Goal: Complete application form: Complete application form

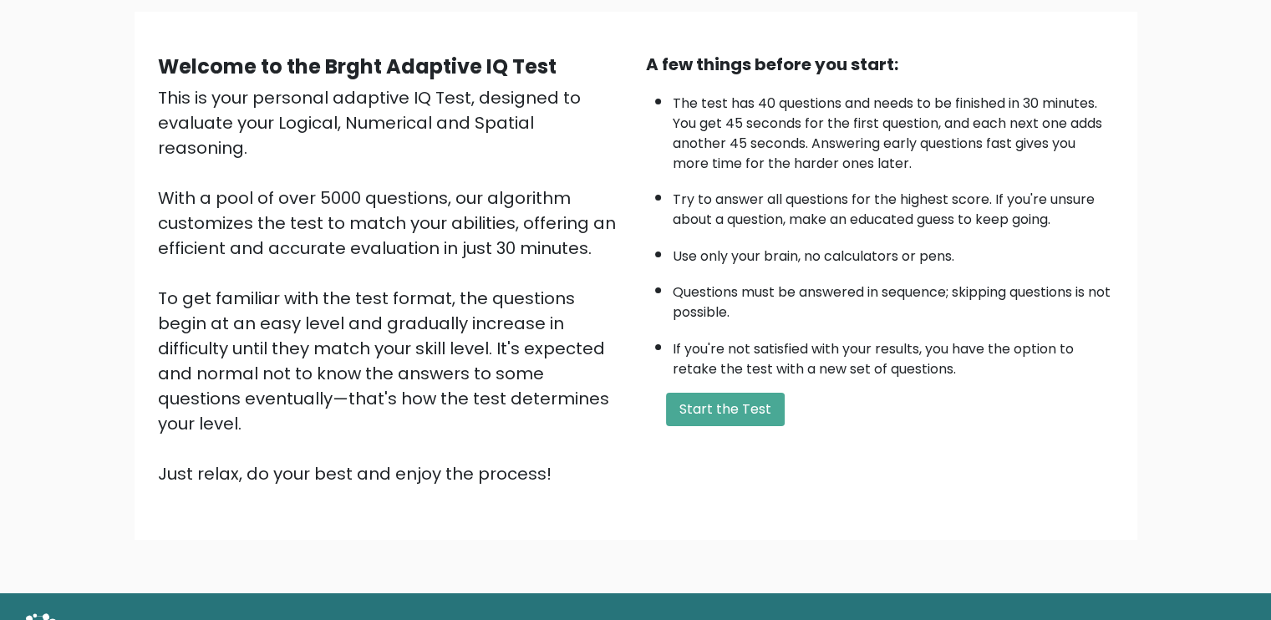
scroll to position [145, 0]
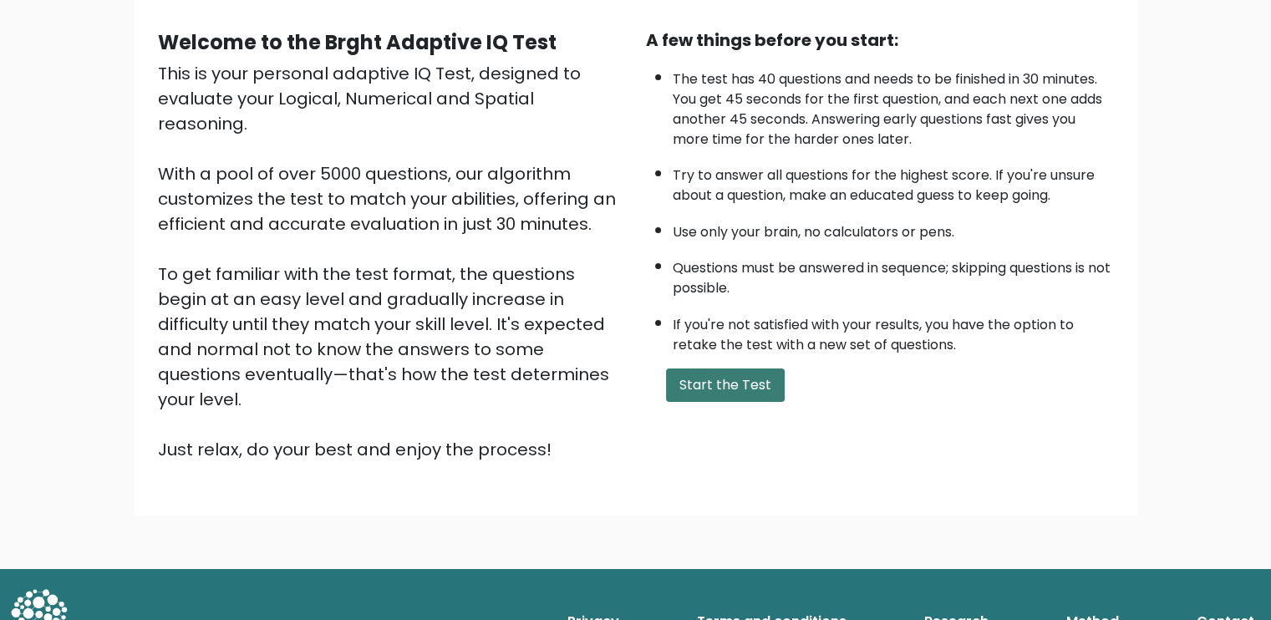
click at [739, 375] on button "Start the Test" at bounding box center [725, 385] width 119 height 33
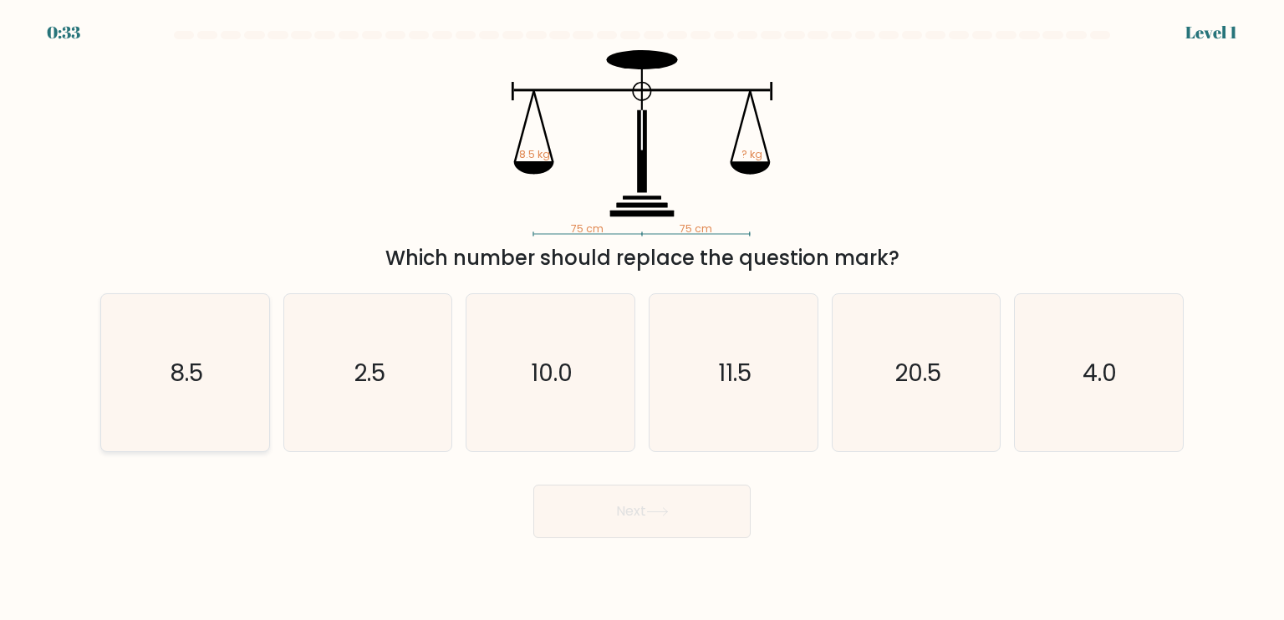
click at [229, 369] on icon "8.5" at bounding box center [184, 372] width 157 height 157
click at [642, 318] on input "a. 8.5" at bounding box center [642, 314] width 1 height 8
radio input "true"
click at [597, 511] on button "Next" at bounding box center [641, 511] width 217 height 53
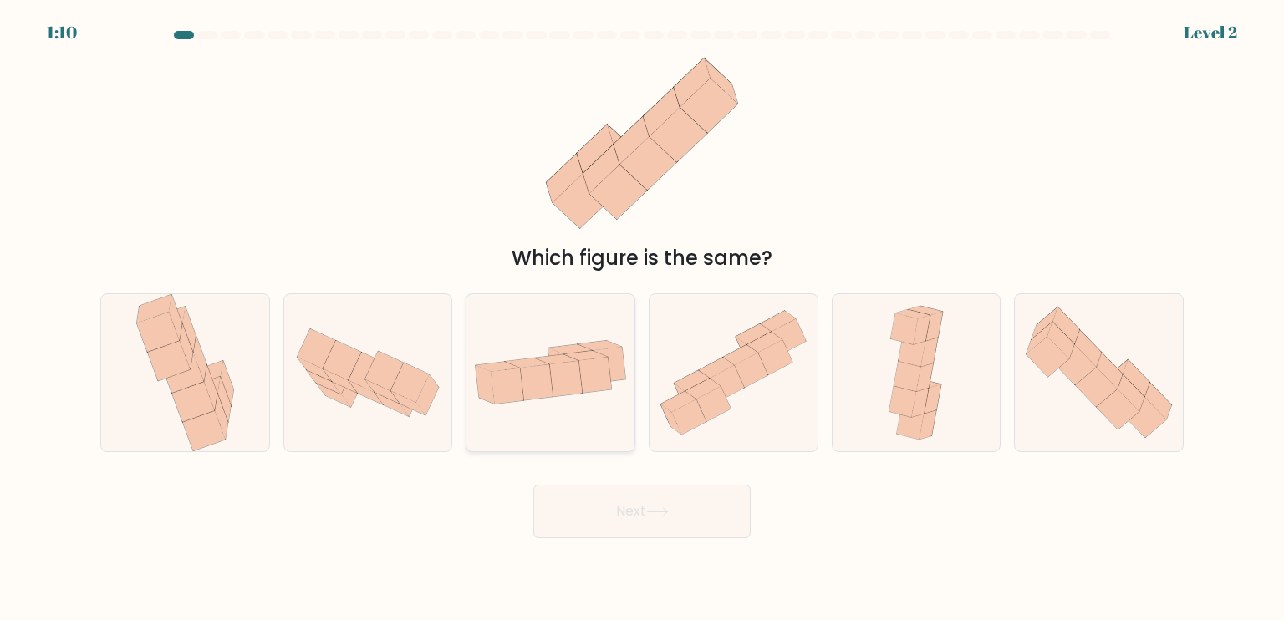
click at [578, 394] on icon at bounding box center [550, 372] width 168 height 86
click at [642, 318] on input "c." at bounding box center [642, 314] width 1 height 8
radio input "true"
click at [617, 504] on button "Next" at bounding box center [641, 511] width 217 height 53
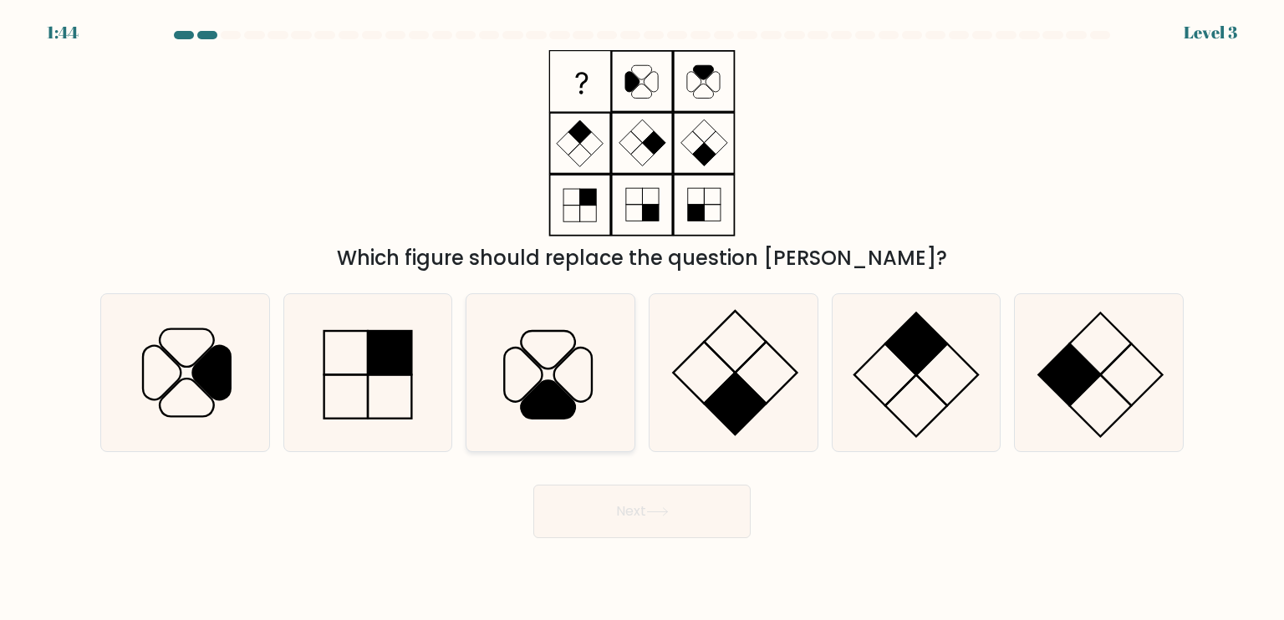
click at [561, 399] on icon at bounding box center [548, 399] width 54 height 38
click at [642, 318] on input "c." at bounding box center [642, 314] width 1 height 8
radio input "true"
click at [640, 507] on button "Next" at bounding box center [641, 511] width 217 height 53
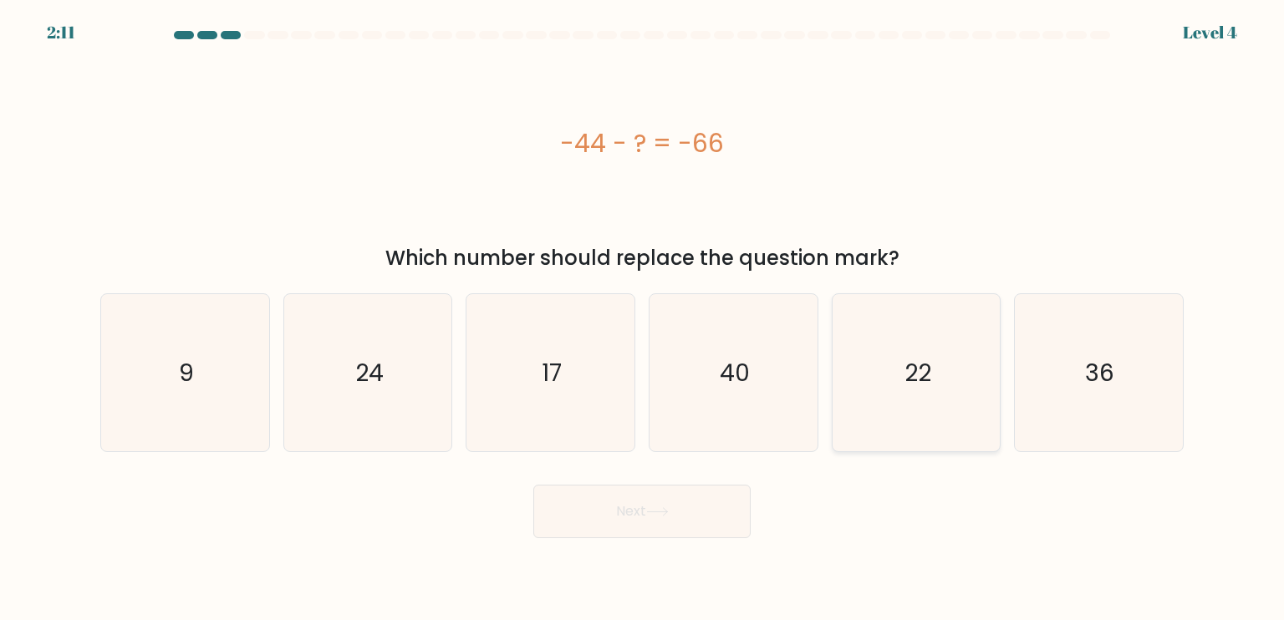
click at [859, 349] on icon "22" at bounding box center [915, 372] width 157 height 157
click at [643, 318] on input "e. 22" at bounding box center [642, 314] width 1 height 8
radio input "true"
click at [663, 496] on button "Next" at bounding box center [641, 511] width 217 height 53
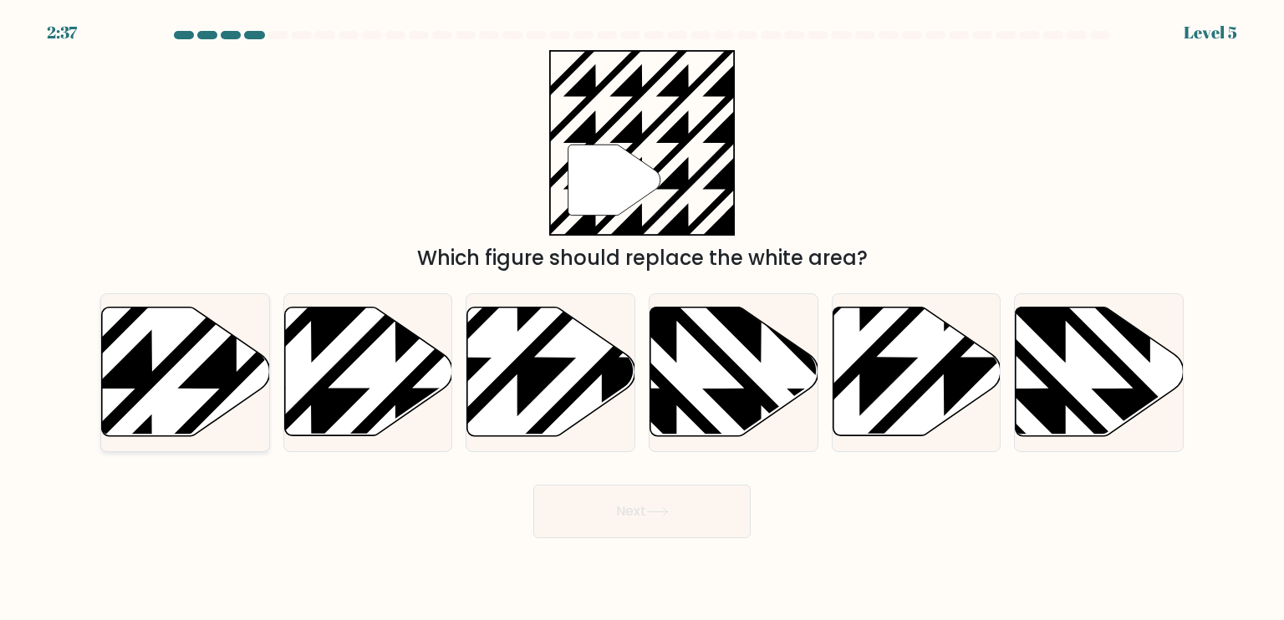
click at [212, 380] on icon at bounding box center [237, 304] width 338 height 338
click at [642, 318] on input "a." at bounding box center [642, 314] width 1 height 8
radio input "true"
click at [674, 521] on button "Next" at bounding box center [641, 511] width 217 height 53
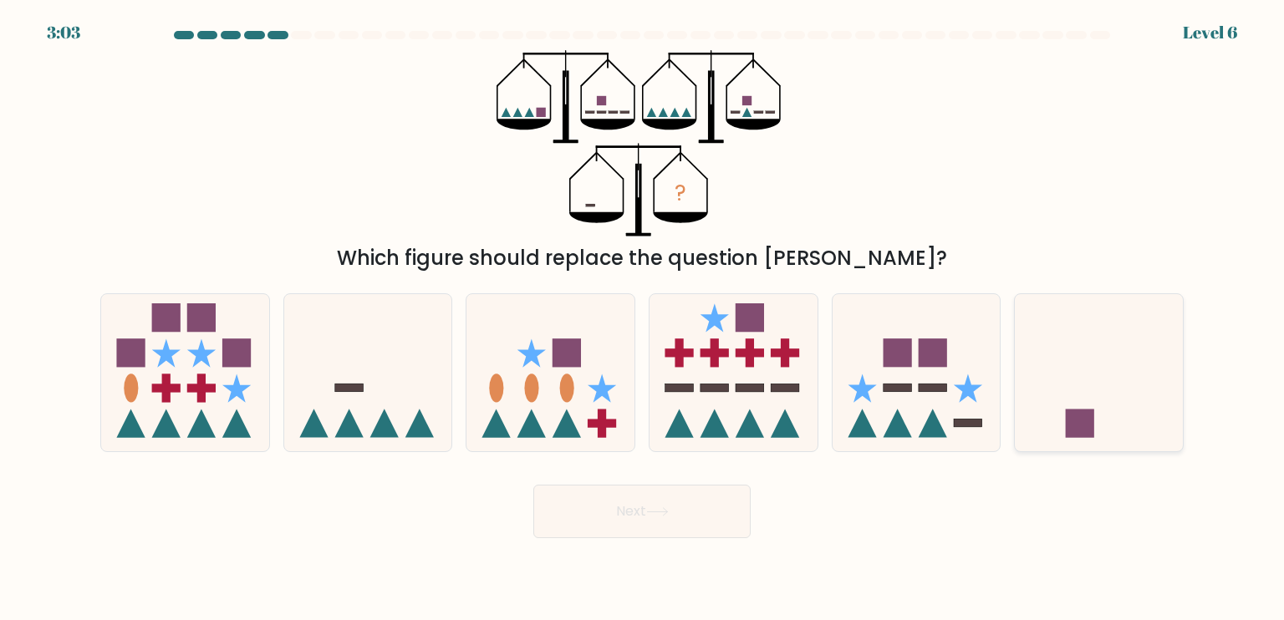
click at [1071, 367] on icon at bounding box center [1099, 372] width 168 height 139
click at [643, 318] on input "f." at bounding box center [642, 314] width 1 height 8
radio input "true"
click at [686, 503] on button "Next" at bounding box center [641, 511] width 217 height 53
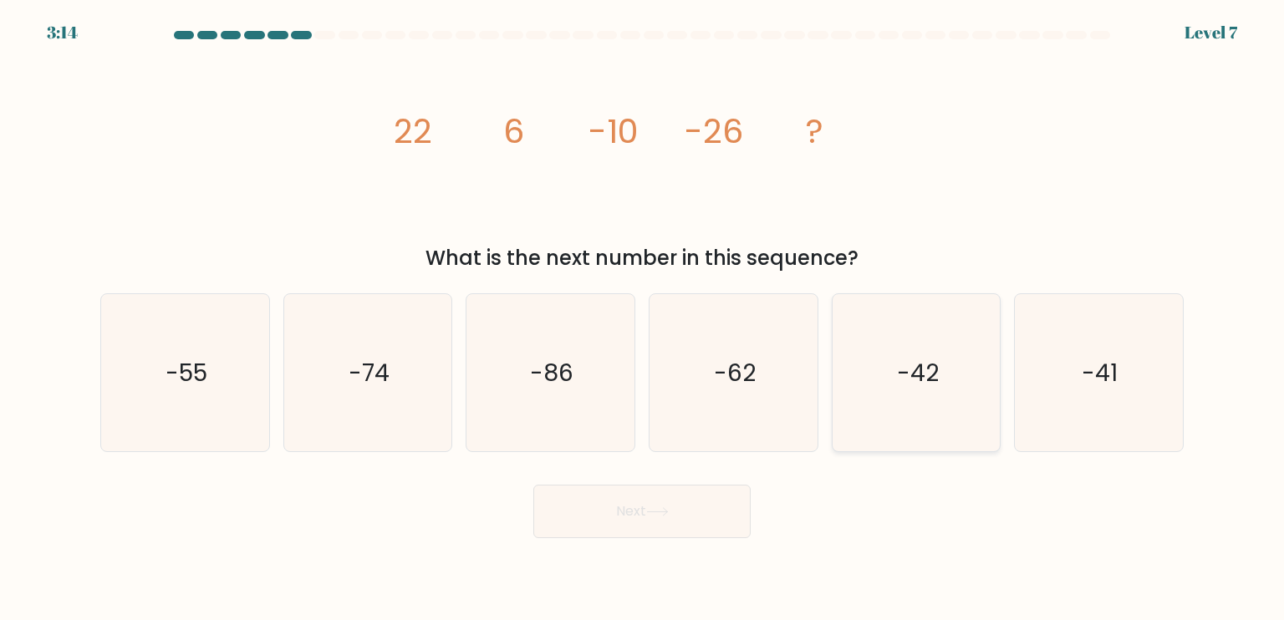
click at [922, 379] on text "-42" at bounding box center [918, 371] width 42 height 33
click at [643, 318] on input "e. -42" at bounding box center [642, 314] width 1 height 8
radio input "true"
click at [643, 537] on button "Next" at bounding box center [641, 511] width 217 height 53
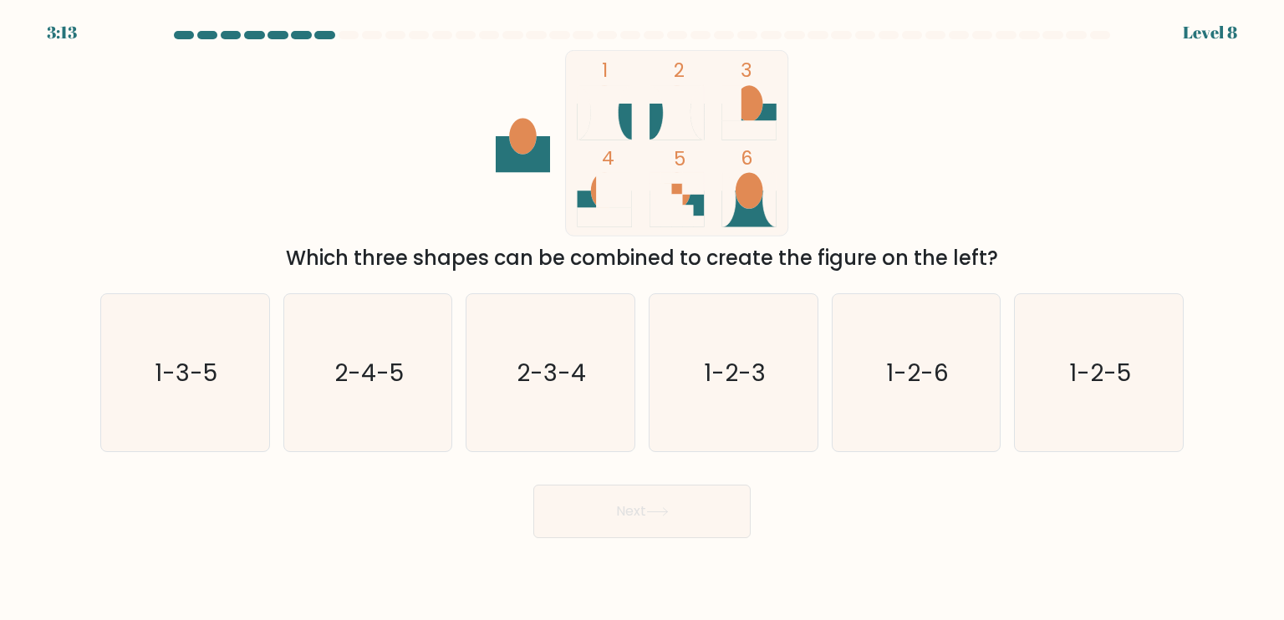
click at [638, 509] on button "Next" at bounding box center [641, 511] width 217 height 53
click at [568, 404] on icon "2-3-4" at bounding box center [549, 372] width 157 height 157
click at [642, 318] on input "c. 2-3-4" at bounding box center [642, 314] width 1 height 8
radio input "true"
click at [899, 337] on icon "1-2-6" at bounding box center [915, 372] width 157 height 157
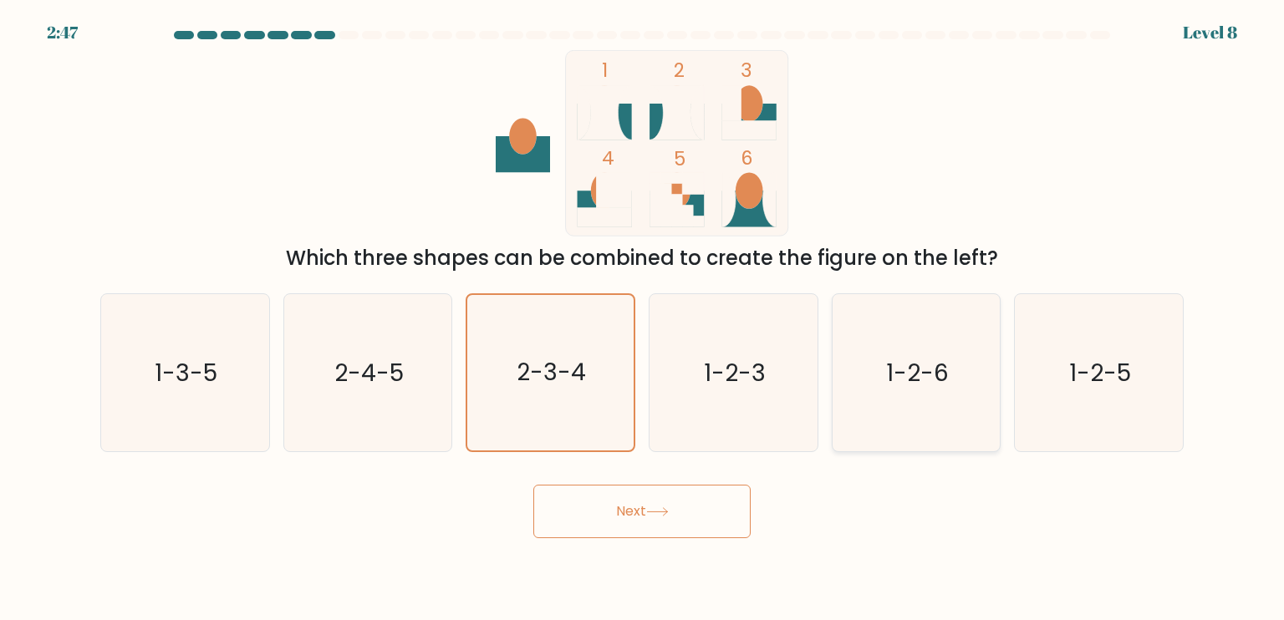
click at [643, 318] on input "e. 1-2-6" at bounding box center [642, 314] width 1 height 8
radio input "true"
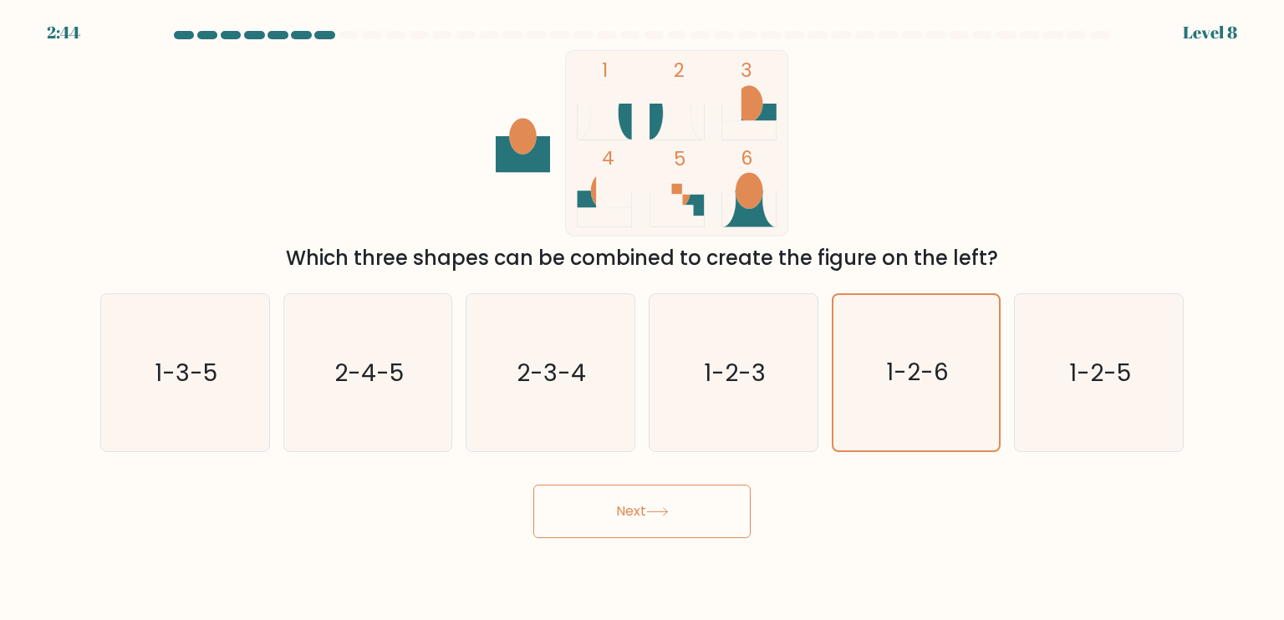
click at [672, 497] on button "Next" at bounding box center [641, 511] width 217 height 53
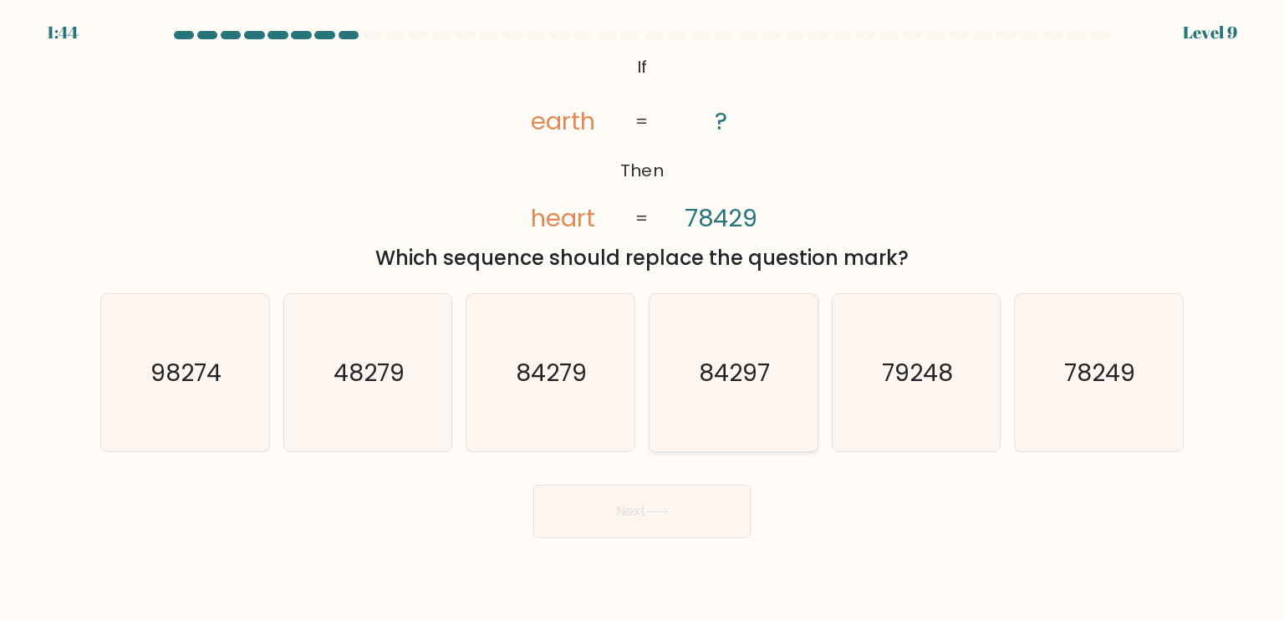
click at [731, 363] on text "84297" at bounding box center [734, 371] width 71 height 33
click at [643, 318] on input "d. 84297" at bounding box center [642, 314] width 1 height 8
radio input "true"
click at [699, 492] on button "Next" at bounding box center [641, 511] width 217 height 53
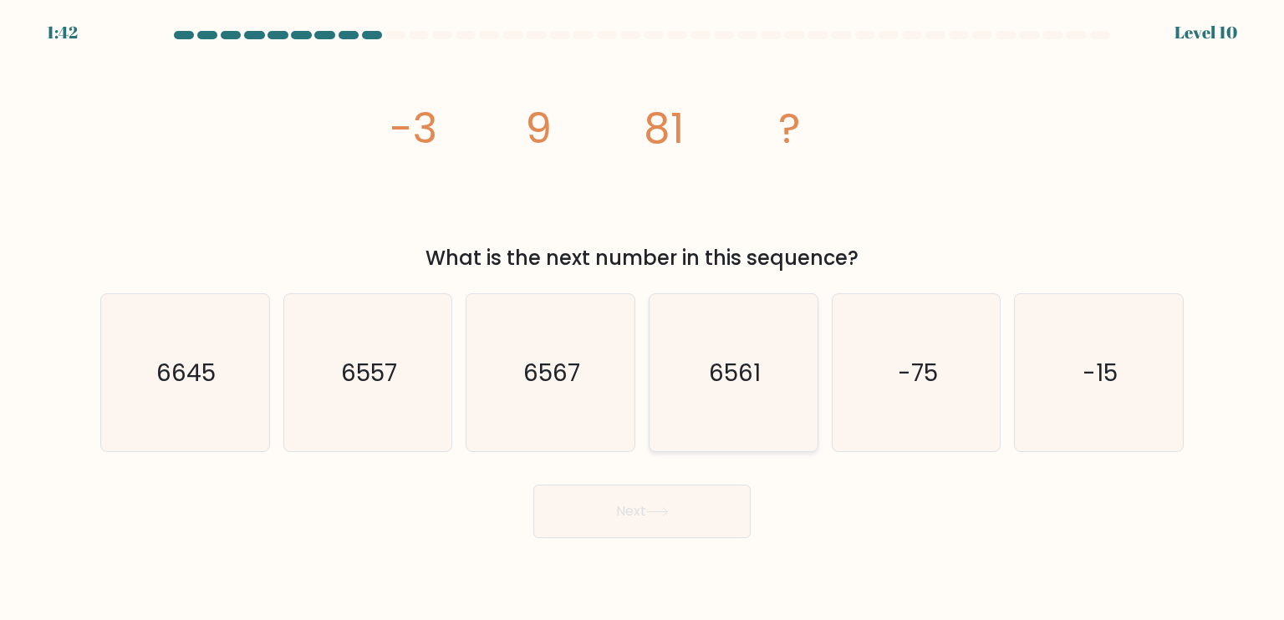
click at [766, 359] on icon "6561" at bounding box center [732, 372] width 157 height 157
click at [643, 318] on input "d. 6561" at bounding box center [642, 314] width 1 height 8
radio input "true"
click at [689, 519] on button "Next" at bounding box center [641, 511] width 217 height 53
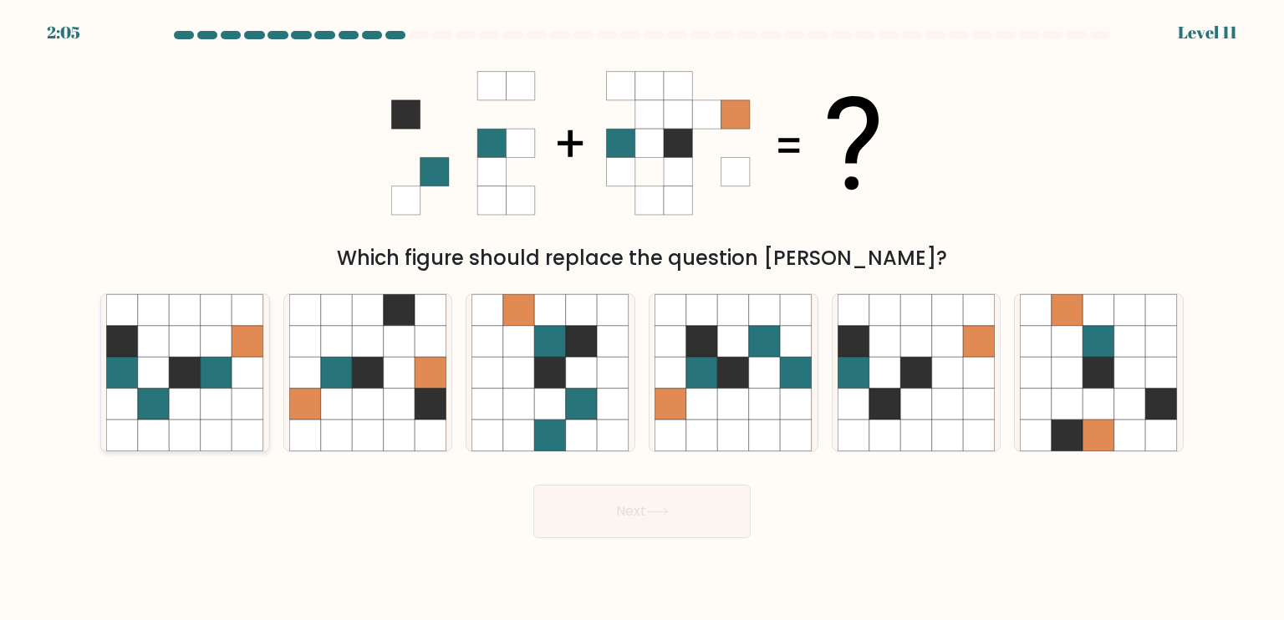
click at [205, 374] on icon at bounding box center [217, 373] width 32 height 32
click at [642, 318] on input "a." at bounding box center [642, 314] width 1 height 8
radio input "true"
click at [677, 494] on button "Next" at bounding box center [641, 511] width 217 height 53
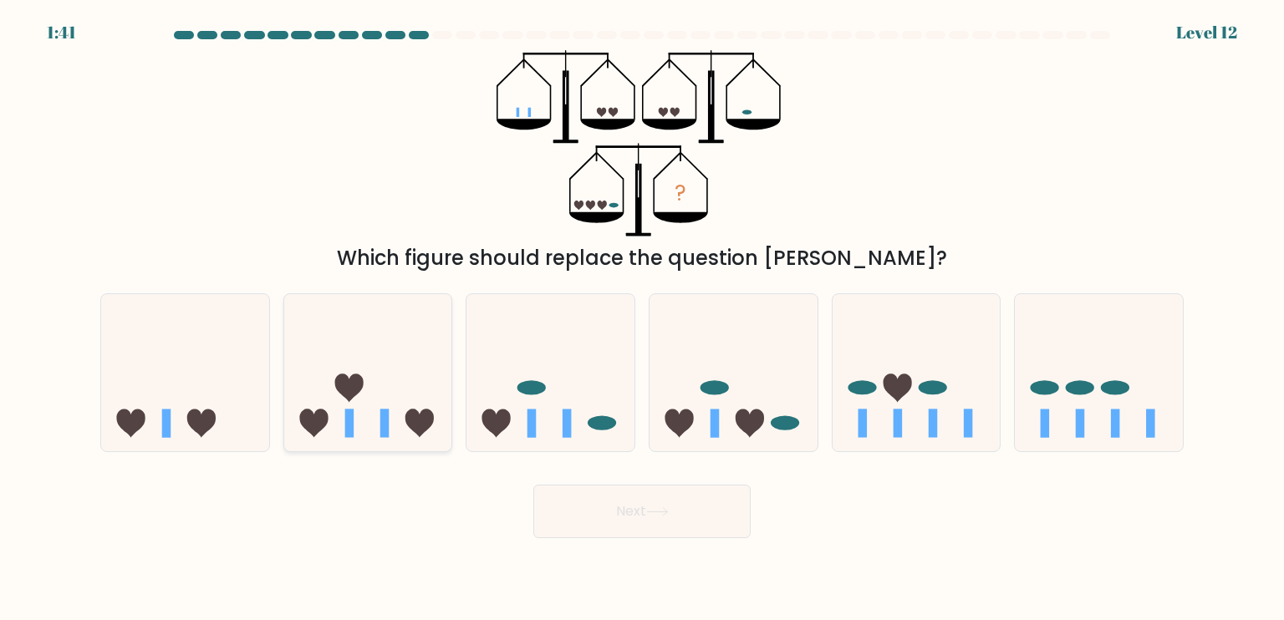
click at [374, 388] on icon at bounding box center [368, 372] width 168 height 139
click at [642, 318] on input "b." at bounding box center [642, 314] width 1 height 8
radio input "true"
click at [600, 493] on button "Next" at bounding box center [641, 511] width 217 height 53
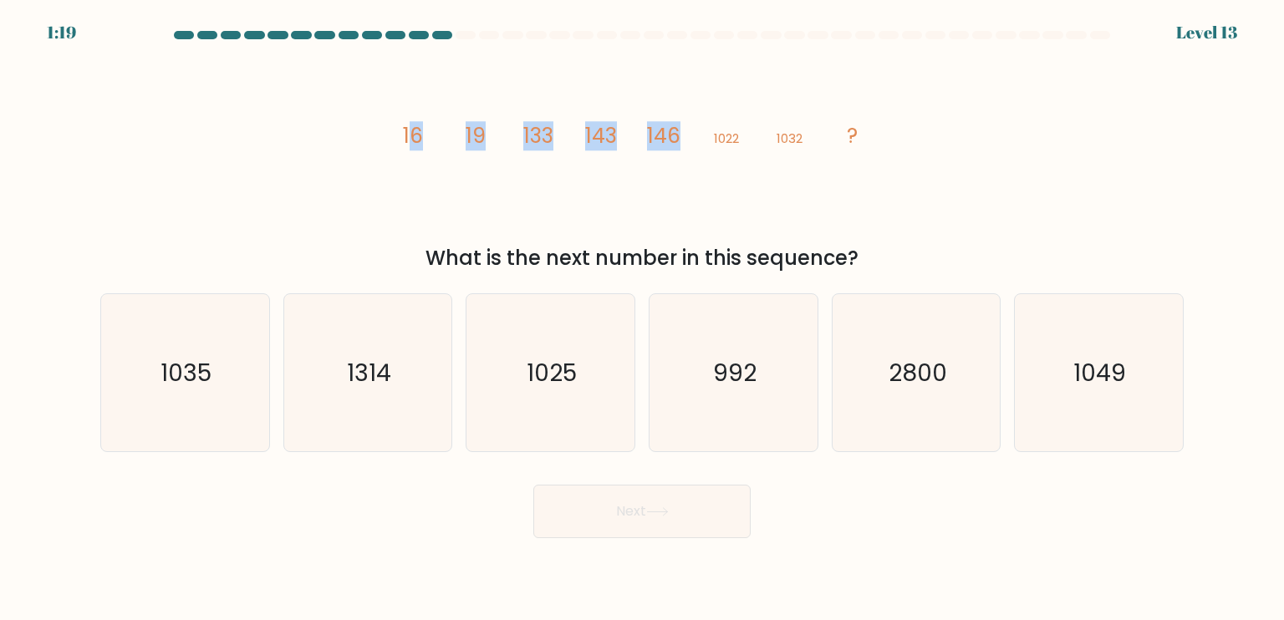
drag, startPoint x: 409, startPoint y: 121, endPoint x: 719, endPoint y: 171, distance: 313.3
click at [710, 173] on icon "image/svg+xml 16 19 133 143 146 1022 1032 ?" at bounding box center [641, 143] width 501 height 186
click at [915, 113] on div "image/svg+xml 16 19 133 143 146 1022 1032 ? What is the next number in this seq…" at bounding box center [641, 161] width 1103 height 223
drag, startPoint x: 395, startPoint y: 131, endPoint x: 1008, endPoint y: 141, distance: 612.7
click at [1008, 141] on div "image/svg+xml 16 19 133 143 146 1022 1032 ? What is the next number in this seq…" at bounding box center [641, 161] width 1103 height 223
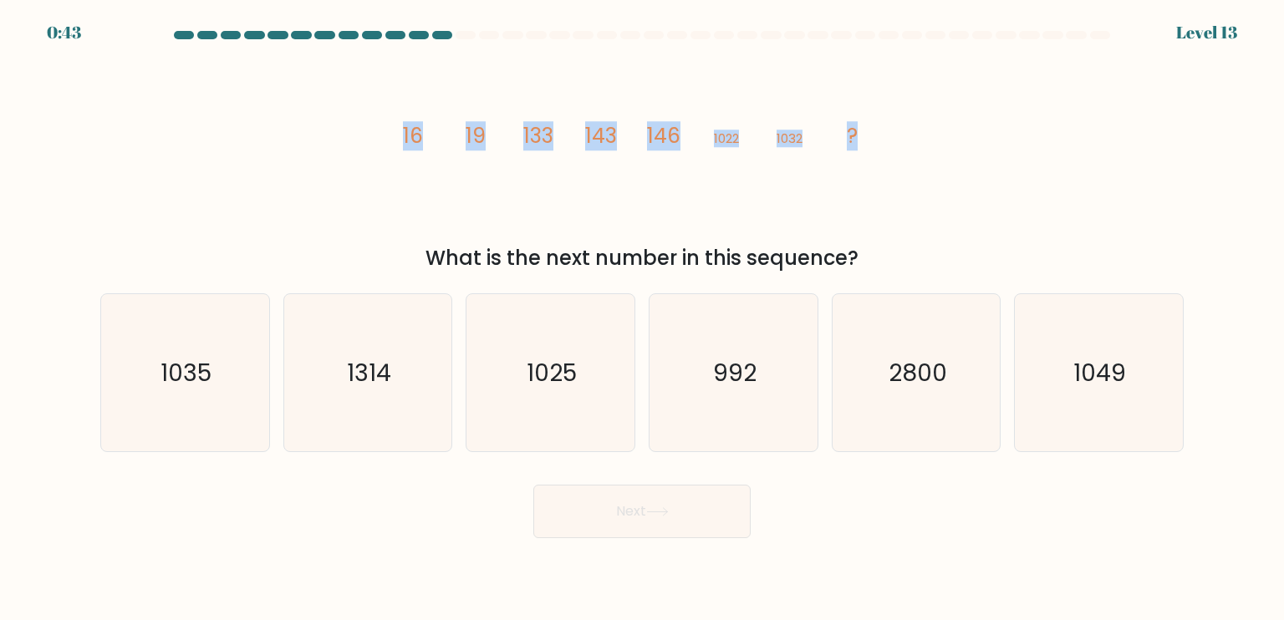
copy g "16 19 133 143 146 1022 1032 ?"
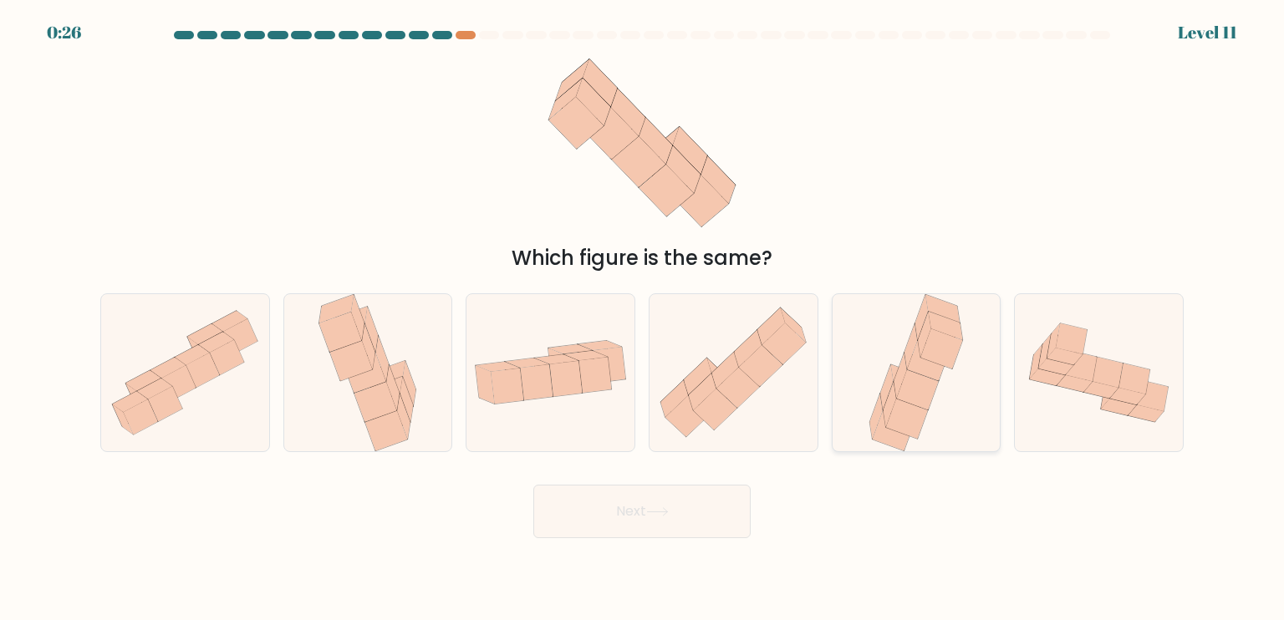
click at [946, 382] on icon at bounding box center [916, 372] width 104 height 157
click at [643, 318] on input "e." at bounding box center [642, 314] width 1 height 8
radio input "true"
click at [666, 497] on button "Next" at bounding box center [641, 511] width 217 height 53
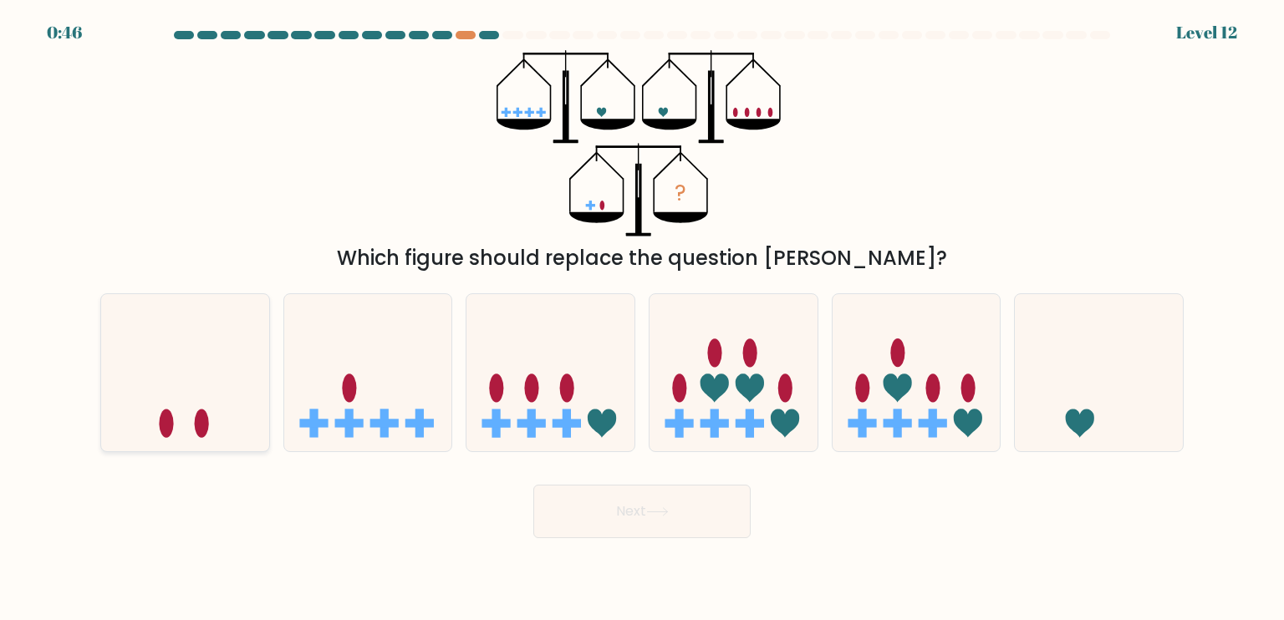
click at [235, 394] on icon at bounding box center [185, 372] width 168 height 139
click at [642, 318] on input "a." at bounding box center [642, 314] width 1 height 8
radio input "true"
click at [666, 523] on button "Next" at bounding box center [641, 511] width 217 height 53
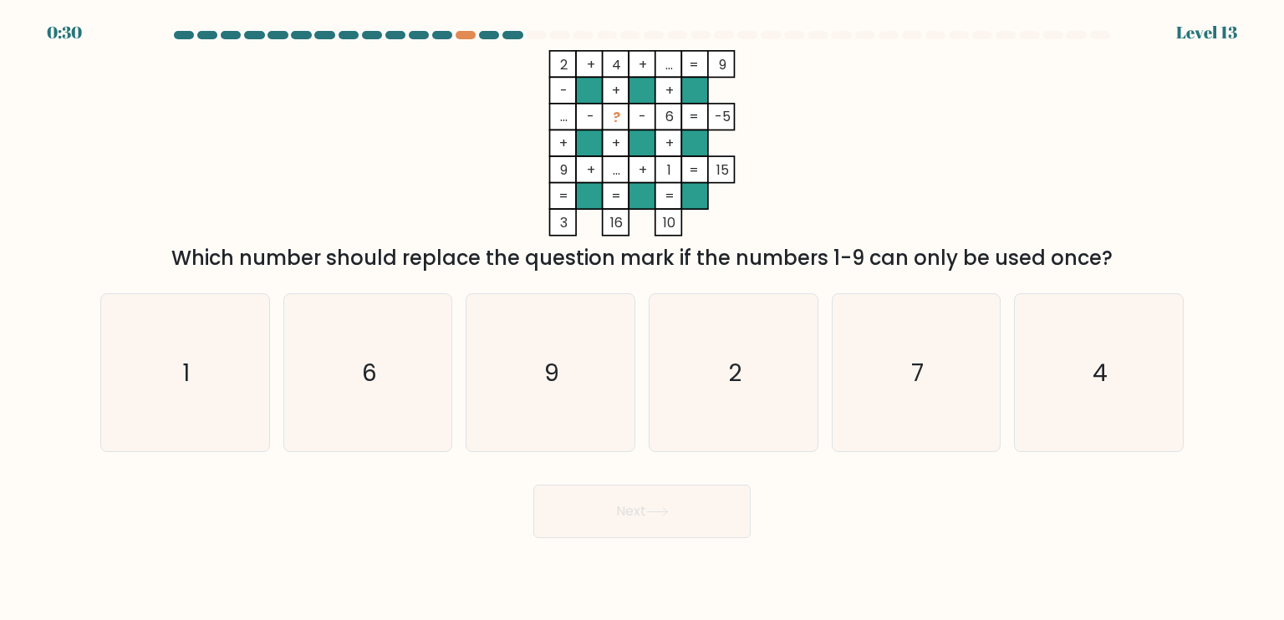
click at [698, 173] on tspan "=" at bounding box center [694, 169] width 10 height 19
click at [233, 358] on icon "1" at bounding box center [184, 372] width 157 height 157
click at [642, 318] on input "a. 1" at bounding box center [642, 314] width 1 height 8
radio input "true"
click at [703, 504] on button "Next" at bounding box center [641, 511] width 217 height 53
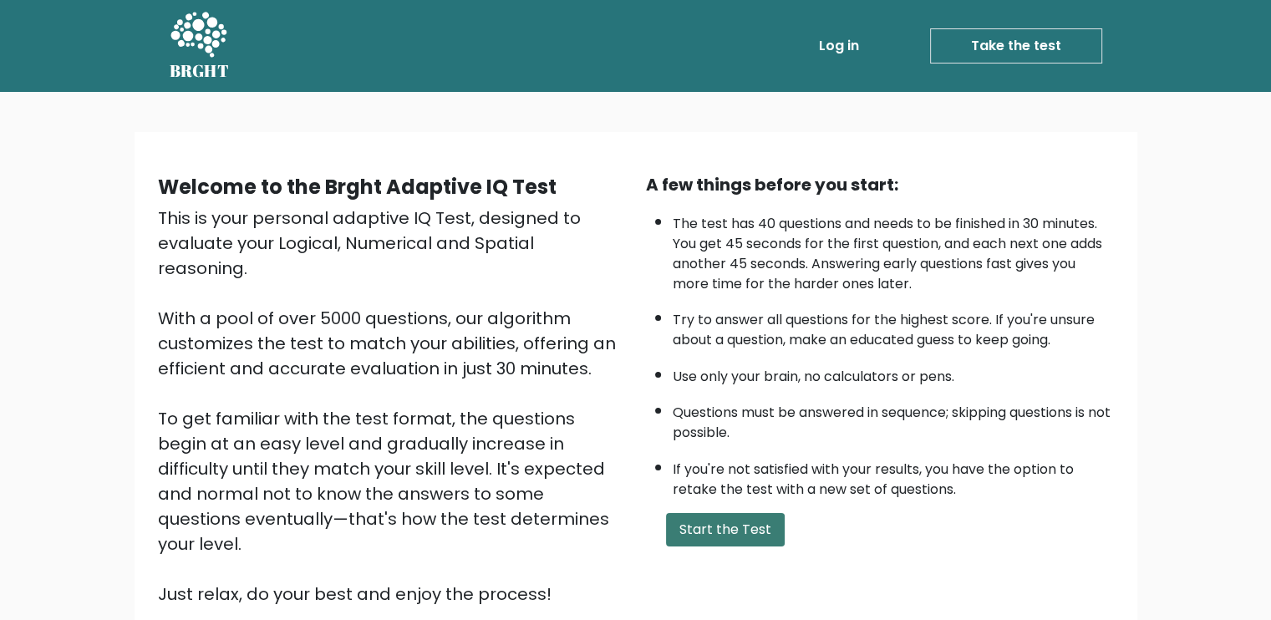
click at [755, 530] on button "Start the Test" at bounding box center [725, 529] width 119 height 33
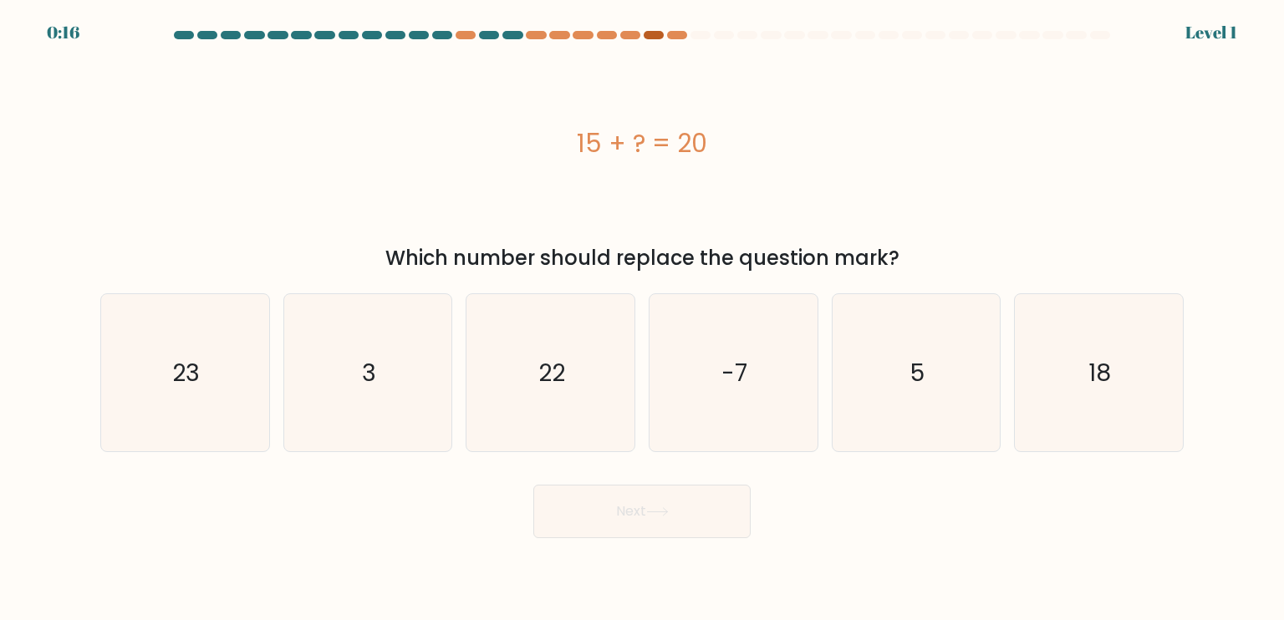
click at [662, 35] on div at bounding box center [653, 35] width 20 height 8
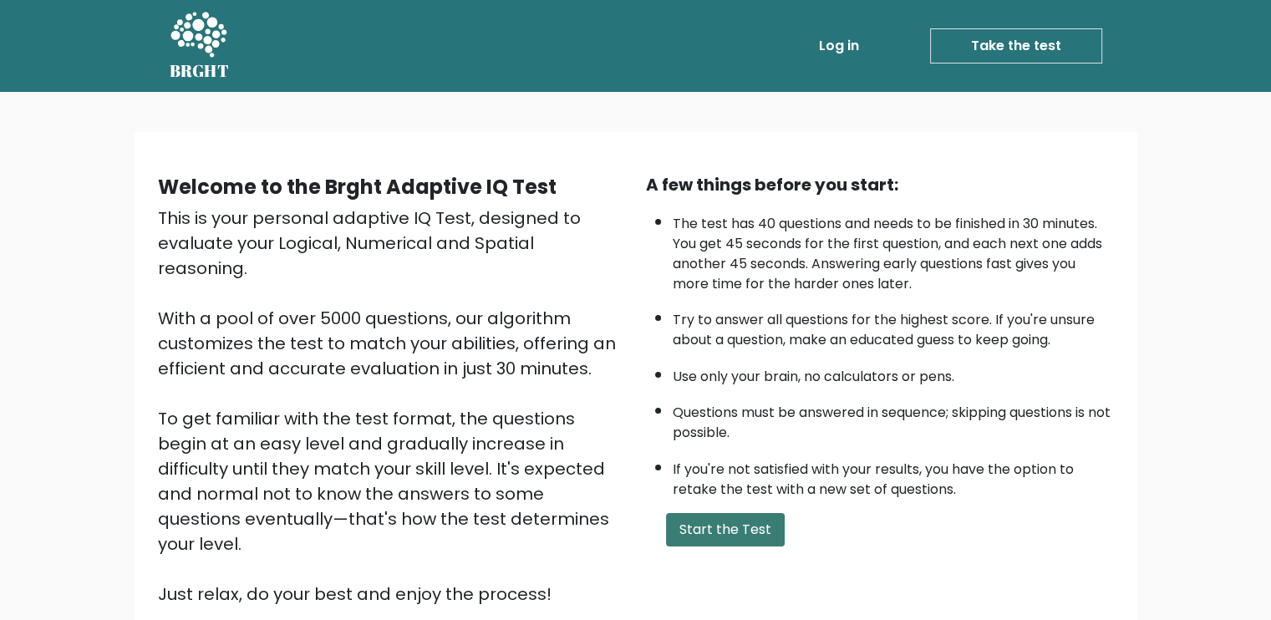
click at [712, 516] on button "Start the Test" at bounding box center [725, 529] width 119 height 33
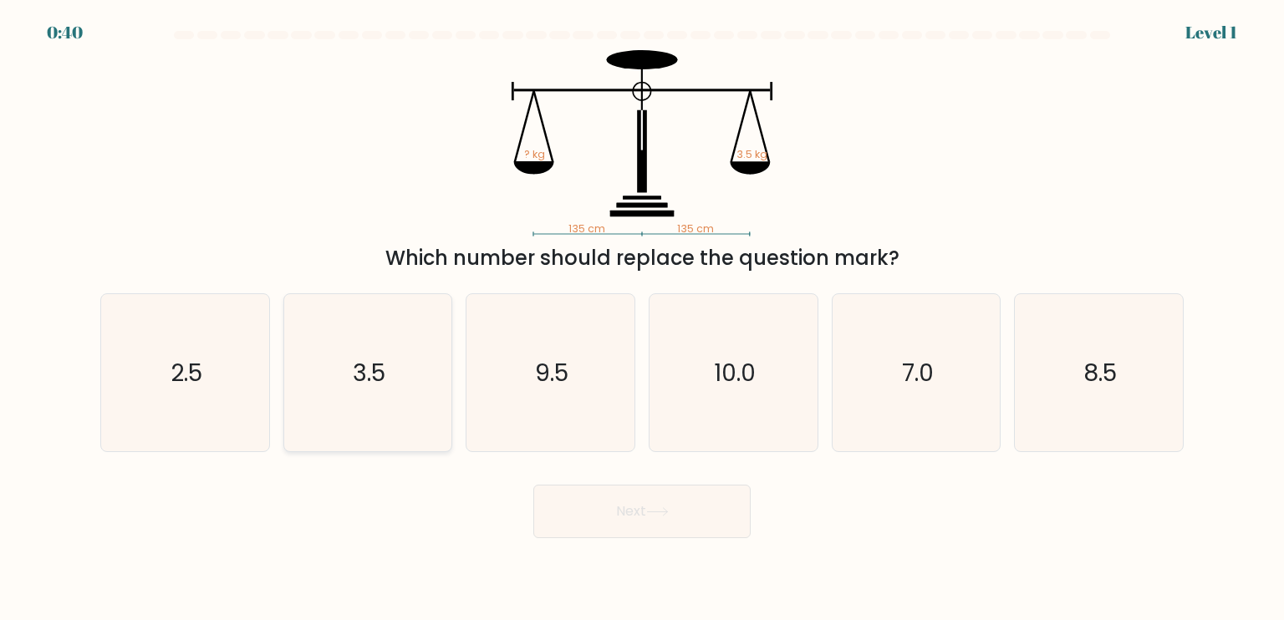
drag, startPoint x: 364, startPoint y: 379, endPoint x: 421, endPoint y: 389, distance: 57.9
click at [369, 381] on text "3.5" at bounding box center [369, 371] width 33 height 33
click at [408, 410] on icon "3.5" at bounding box center [367, 372] width 157 height 157
click at [642, 318] on input "b. 3.5" at bounding box center [642, 314] width 1 height 8
radio input "true"
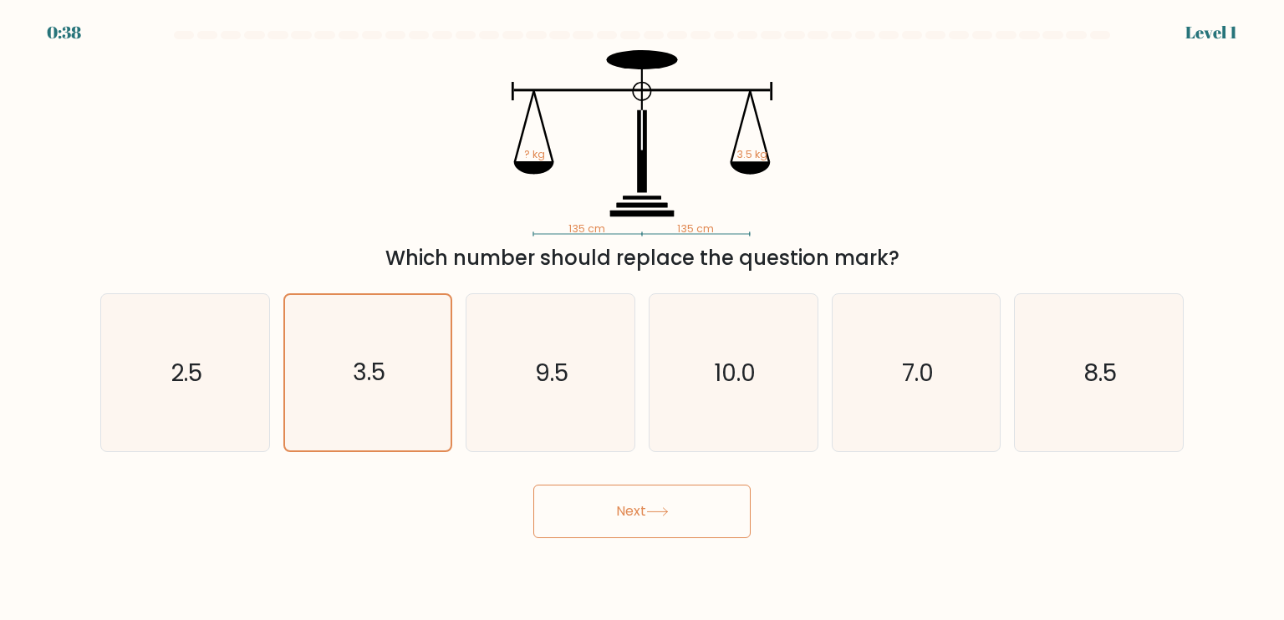
drag, startPoint x: 613, startPoint y: 516, endPoint x: 633, endPoint y: 481, distance: 40.4
click at [613, 516] on button "Next" at bounding box center [641, 511] width 217 height 53
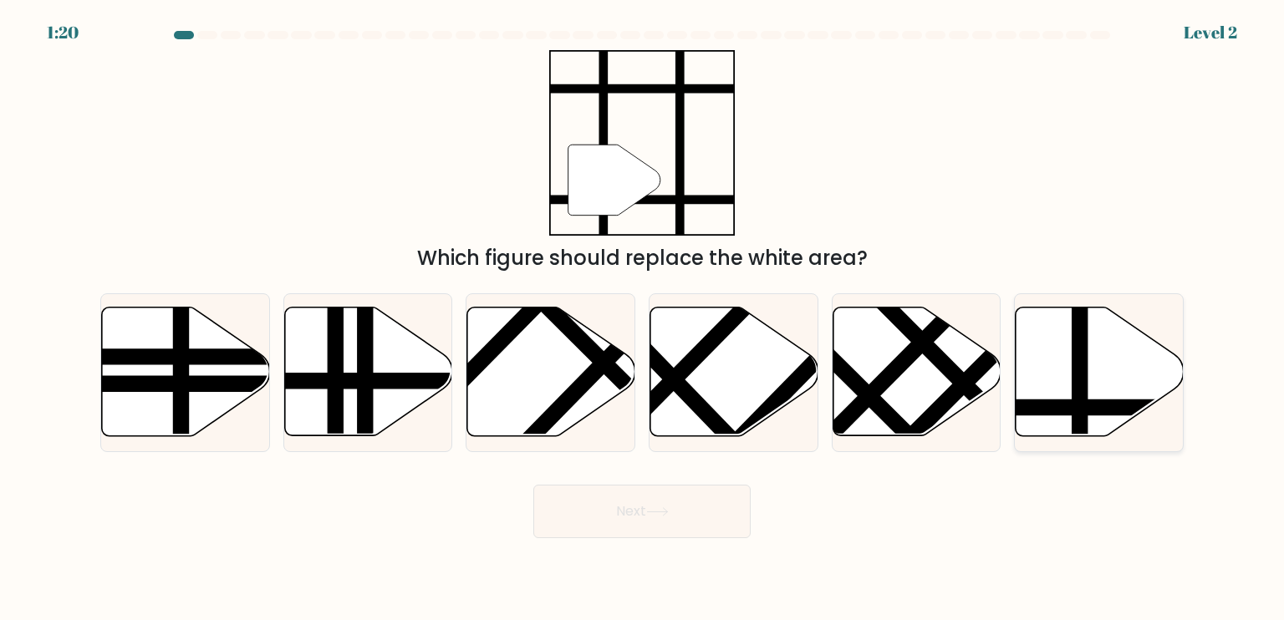
click at [1066, 408] on icon at bounding box center [1150, 408] width 338 height 0
click at [643, 318] on input "f." at bounding box center [642, 314] width 1 height 8
radio input "true"
click at [624, 512] on button "Next" at bounding box center [641, 511] width 217 height 53
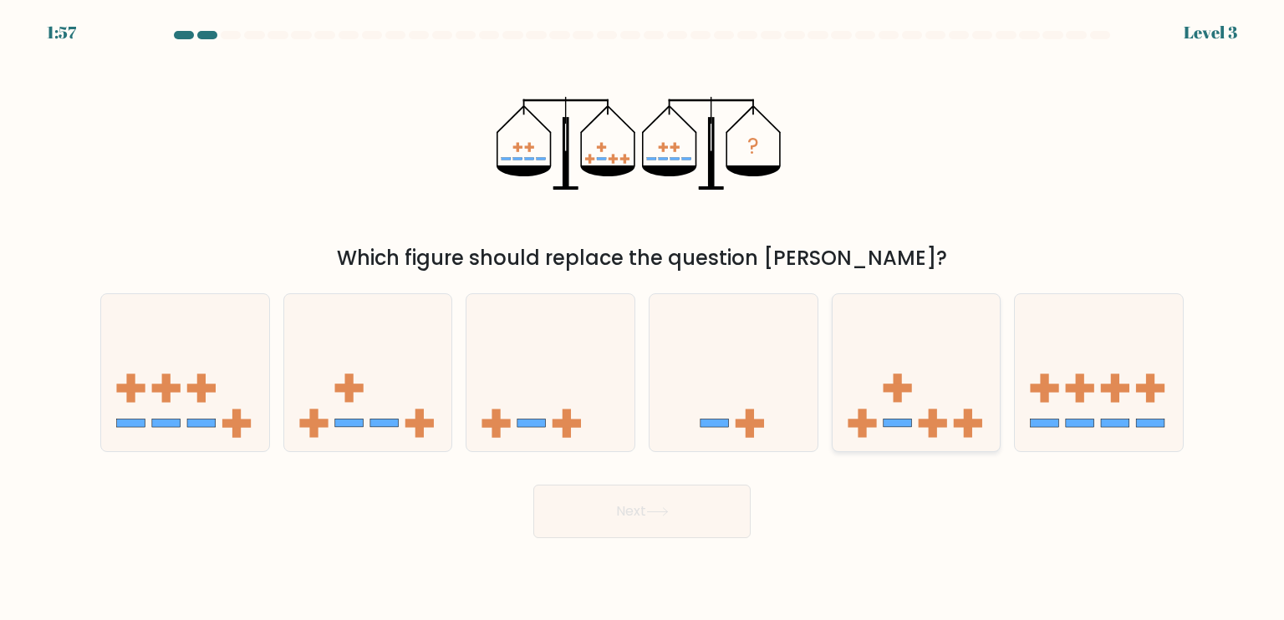
click at [932, 400] on icon at bounding box center [916, 372] width 168 height 139
click at [643, 318] on input "e." at bounding box center [642, 314] width 1 height 8
radio input "true"
click at [669, 516] on icon at bounding box center [657, 511] width 23 height 9
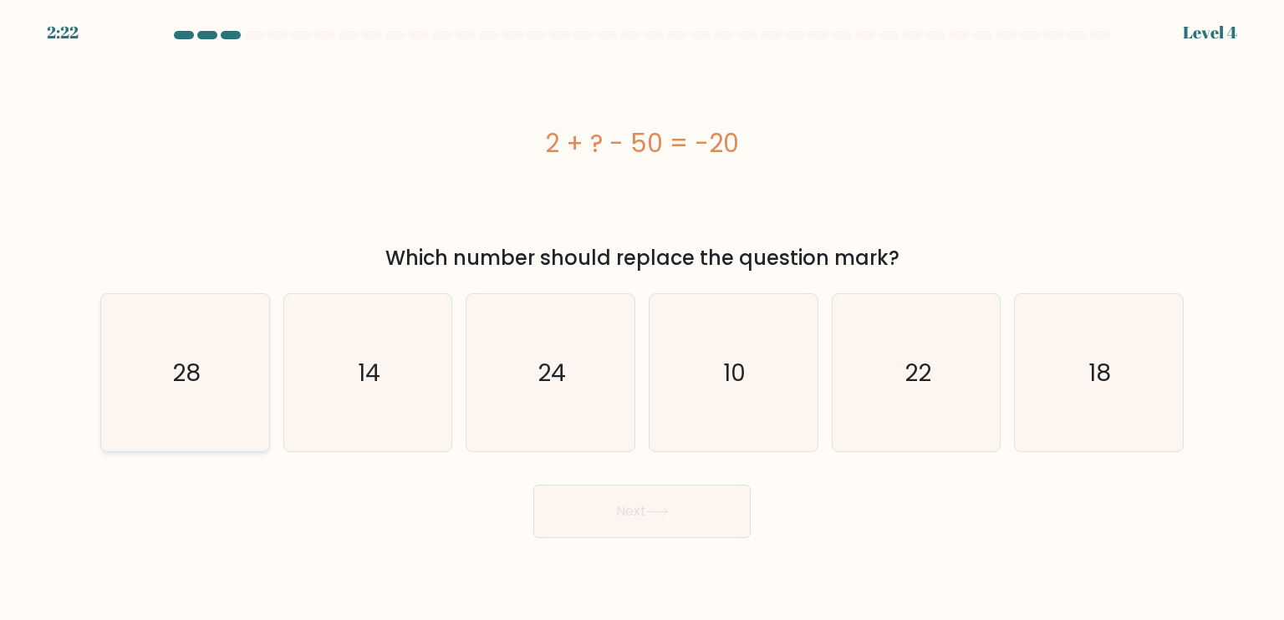
click at [217, 375] on icon "28" at bounding box center [184, 372] width 157 height 157
click at [642, 318] on input "a. 28" at bounding box center [642, 314] width 1 height 8
radio input "true"
click at [649, 498] on button "Next" at bounding box center [641, 511] width 217 height 53
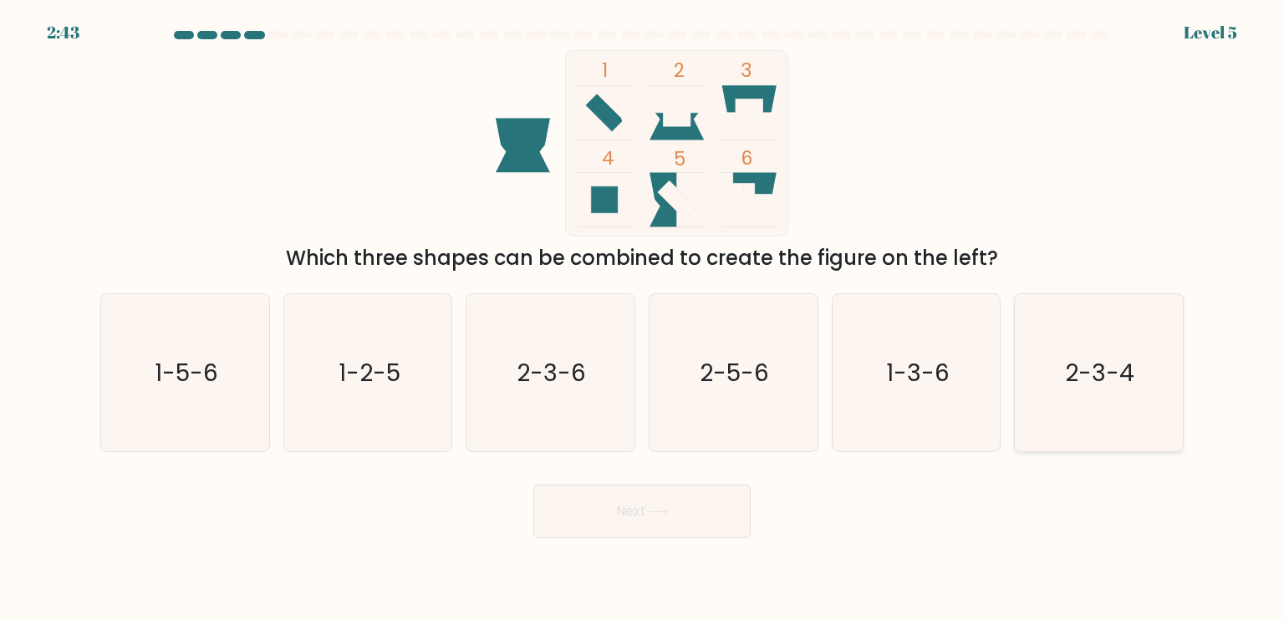
drag, startPoint x: 1074, startPoint y: 356, endPoint x: 1035, endPoint y: 398, distance: 57.3
click at [1072, 357] on text "2-3-4" at bounding box center [1100, 371] width 69 height 33
click at [659, 508] on icon at bounding box center [657, 511] width 23 height 9
click at [1098, 386] on text "2-3-4" at bounding box center [1100, 371] width 69 height 33
click at [643, 318] on input "f. 2-3-4" at bounding box center [642, 314] width 1 height 8
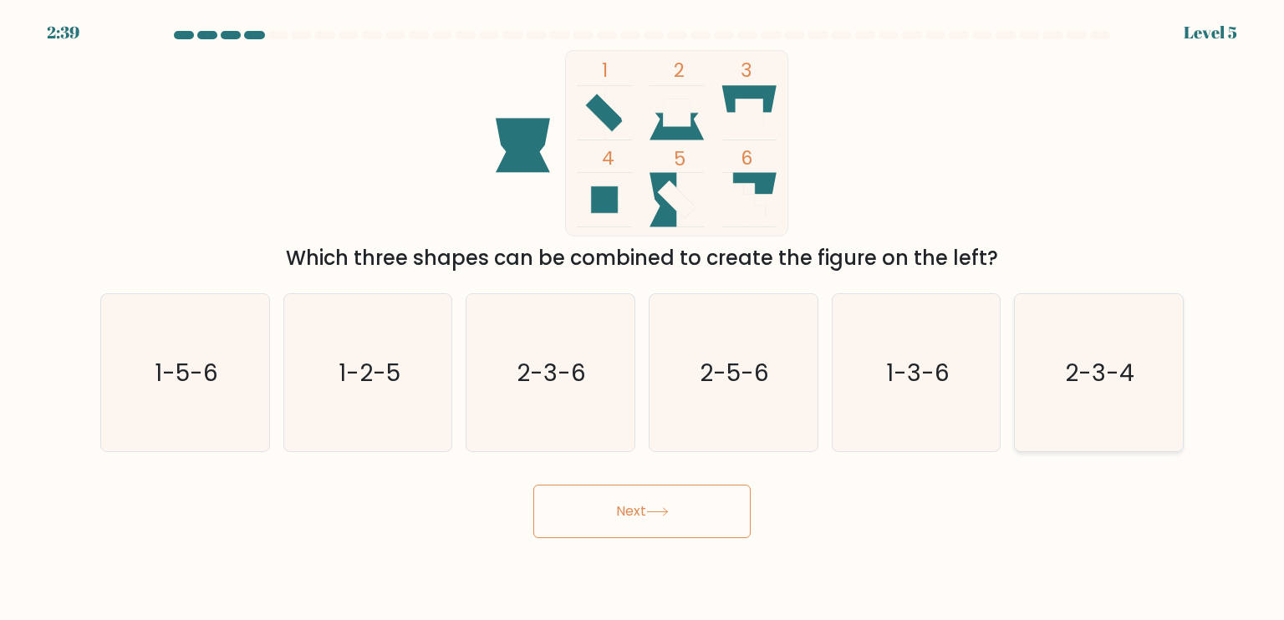
radio input "true"
click at [700, 512] on button "Next" at bounding box center [641, 511] width 217 height 53
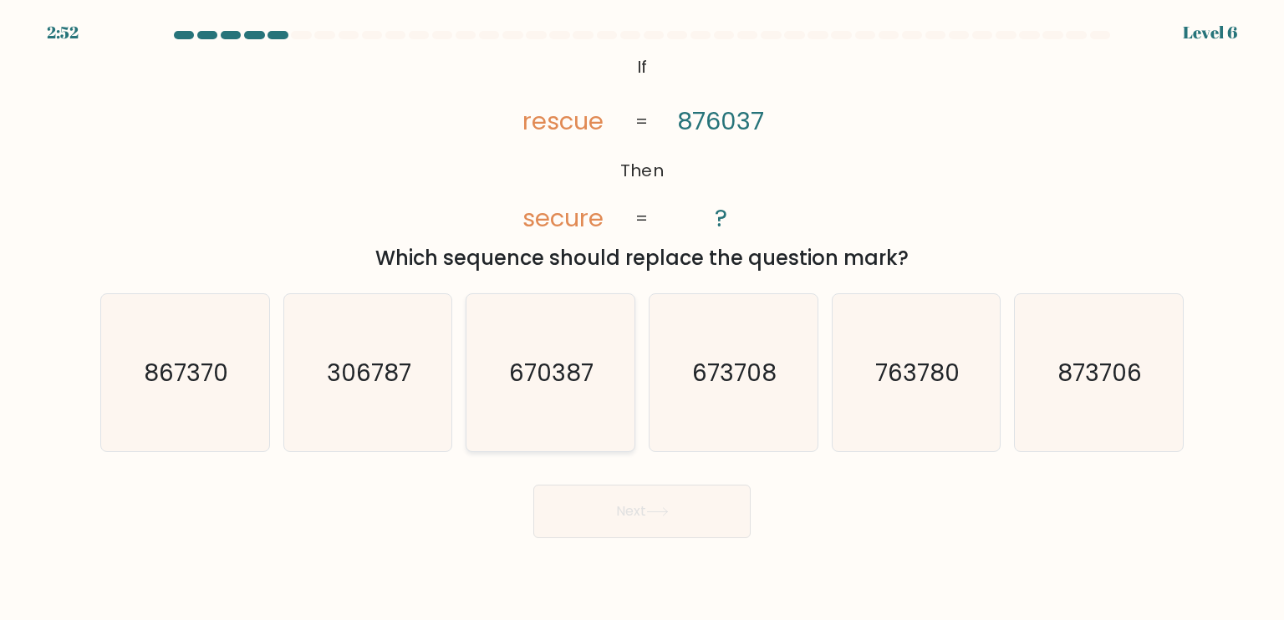
click at [588, 349] on icon "670387" at bounding box center [549, 372] width 157 height 157
click at [642, 318] on input "c. 670387" at bounding box center [642, 314] width 1 height 8
radio input "true"
click at [688, 511] on button "Next" at bounding box center [641, 511] width 217 height 53
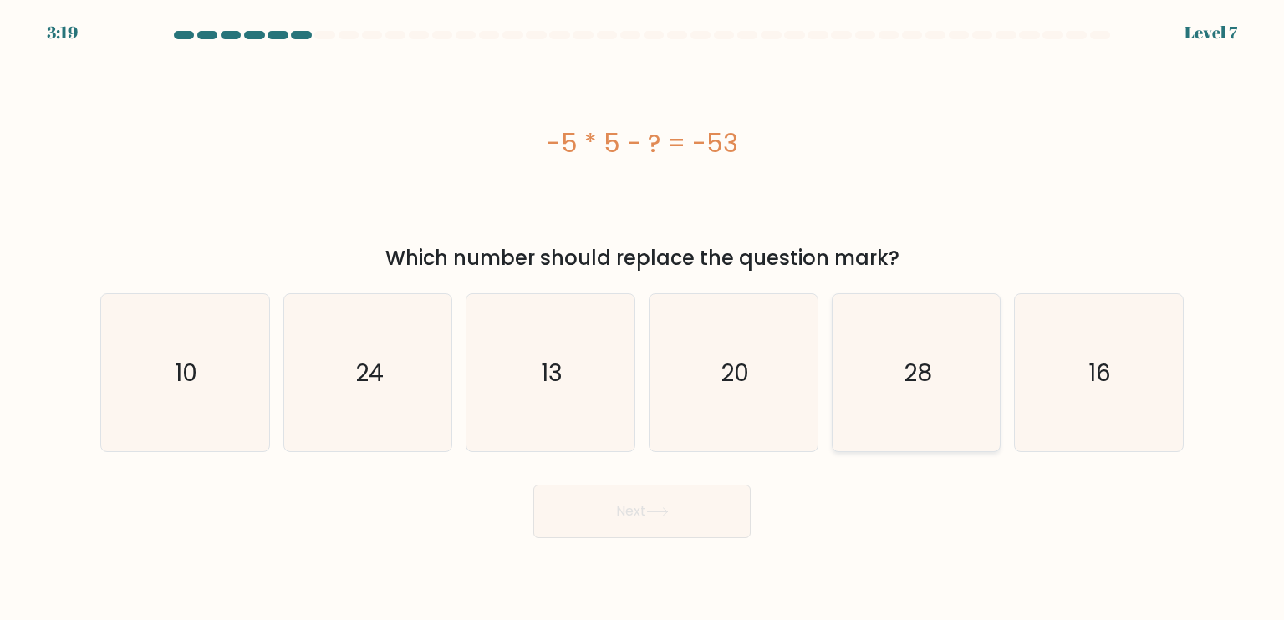
click at [962, 380] on icon "28" at bounding box center [915, 372] width 157 height 157
click at [643, 318] on input "e. 28" at bounding box center [642, 314] width 1 height 8
radio input "true"
click at [639, 518] on button "Next" at bounding box center [641, 511] width 217 height 53
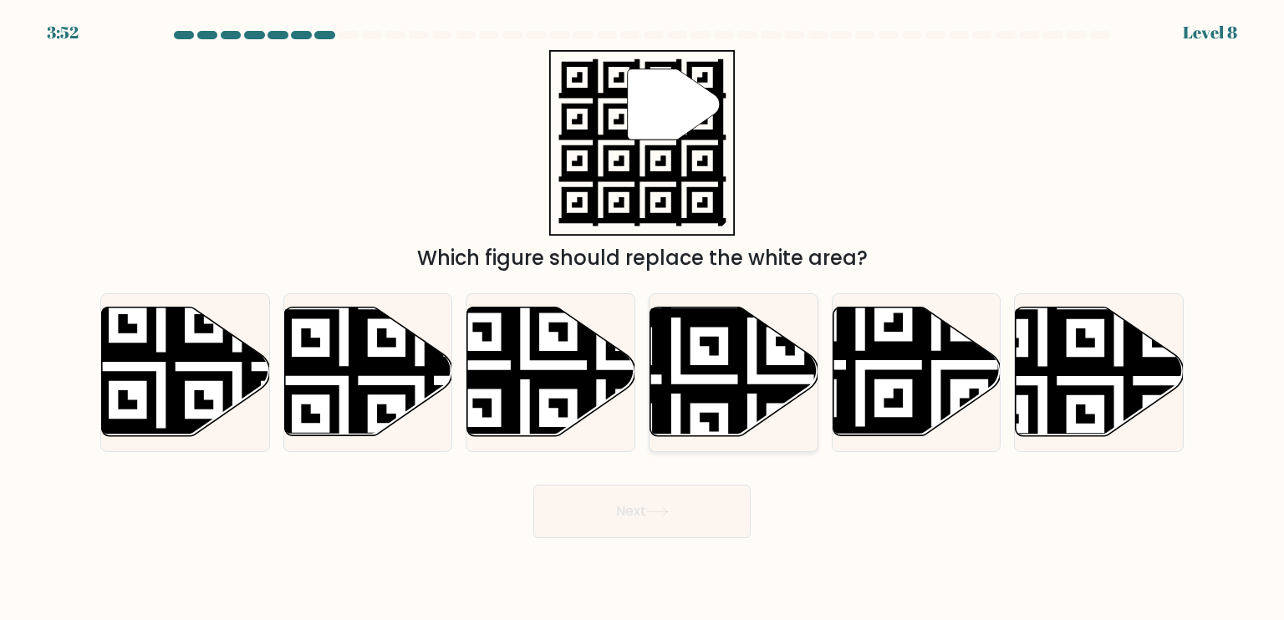
click at [756, 401] on icon at bounding box center [675, 303] width 304 height 304
click at [643, 318] on input "d." at bounding box center [642, 314] width 1 height 8
radio input "true"
click at [673, 510] on button "Next" at bounding box center [641, 511] width 217 height 53
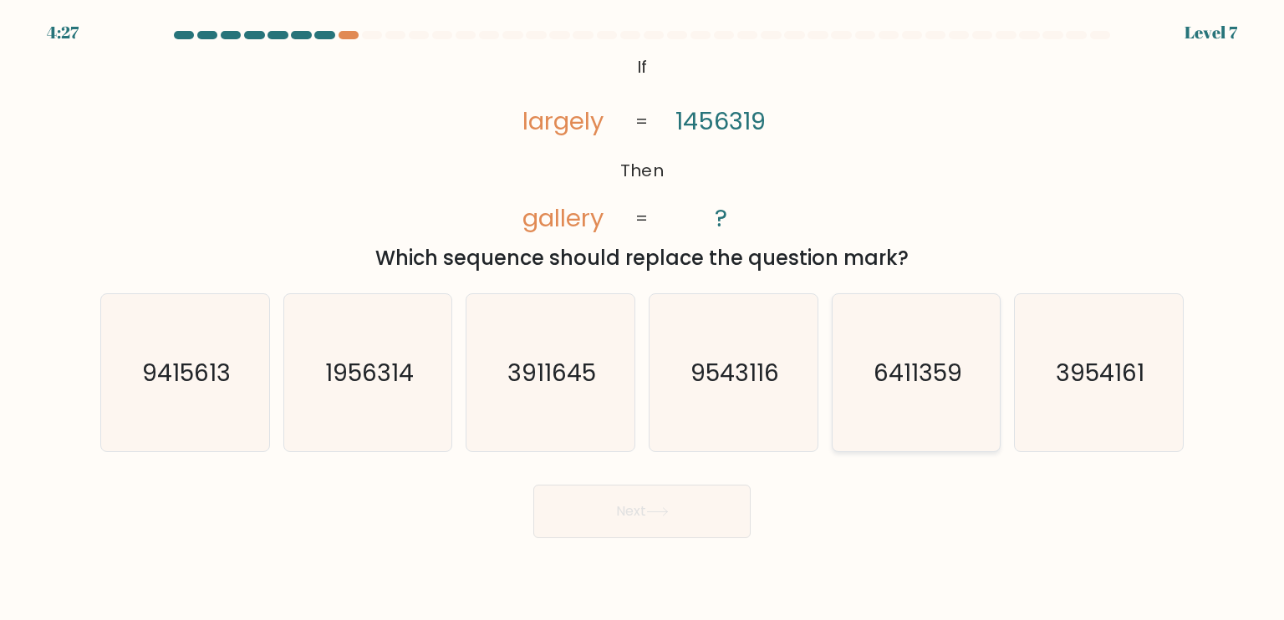
click at [965, 384] on icon "6411359" at bounding box center [915, 372] width 157 height 157
click at [643, 318] on input "e. 6411359" at bounding box center [642, 314] width 1 height 8
radio input "true"
click at [613, 522] on button "Next" at bounding box center [641, 511] width 217 height 53
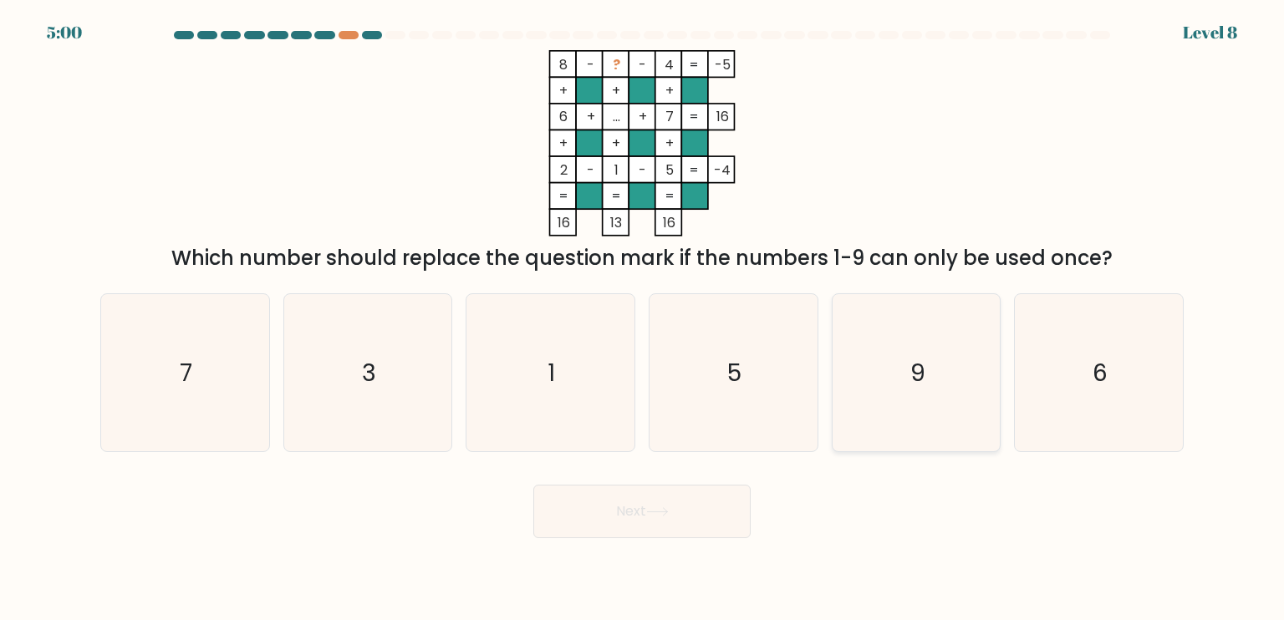
click at [944, 367] on icon "9" at bounding box center [915, 372] width 157 height 157
click at [643, 318] on input "e. 9" at bounding box center [642, 314] width 1 height 8
radio input "true"
click at [649, 542] on body "5:00 Level 8" at bounding box center [642, 310] width 1284 height 620
click at [674, 499] on button "Next" at bounding box center [641, 511] width 217 height 53
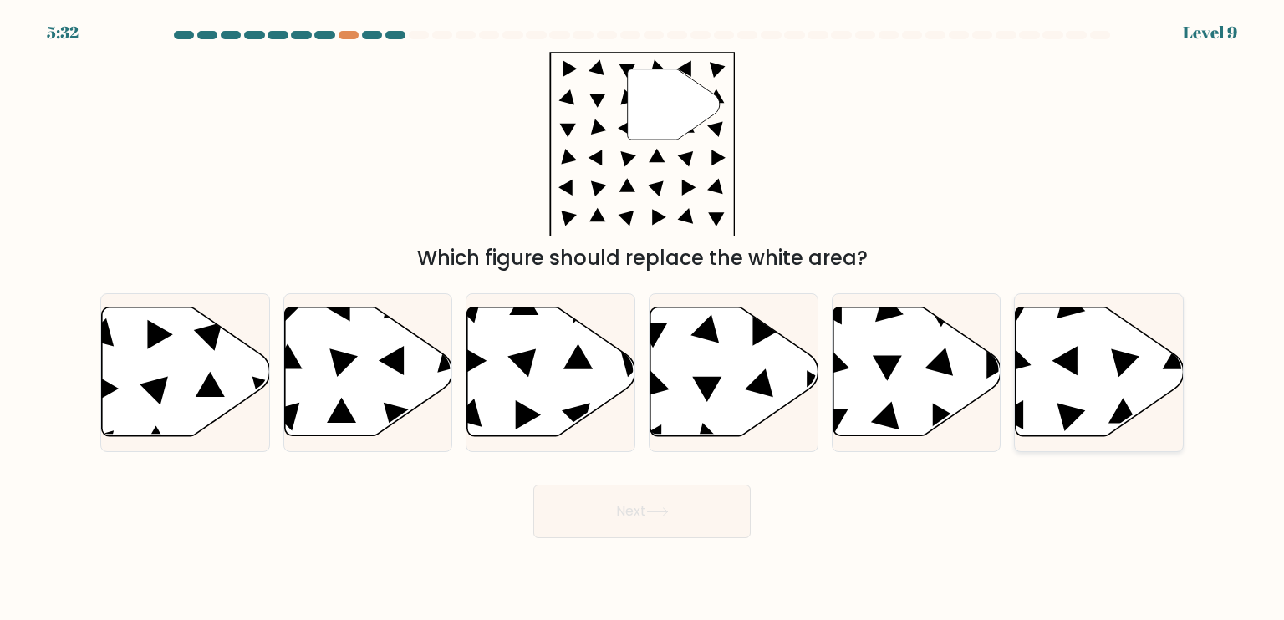
click at [1080, 371] on icon at bounding box center [1099, 372] width 168 height 129
click at [643, 318] on input "f." at bounding box center [642, 314] width 1 height 8
radio input "true"
click at [693, 522] on button "Next" at bounding box center [641, 511] width 217 height 53
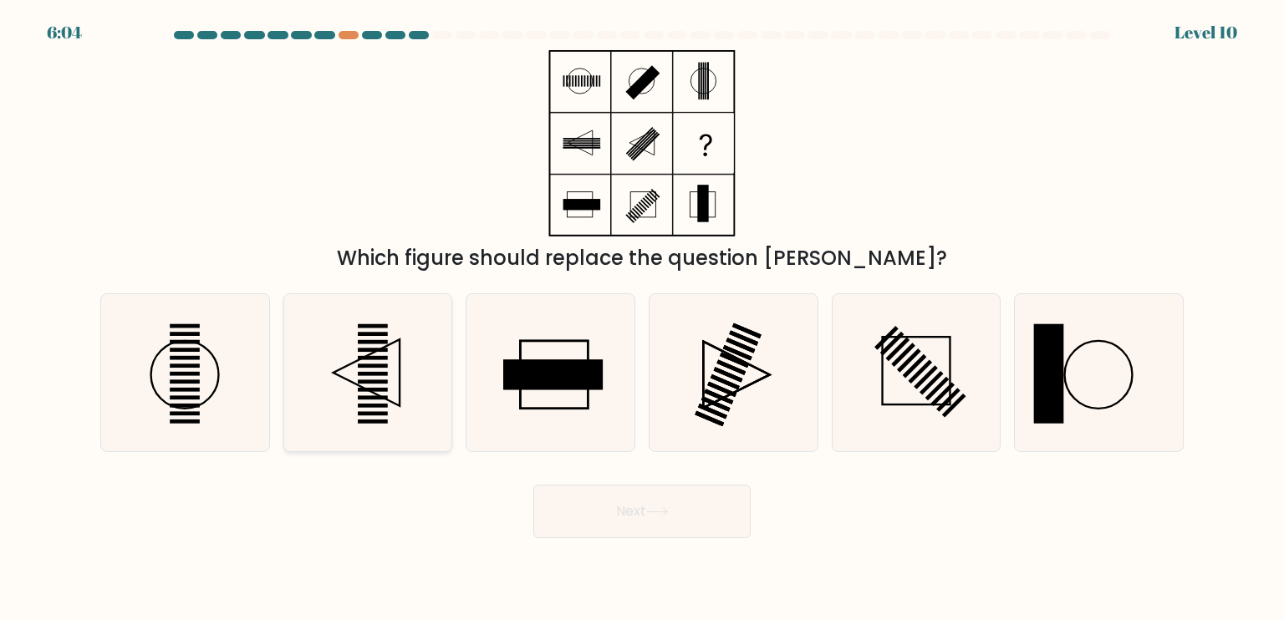
click at [408, 374] on icon at bounding box center [367, 372] width 157 height 157
click at [642, 318] on input "b." at bounding box center [642, 314] width 1 height 8
radio input "true"
click at [597, 489] on button "Next" at bounding box center [641, 511] width 217 height 53
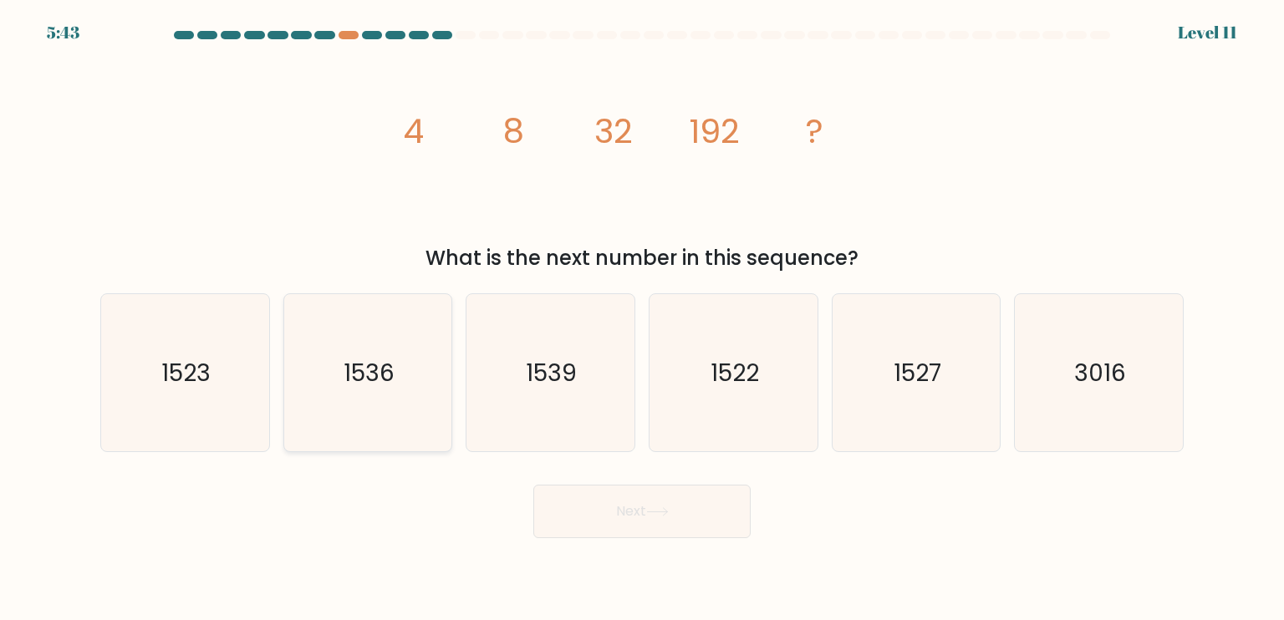
click at [341, 384] on icon "1536" at bounding box center [367, 372] width 157 height 157
click at [642, 318] on input "b. 1536" at bounding box center [642, 314] width 1 height 8
radio input "true"
click at [577, 494] on button "Next" at bounding box center [641, 511] width 217 height 53
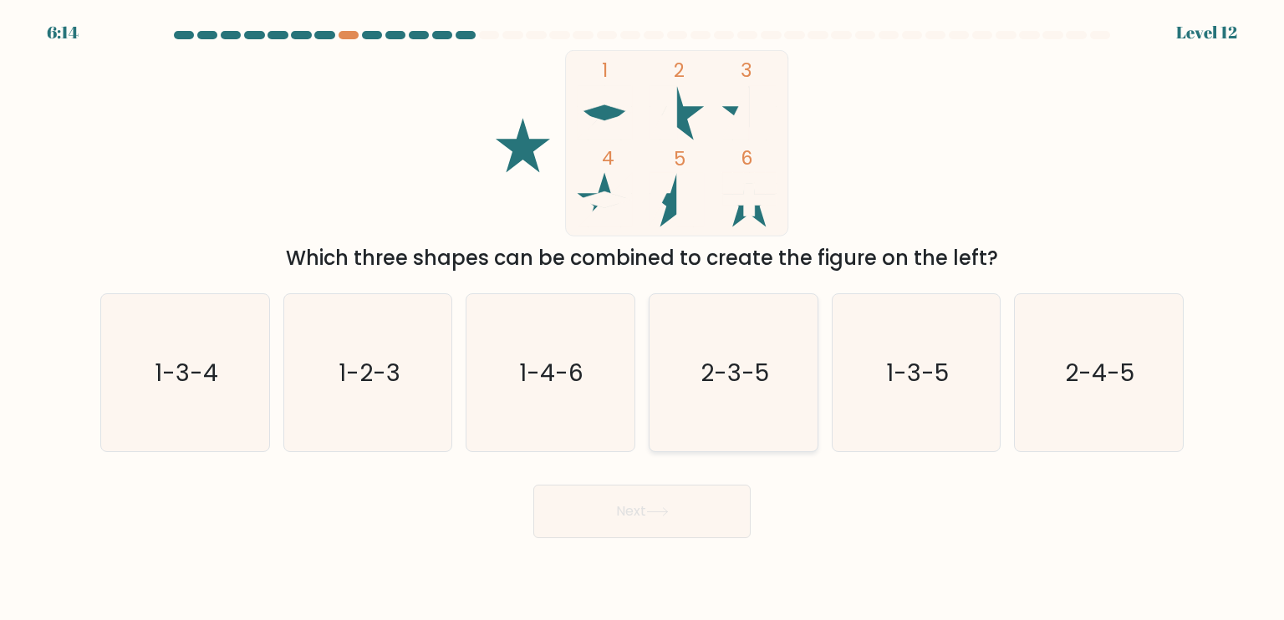
drag, startPoint x: 744, startPoint y: 360, endPoint x: 684, endPoint y: 491, distance: 143.6
click at [743, 364] on text "2-3-5" at bounding box center [734, 371] width 69 height 33
click at [643, 318] on input "d. 2-3-5" at bounding box center [642, 314] width 1 height 8
radio input "true"
click at [654, 509] on icon at bounding box center [657, 511] width 23 height 9
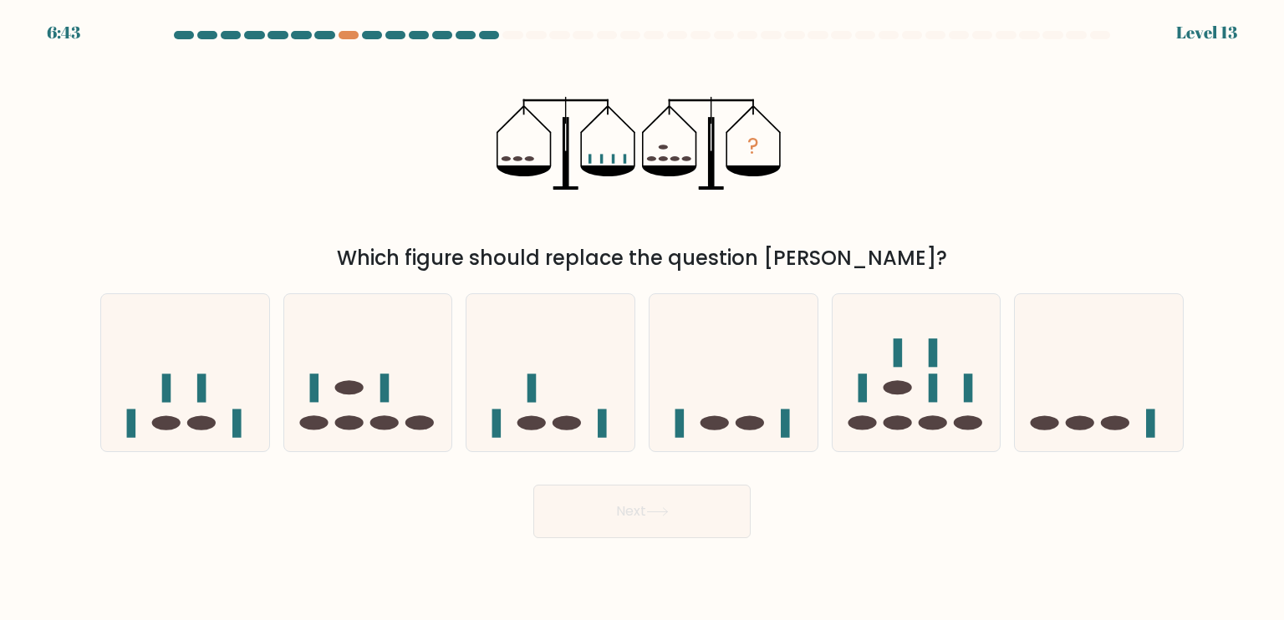
drag, startPoint x: 215, startPoint y: 404, endPoint x: 334, endPoint y: 465, distance: 134.6
click at [221, 406] on icon at bounding box center [185, 372] width 168 height 139
click at [642, 318] on input "a." at bounding box center [642, 314] width 1 height 8
radio input "true"
click at [628, 526] on button "Next" at bounding box center [641, 511] width 217 height 53
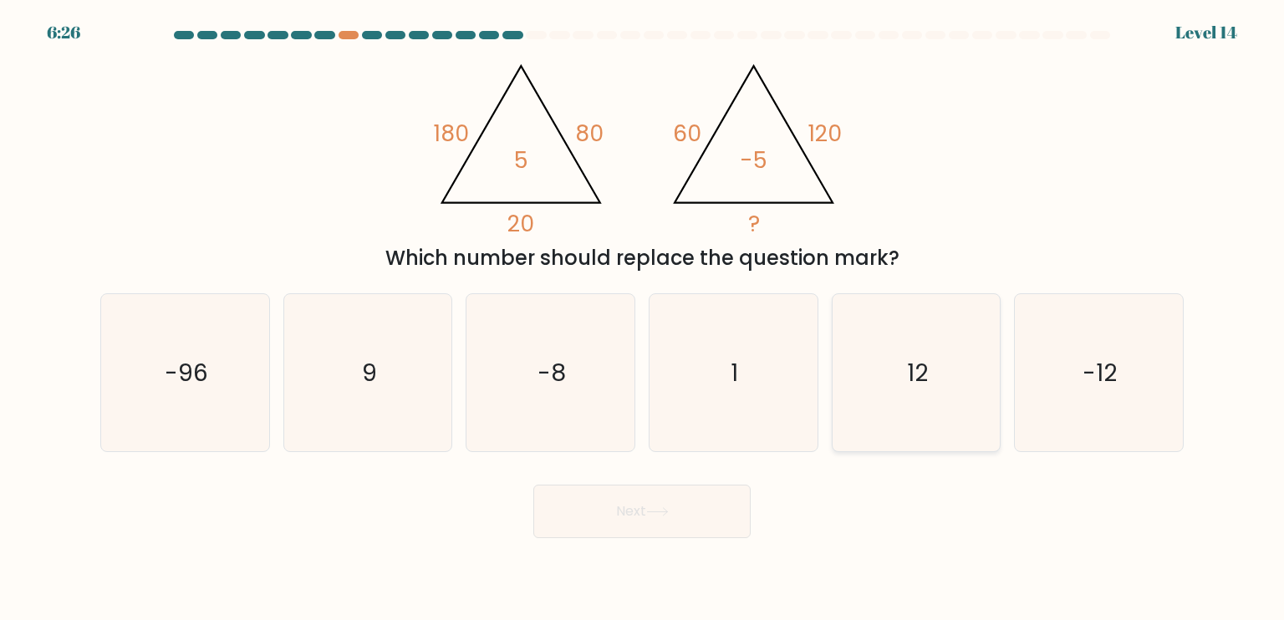
click at [898, 391] on icon "12" at bounding box center [915, 372] width 157 height 157
click at [643, 318] on input "e. 12" at bounding box center [642, 314] width 1 height 8
radio input "true"
click at [649, 509] on button "Next" at bounding box center [641, 511] width 217 height 53
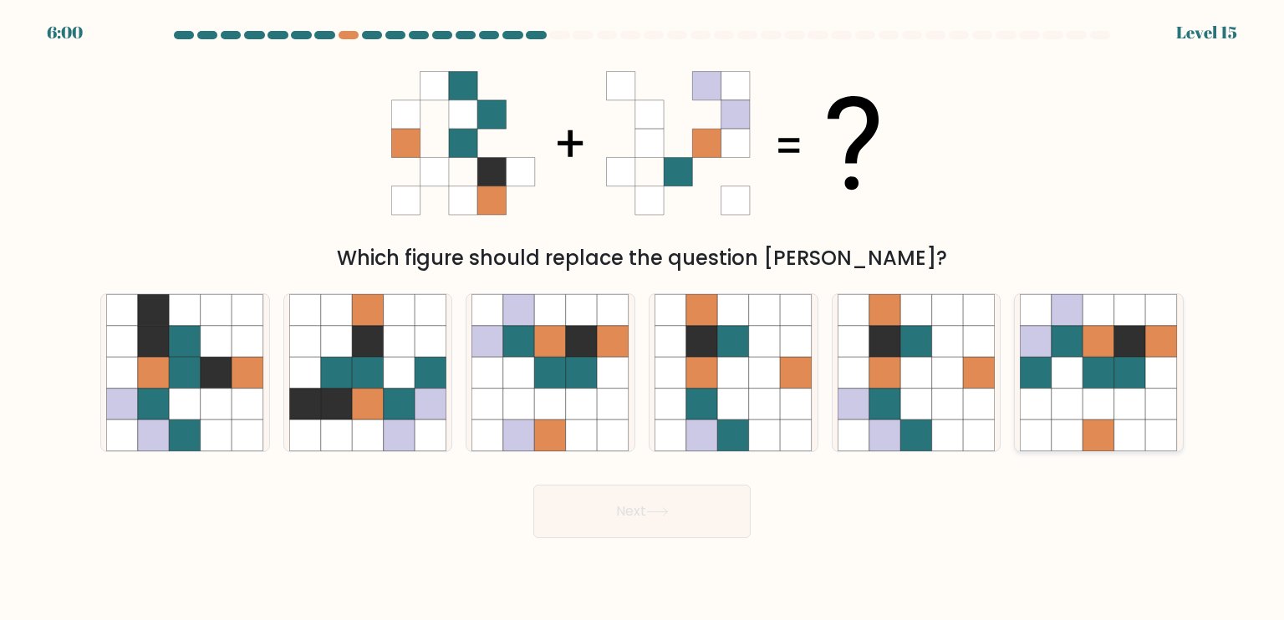
click at [1101, 382] on icon at bounding box center [1099, 373] width 32 height 32
click at [643, 318] on input "f." at bounding box center [642, 314] width 1 height 8
radio input "true"
click at [659, 507] on icon at bounding box center [657, 511] width 23 height 9
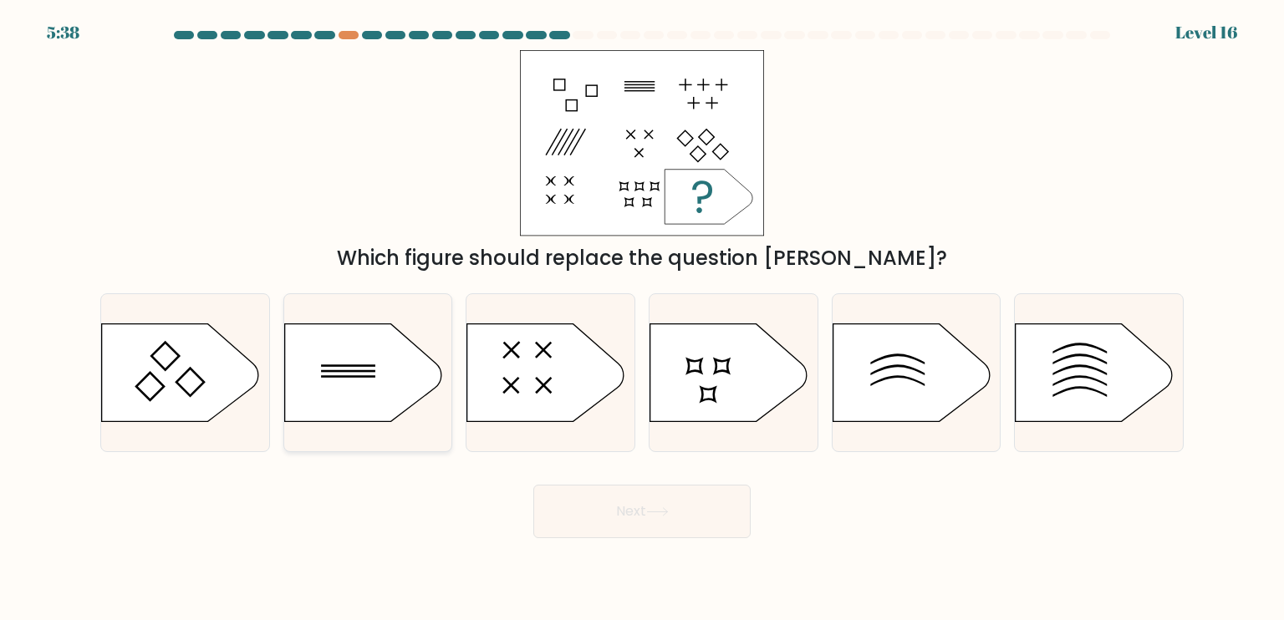
click at [333, 354] on icon at bounding box center [362, 372] width 157 height 98
click at [642, 318] on input "b." at bounding box center [642, 314] width 1 height 8
radio input "true"
click at [660, 509] on icon at bounding box center [657, 511] width 23 height 9
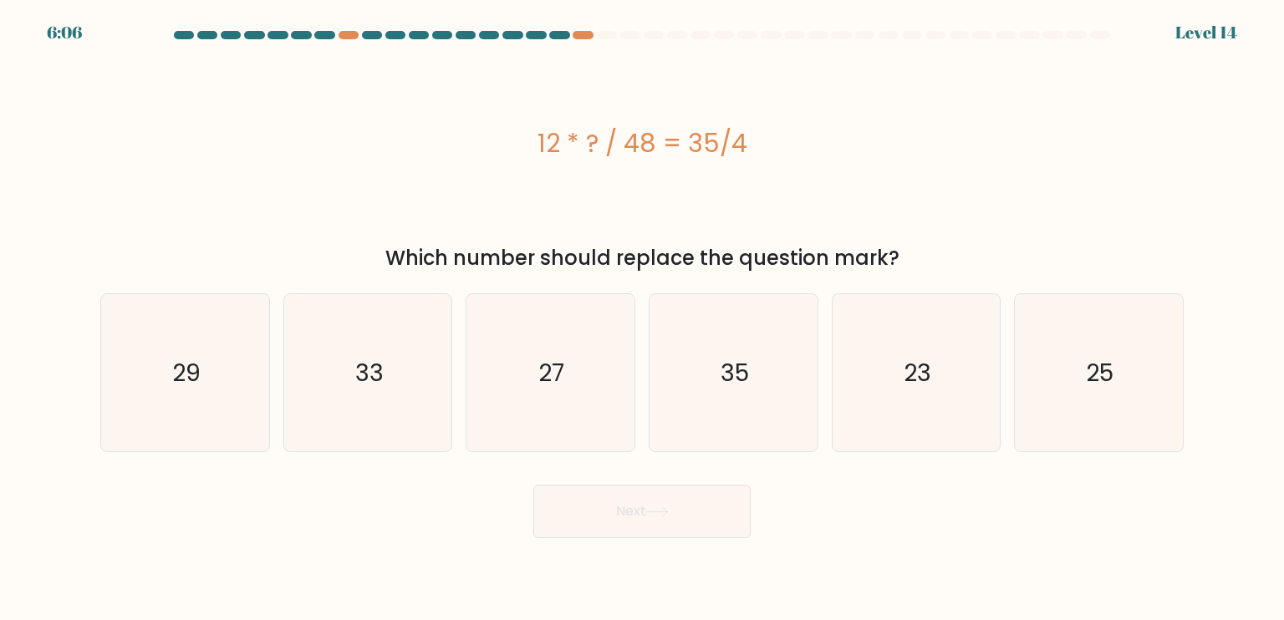
drag, startPoint x: 789, startPoint y: 364, endPoint x: 730, endPoint y: 491, distance: 140.2
click at [786, 366] on icon "35" at bounding box center [732, 372] width 157 height 157
click at [643, 318] on input "d. 35" at bounding box center [642, 314] width 1 height 8
radio input "true"
click at [675, 544] on body "6:06 Level 14" at bounding box center [642, 310] width 1284 height 620
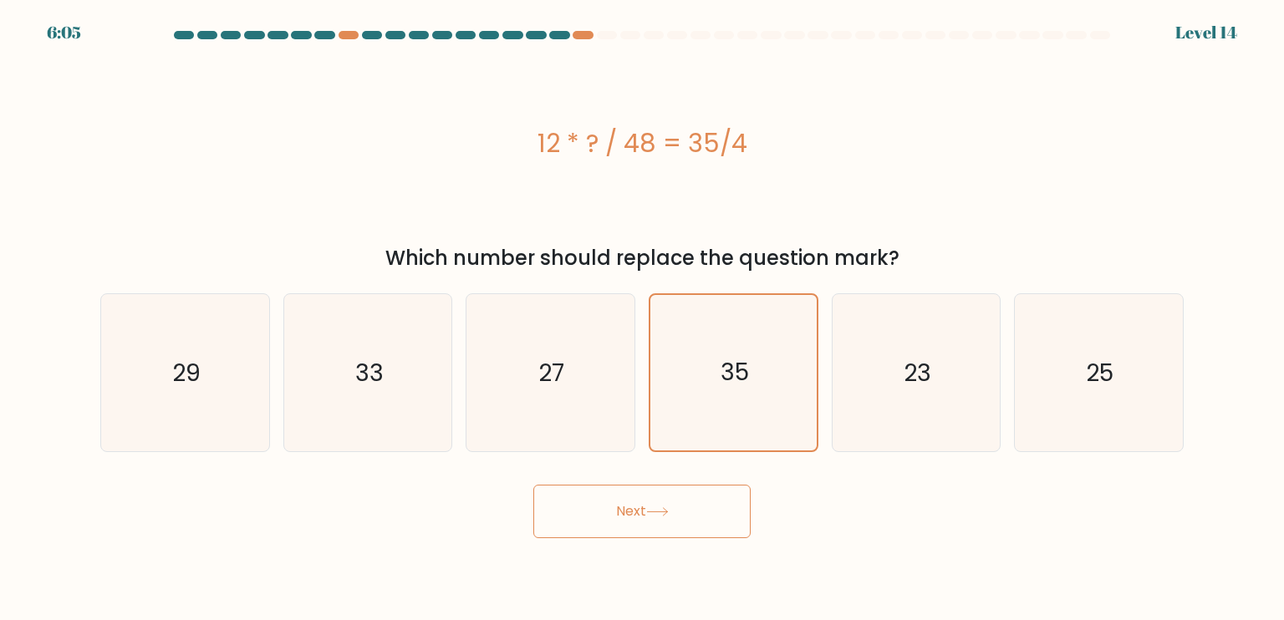
click at [675, 533] on button "Next" at bounding box center [641, 511] width 217 height 53
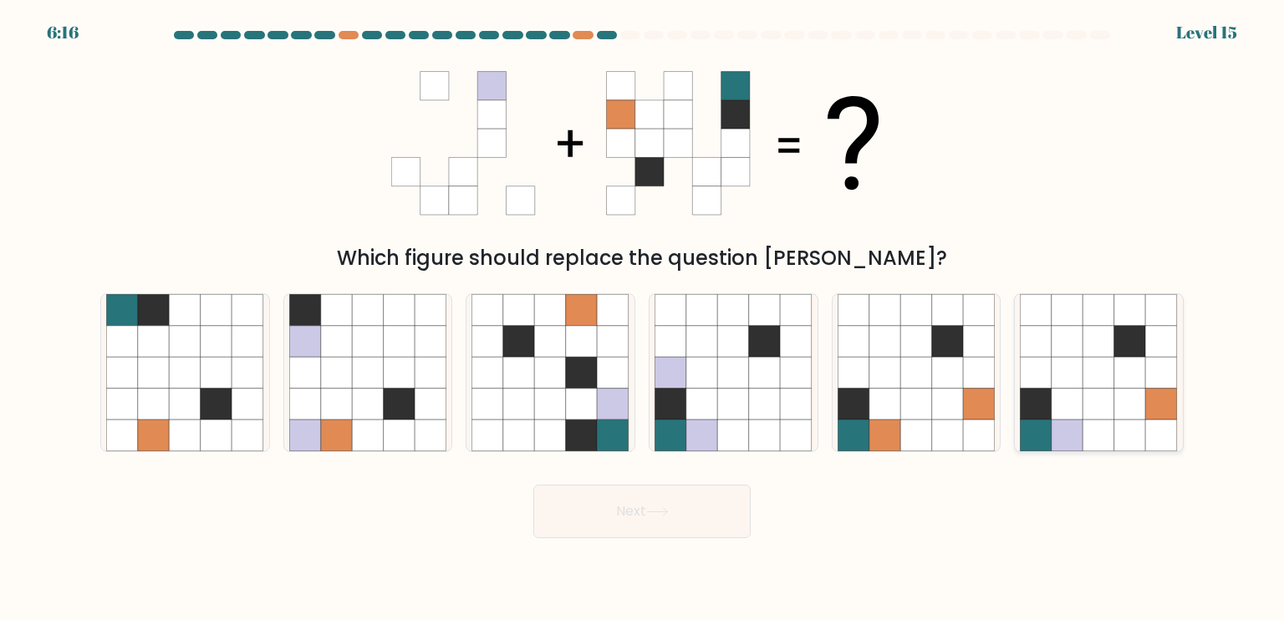
click at [1091, 384] on icon at bounding box center [1099, 373] width 32 height 32
click at [643, 318] on input "f." at bounding box center [642, 314] width 1 height 8
radio input "true"
click at [677, 513] on button "Next" at bounding box center [641, 511] width 217 height 53
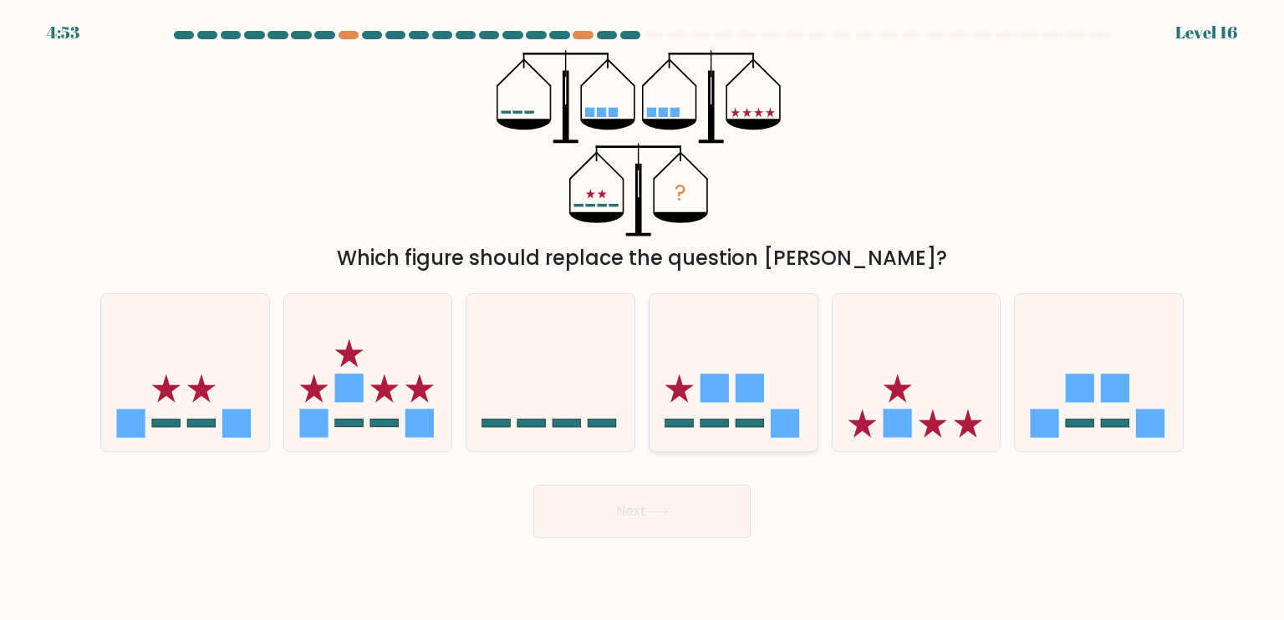
click at [776, 410] on rect at bounding box center [785, 423] width 28 height 28
click at [643, 318] on input "d." at bounding box center [642, 314] width 1 height 8
radio input "true"
click at [718, 510] on button "Next" at bounding box center [641, 511] width 217 height 53
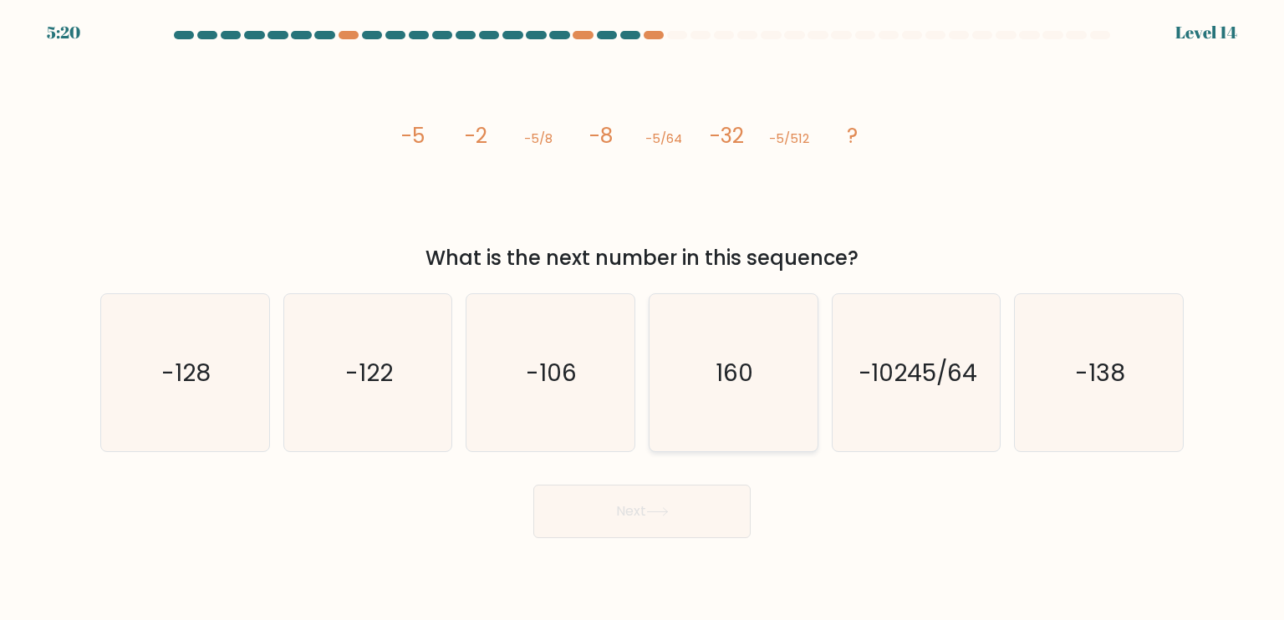
click at [736, 379] on text "160" at bounding box center [735, 371] width 38 height 33
click at [643, 318] on input "d. 160" at bounding box center [642, 314] width 1 height 8
radio input "true"
click at [685, 506] on button "Next" at bounding box center [641, 511] width 217 height 53
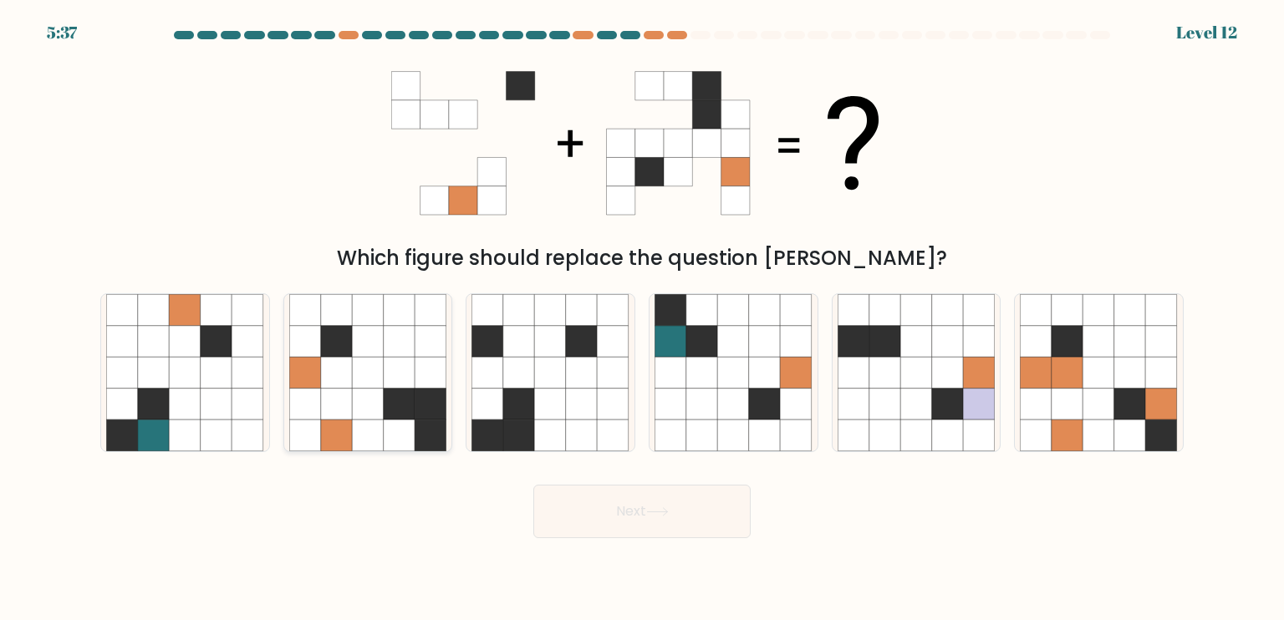
click at [323, 374] on icon at bounding box center [337, 373] width 32 height 32
click at [642, 318] on input "b." at bounding box center [642, 314] width 1 height 8
radio input "true"
click at [640, 521] on button "Next" at bounding box center [641, 511] width 217 height 53
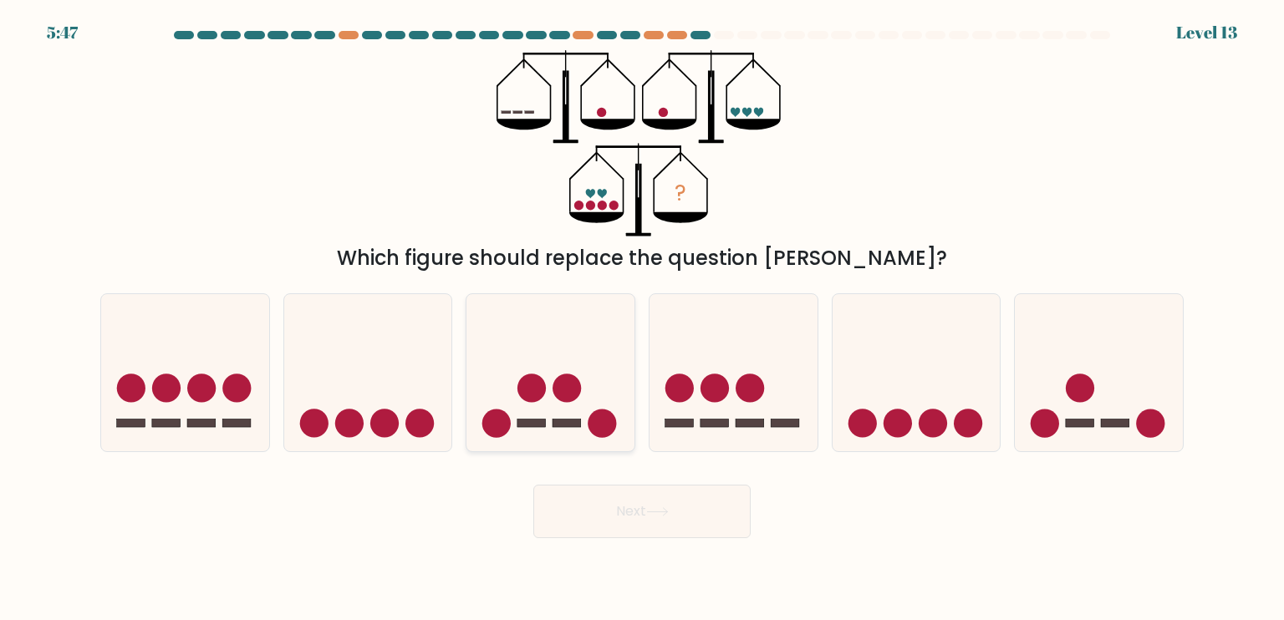
click at [598, 392] on icon at bounding box center [550, 372] width 168 height 139
click at [642, 318] on input "c." at bounding box center [642, 314] width 1 height 8
radio input "true"
click at [655, 504] on button "Next" at bounding box center [641, 511] width 217 height 53
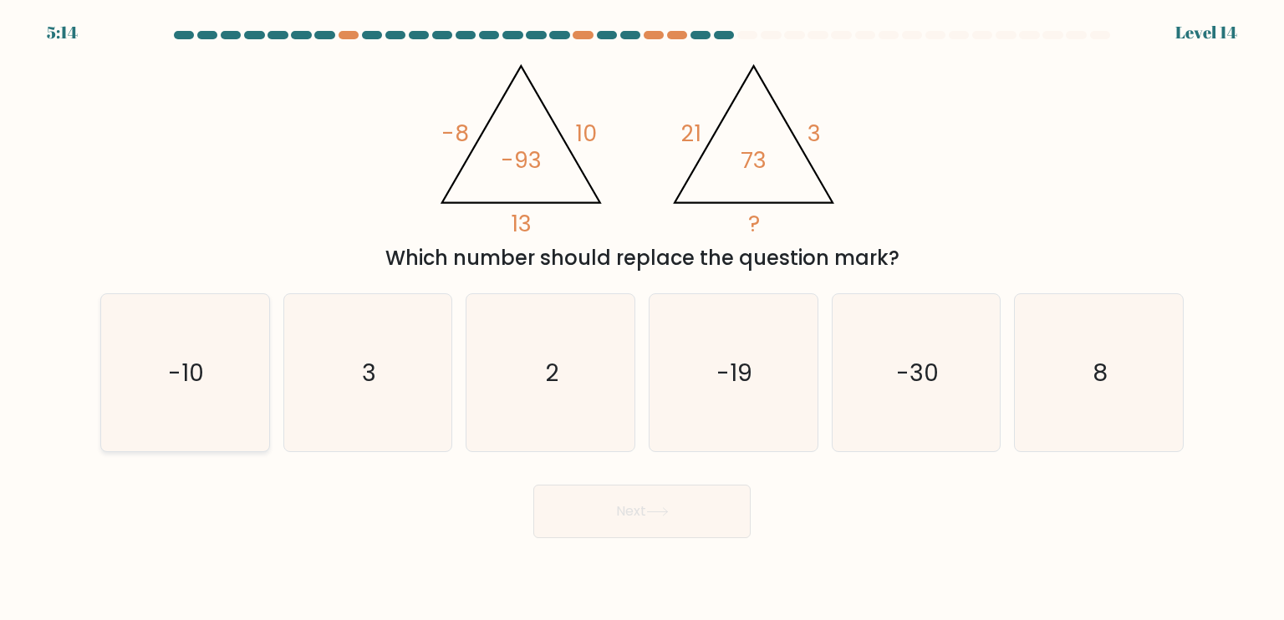
click at [234, 351] on icon "-10" at bounding box center [184, 372] width 157 height 157
click at [642, 318] on input "a. -10" at bounding box center [642, 314] width 1 height 8
radio input "true"
click at [611, 529] on button "Next" at bounding box center [641, 511] width 217 height 53
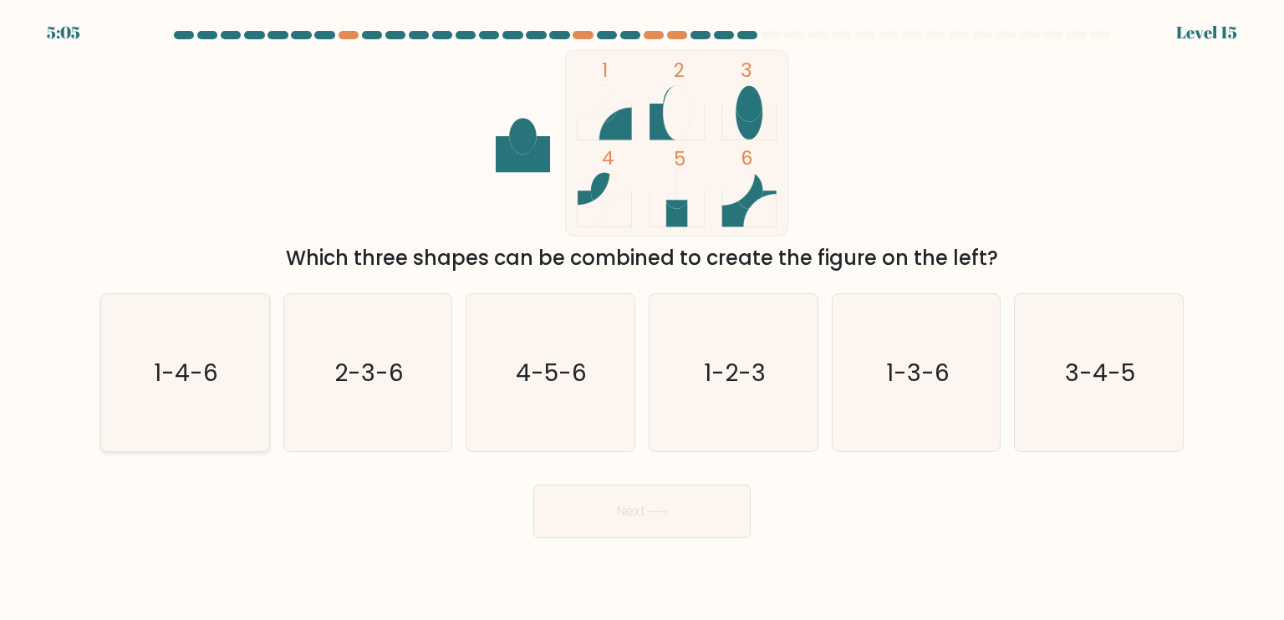
drag, startPoint x: 703, startPoint y: 510, endPoint x: 227, endPoint y: 420, distance: 483.9
click at [259, 452] on form at bounding box center [642, 284] width 1284 height 507
drag, startPoint x: 208, startPoint y: 390, endPoint x: 545, endPoint y: 530, distance: 364.6
click at [225, 400] on icon "1-4-6" at bounding box center [184, 372] width 157 height 157
click at [248, 364] on icon "1-4-6" at bounding box center [184, 372] width 157 height 157
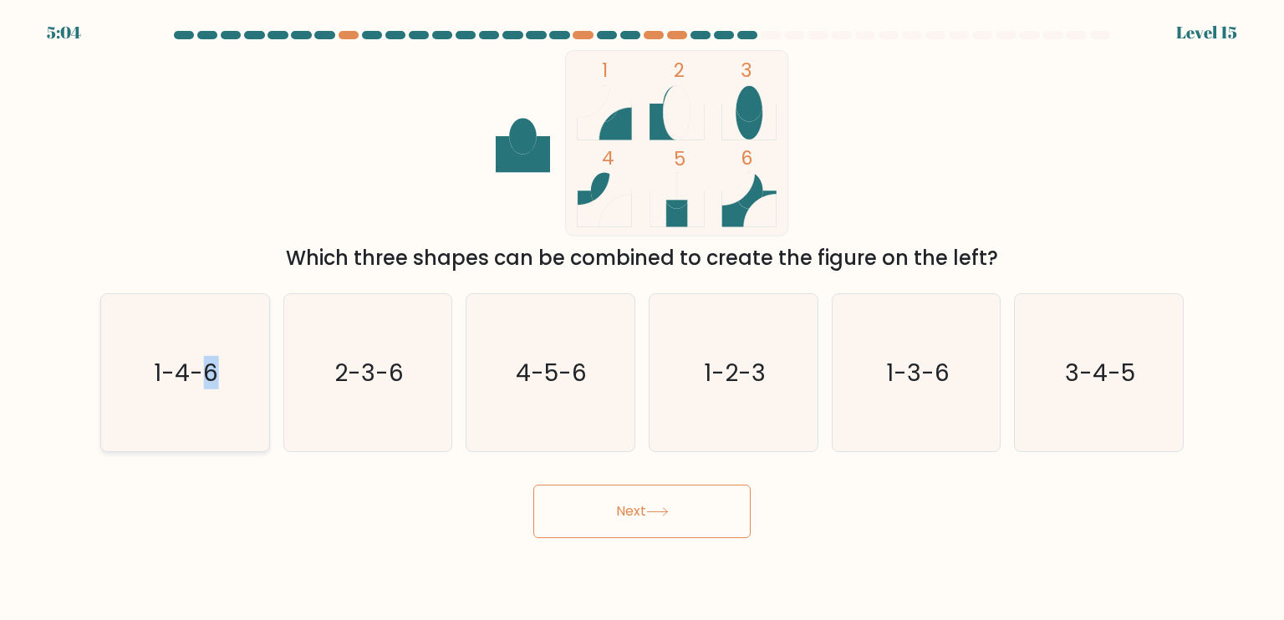
click at [642, 318] on input "a. 1-4-6" at bounding box center [642, 314] width 1 height 8
radio input "true"
click at [655, 494] on button "Next" at bounding box center [641, 511] width 217 height 53
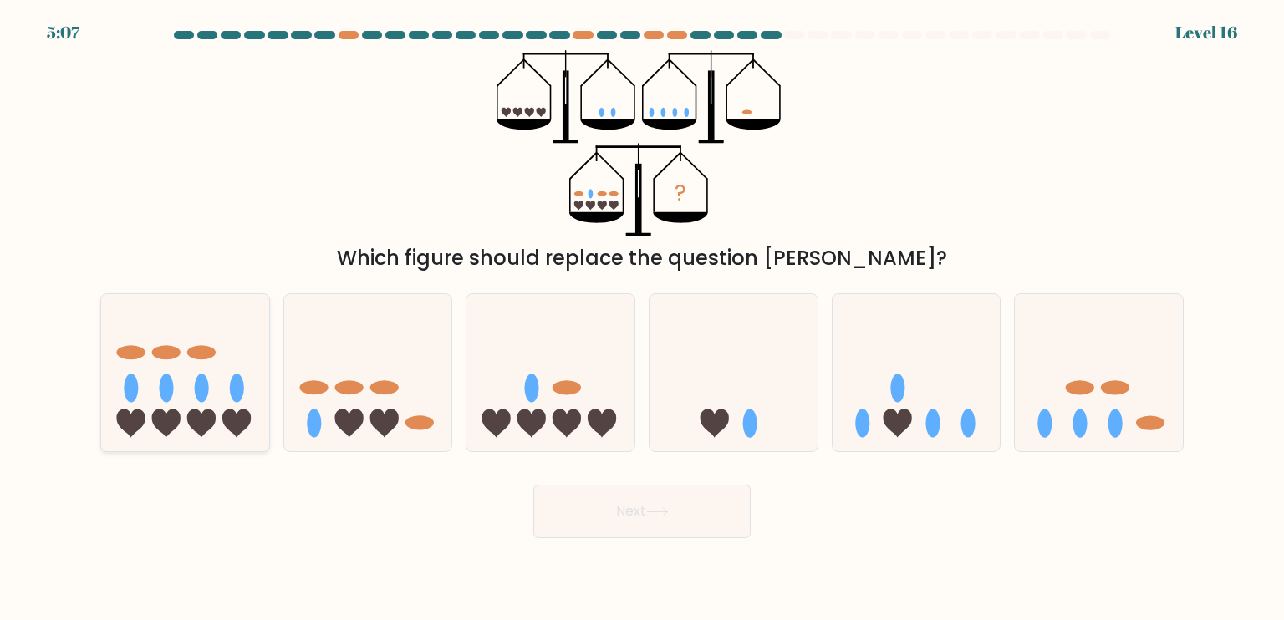
click at [194, 369] on icon at bounding box center [185, 372] width 168 height 139
click at [642, 318] on input "a." at bounding box center [642, 314] width 1 height 8
radio input "true"
click at [661, 509] on icon at bounding box center [657, 511] width 23 height 9
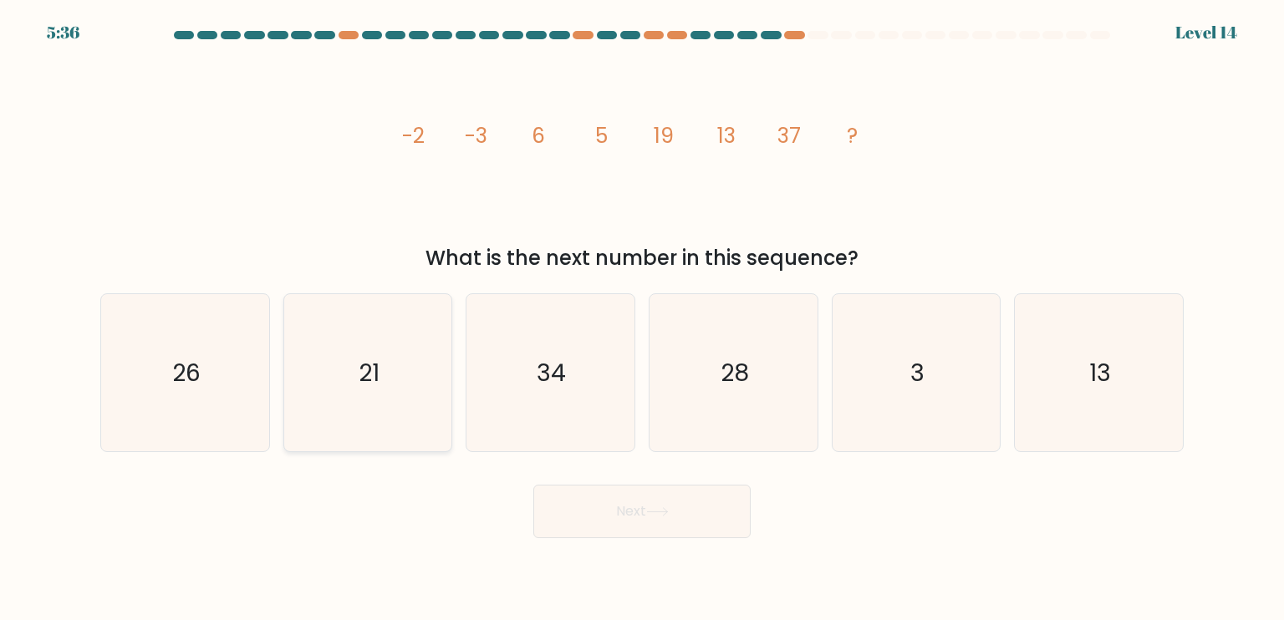
drag, startPoint x: 394, startPoint y: 362, endPoint x: 425, endPoint y: 380, distance: 36.0
click at [394, 362] on icon "21" at bounding box center [367, 372] width 157 height 157
click at [642, 318] on input "b. 21" at bounding box center [642, 314] width 1 height 8
radio input "true"
click at [695, 522] on button "Next" at bounding box center [641, 511] width 217 height 53
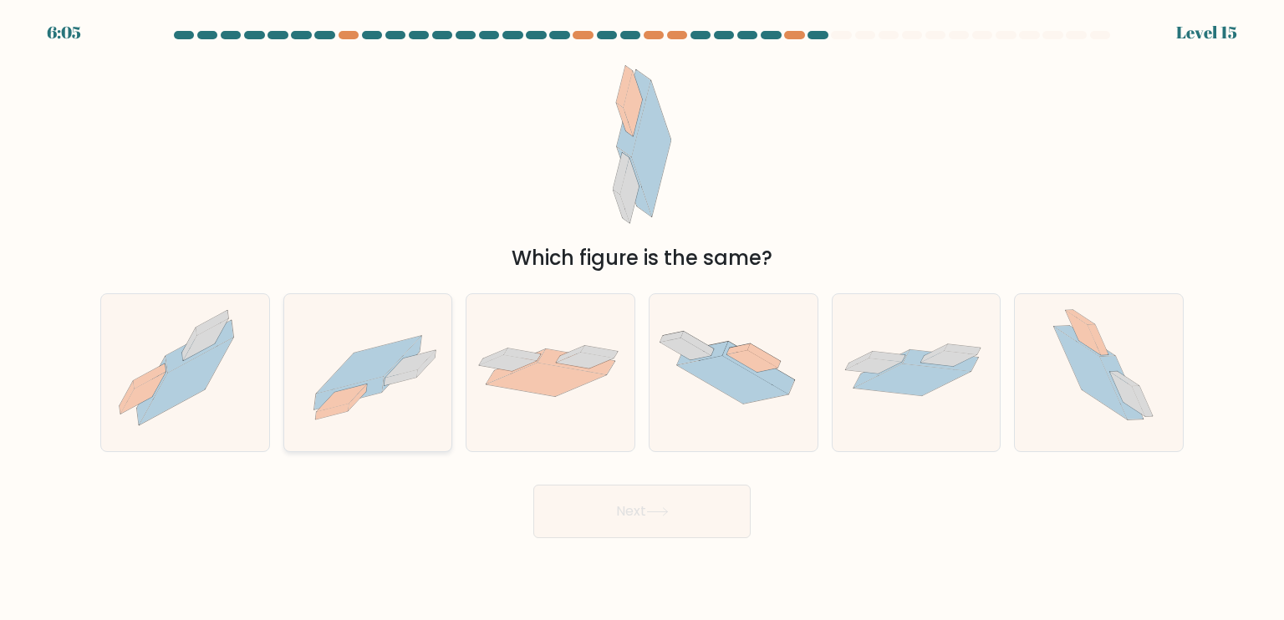
click at [381, 389] on icon at bounding box center [348, 393] width 69 height 33
click at [642, 318] on input "b." at bounding box center [642, 314] width 1 height 8
radio input "true"
click at [646, 523] on button "Next" at bounding box center [641, 511] width 217 height 53
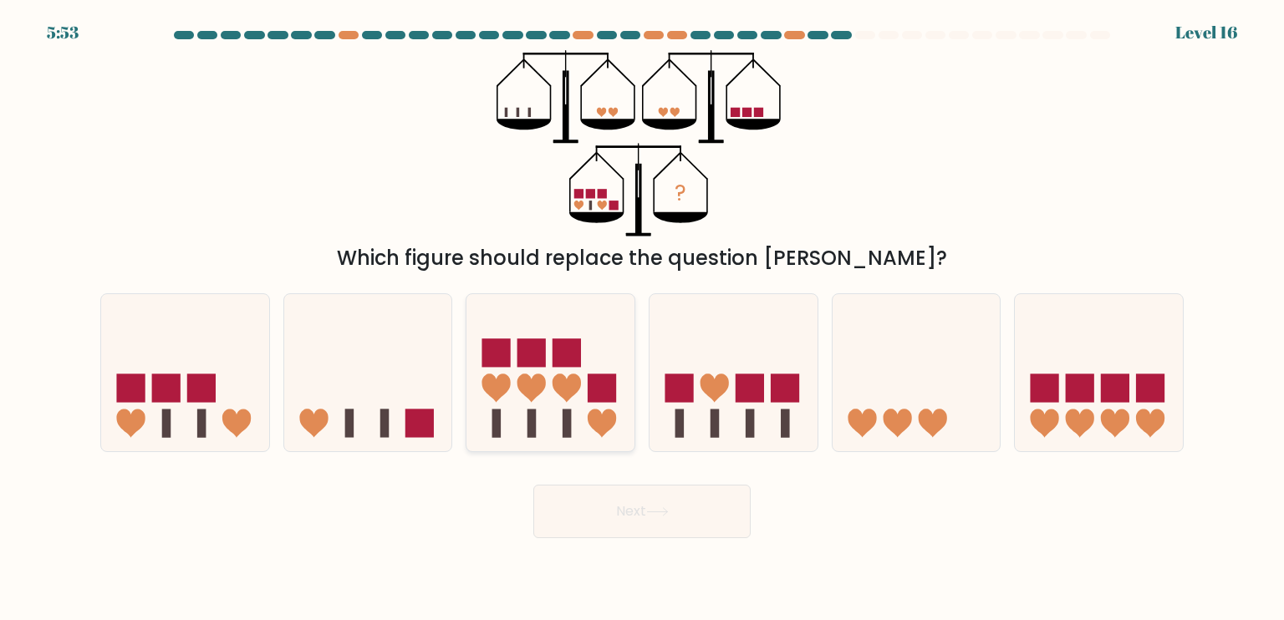
click at [575, 374] on icon at bounding box center [550, 372] width 168 height 139
click at [642, 318] on input "c." at bounding box center [642, 314] width 1 height 8
radio input "true"
click at [649, 506] on button "Next" at bounding box center [641, 511] width 217 height 53
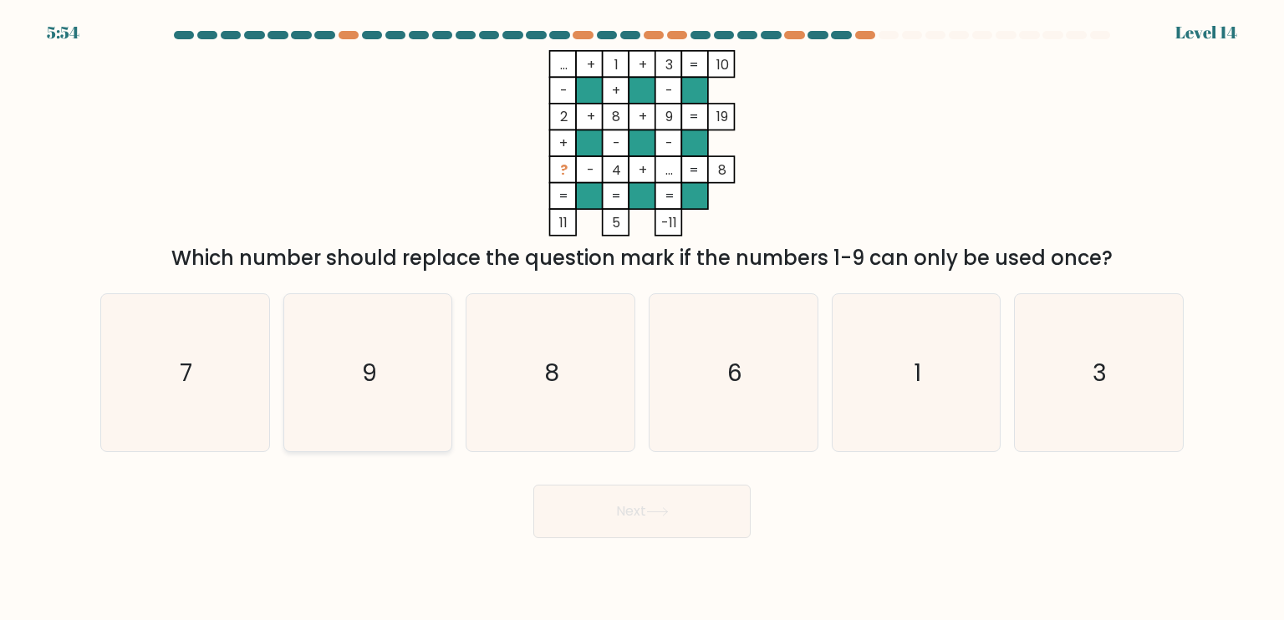
drag, startPoint x: 361, startPoint y: 383, endPoint x: 647, endPoint y: 459, distance: 295.8
click at [364, 384] on icon "9" at bounding box center [367, 372] width 157 height 157
click at [642, 318] on input "b. 9" at bounding box center [642, 314] width 1 height 8
radio input "true"
click at [630, 513] on button "Next" at bounding box center [641, 511] width 217 height 53
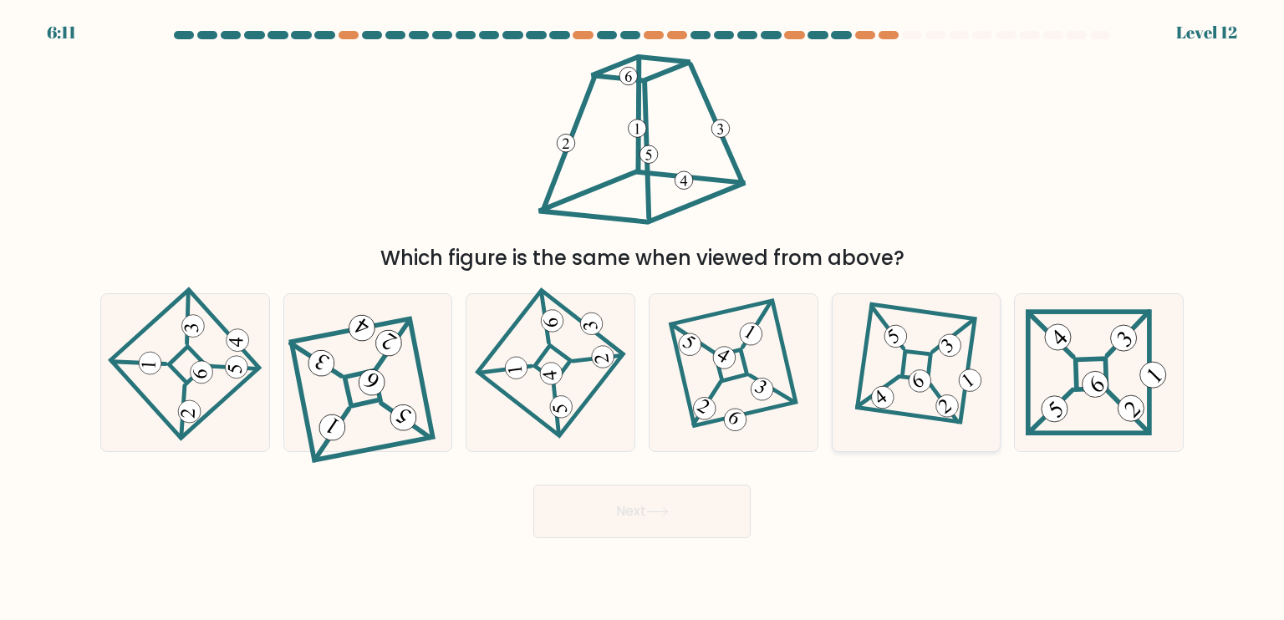
click at [933, 365] on icon at bounding box center [916, 372] width 109 height 126
click at [643, 318] on input "e." at bounding box center [642, 314] width 1 height 8
radio input "true"
click at [741, 506] on button "Next" at bounding box center [641, 511] width 217 height 53
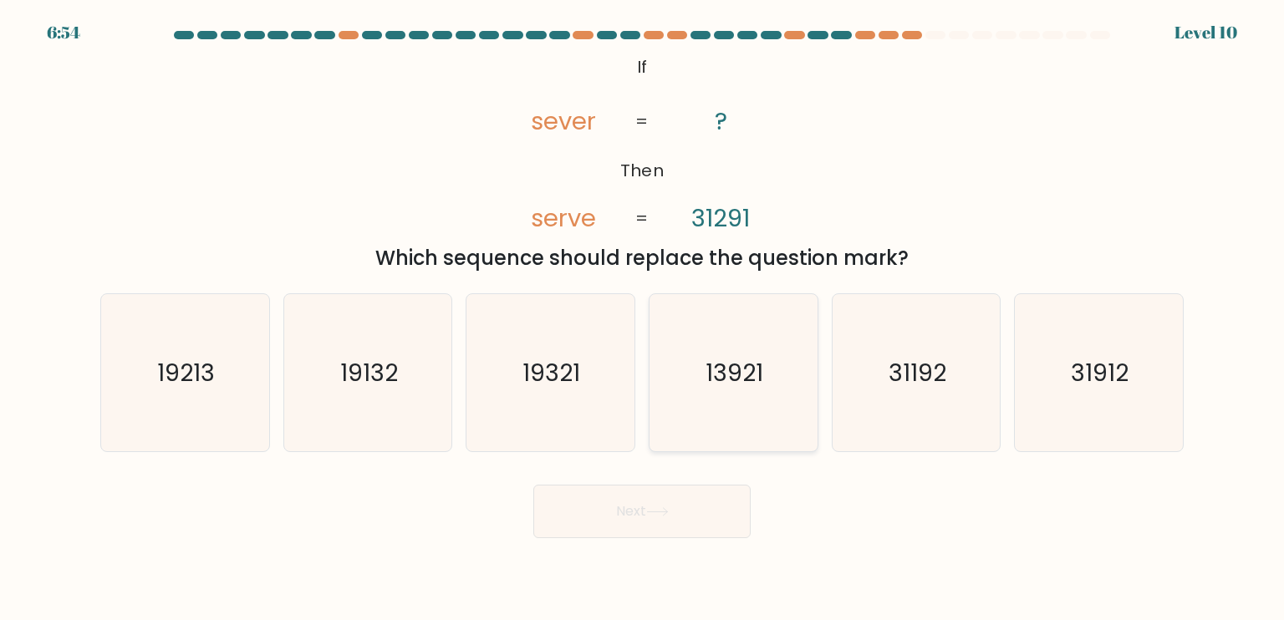
click at [699, 343] on icon "13921" at bounding box center [732, 372] width 157 height 157
click at [643, 318] on input "d. 13921" at bounding box center [642, 314] width 1 height 8
radio input "true"
click at [654, 507] on icon at bounding box center [657, 511] width 23 height 9
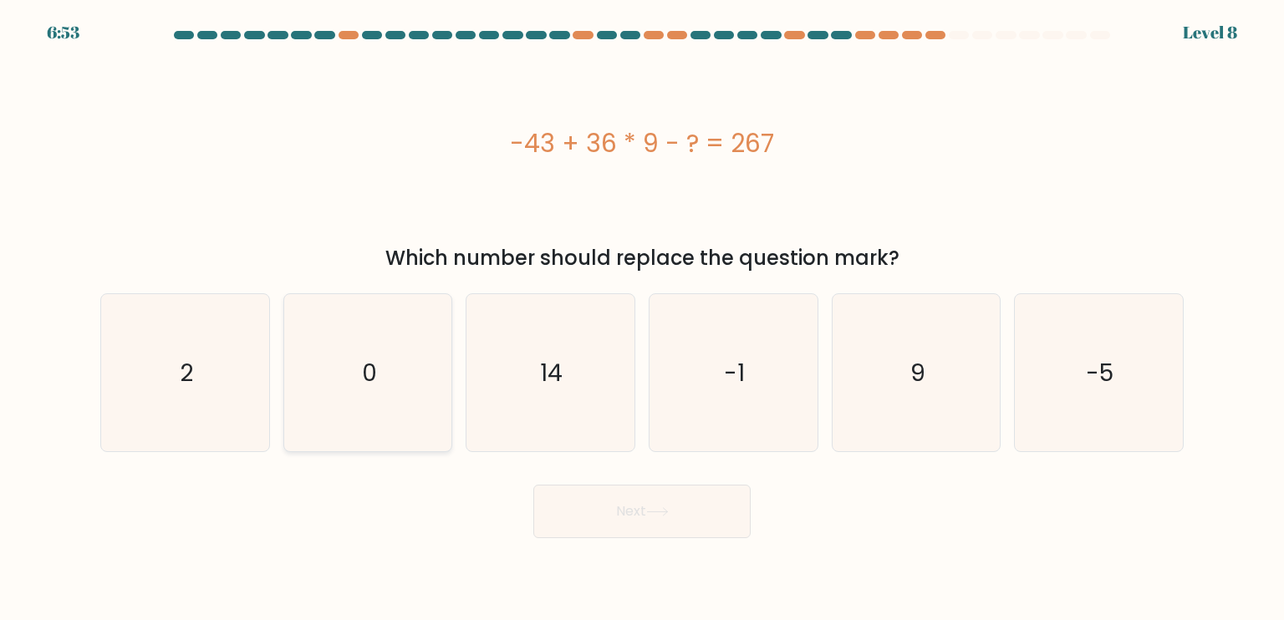
drag, startPoint x: 418, startPoint y: 370, endPoint x: 678, endPoint y: 463, distance: 276.0
click at [418, 371] on icon "0" at bounding box center [367, 372] width 157 height 157
click at [642, 318] on input "b. 0" at bounding box center [642, 314] width 1 height 8
radio input "true"
click at [695, 518] on button "Next" at bounding box center [641, 511] width 217 height 53
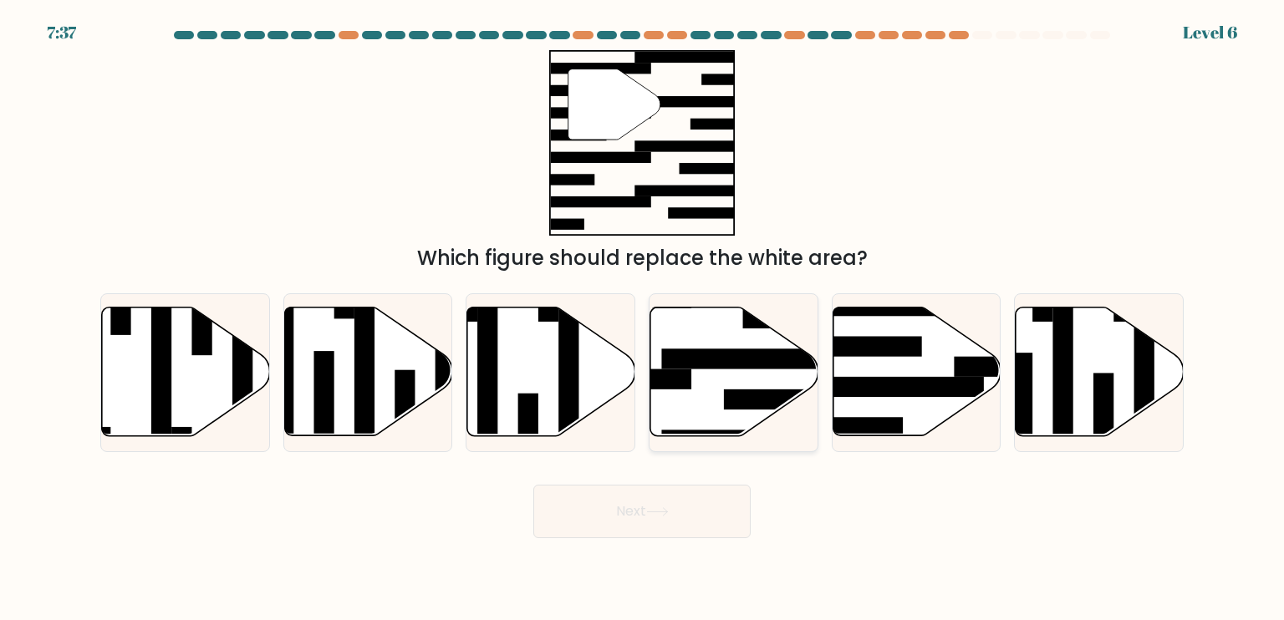
click at [722, 399] on icon at bounding box center [734, 372] width 168 height 129
click at [643, 318] on input "d." at bounding box center [642, 314] width 1 height 8
radio input "true"
click at [686, 494] on button "Next" at bounding box center [641, 511] width 217 height 53
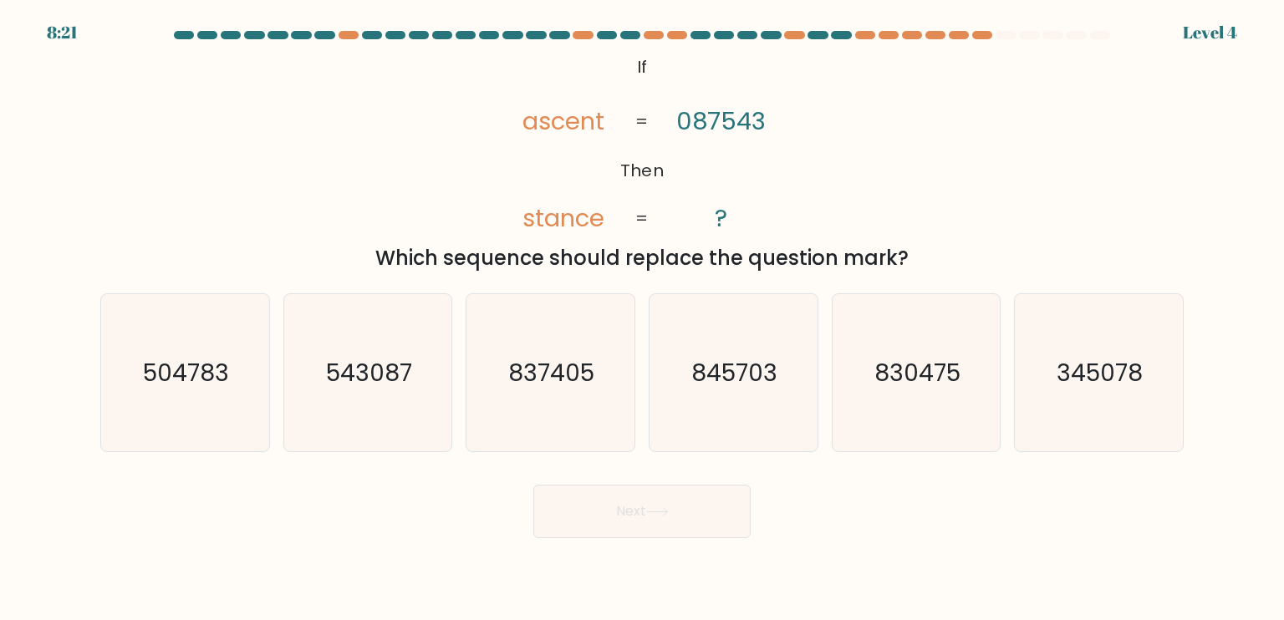
click at [927, 387] on text "830475" at bounding box center [917, 371] width 86 height 33
click at [643, 318] on input "e. 830475" at bounding box center [642, 314] width 1 height 8
radio input "true"
drag, startPoint x: 720, startPoint y: 477, endPoint x: 710, endPoint y: 433, distance: 45.6
click at [720, 476] on div "Next" at bounding box center [641, 505] width 1103 height 66
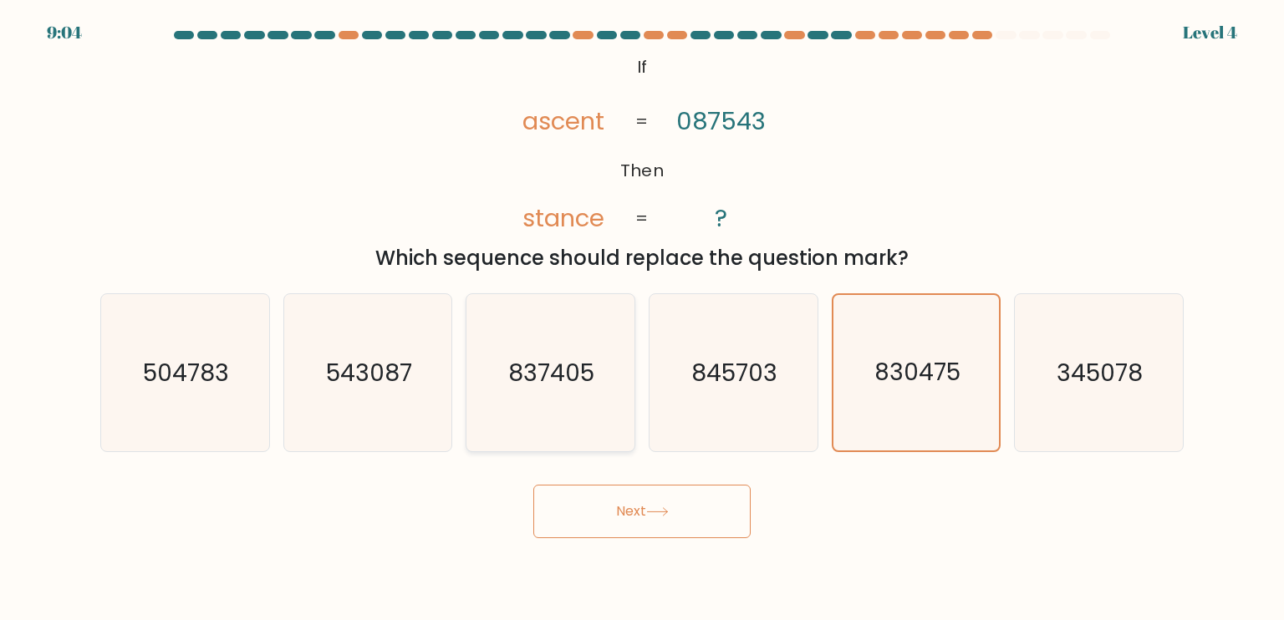
click at [568, 370] on text "837405" at bounding box center [552, 371] width 86 height 33
click at [642, 318] on input "c. 837405" at bounding box center [642, 314] width 1 height 8
radio input "true"
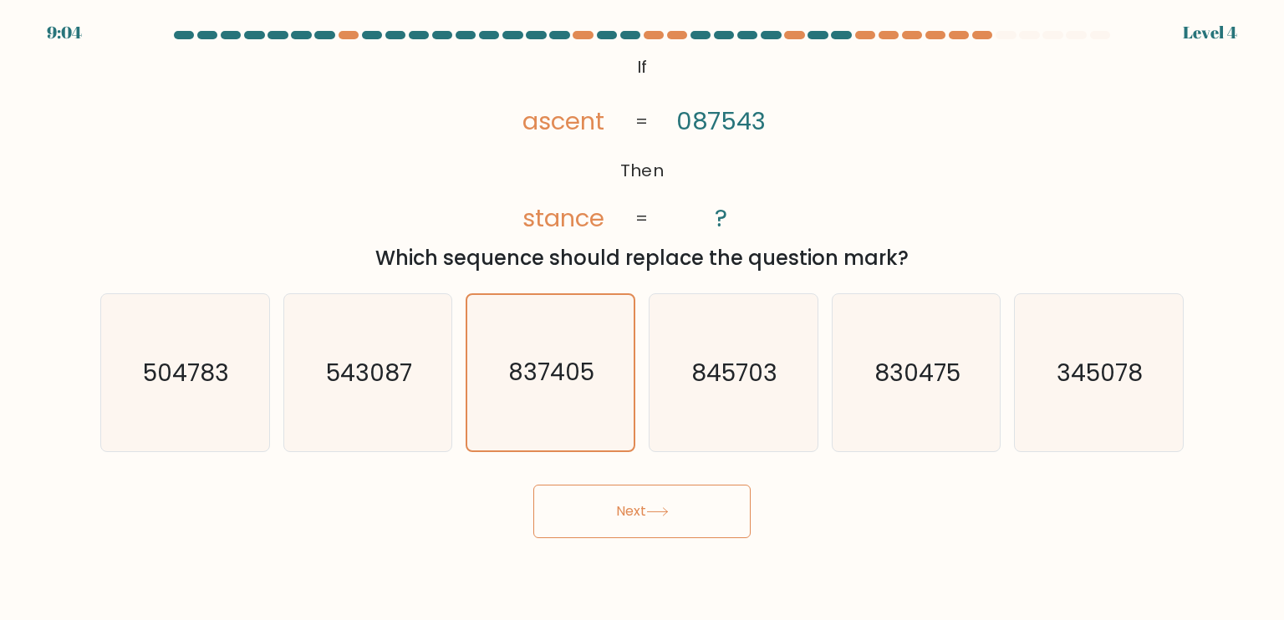
click at [623, 501] on button "Next" at bounding box center [641, 511] width 217 height 53
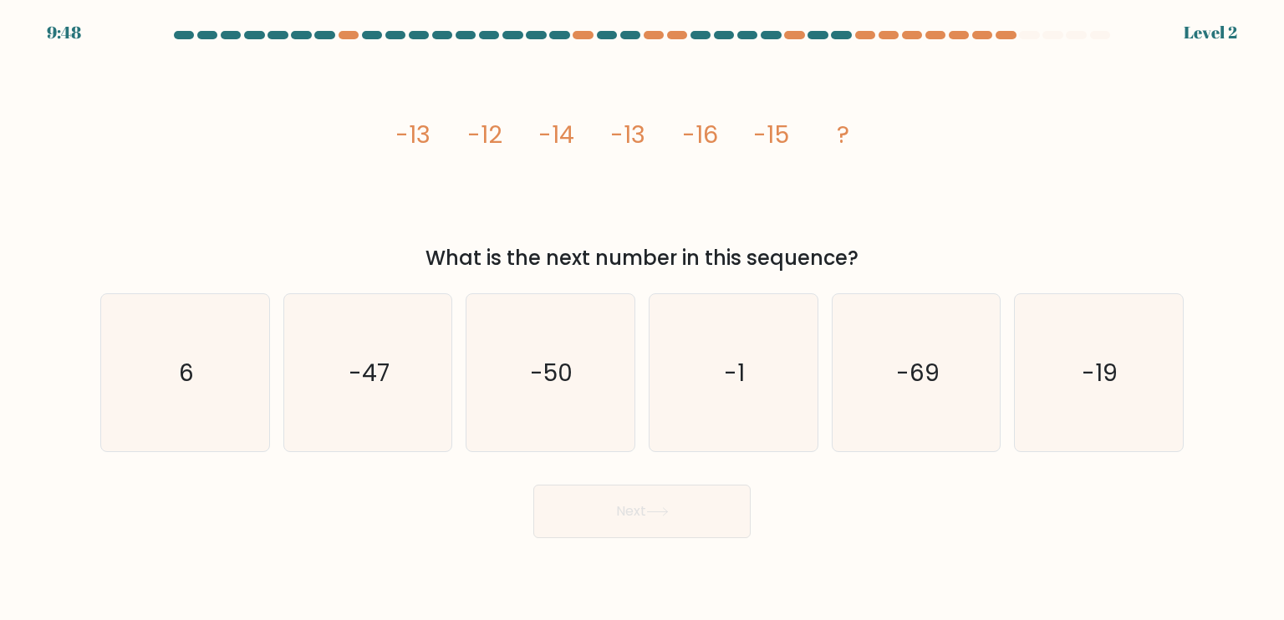
click at [740, 374] on text "-1" at bounding box center [735, 371] width 21 height 33
click at [643, 318] on input "d. -1" at bounding box center [642, 314] width 1 height 8
radio input "true"
drag, startPoint x: 695, startPoint y: 491, endPoint x: 701, endPoint y: 453, distance: 38.9
click at [695, 491] on button "Next" at bounding box center [641, 511] width 217 height 53
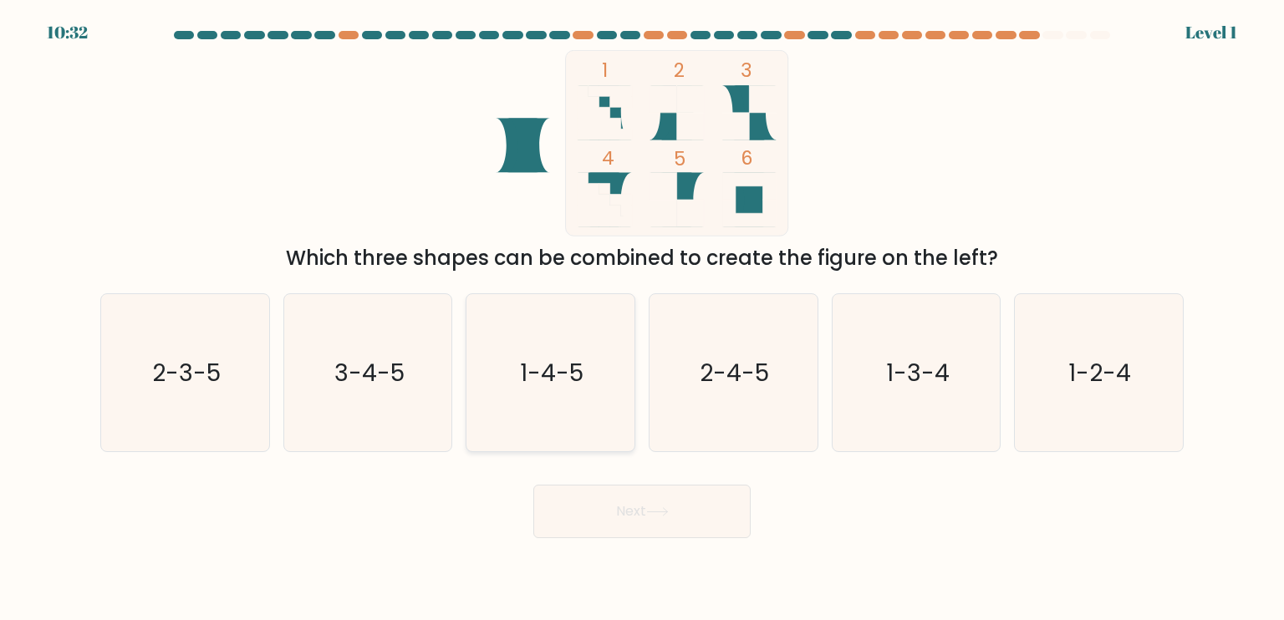
drag, startPoint x: 589, startPoint y: 351, endPoint x: 574, endPoint y: 354, distance: 15.3
click at [562, 346] on icon "1-4-5" at bounding box center [549, 372] width 157 height 157
click at [645, 488] on button "Next" at bounding box center [641, 511] width 217 height 53
drag, startPoint x: 613, startPoint y: 504, endPoint x: 628, endPoint y: 496, distance: 16.8
click at [614, 504] on button "Next" at bounding box center [641, 511] width 217 height 53
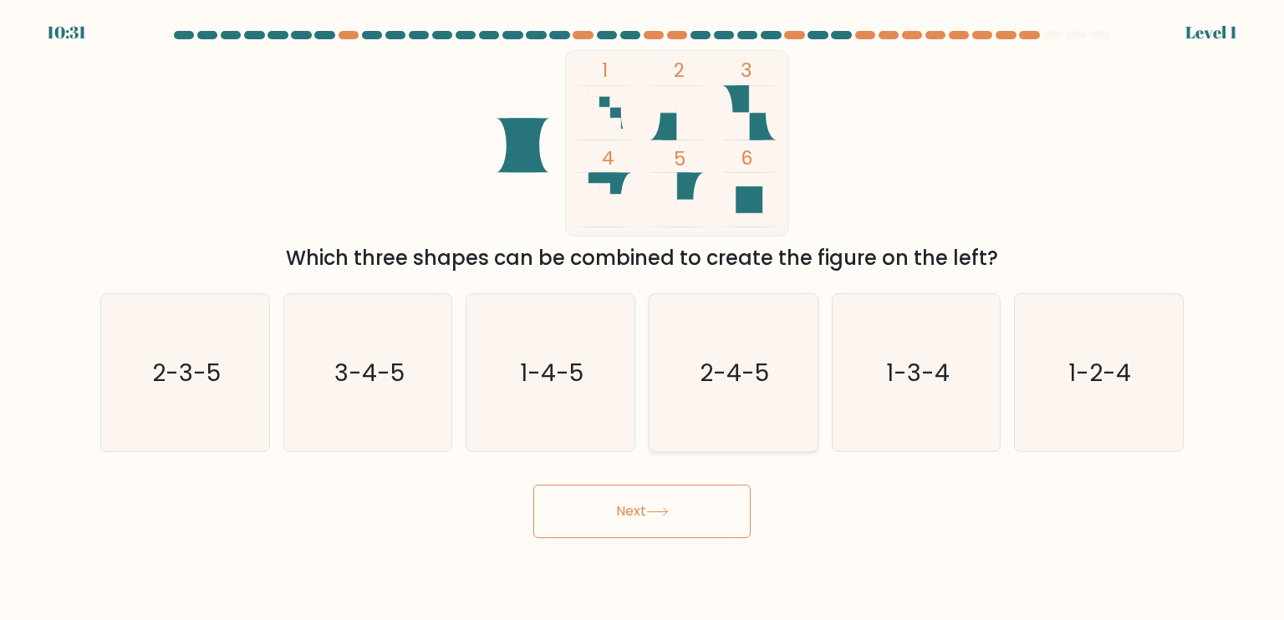
click at [699, 385] on icon "2-4-5" at bounding box center [732, 372] width 157 height 157
click at [643, 318] on input "d. 2-4-5" at bounding box center [642, 314] width 1 height 8
radio input "true"
click at [665, 495] on button "Next" at bounding box center [641, 511] width 217 height 53
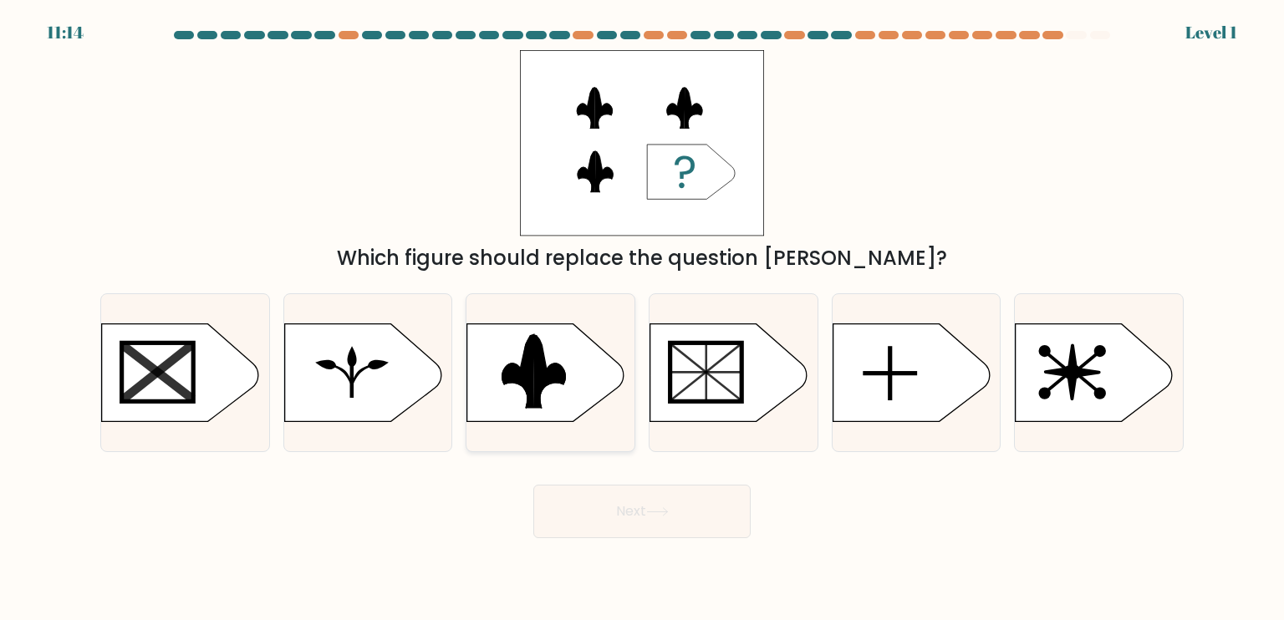
click at [587, 396] on rect at bounding box center [458, 321] width 436 height 332
click at [642, 318] on input "c." at bounding box center [642, 314] width 1 height 8
radio input "true"
click at [658, 503] on button "Next" at bounding box center [641, 511] width 217 height 53
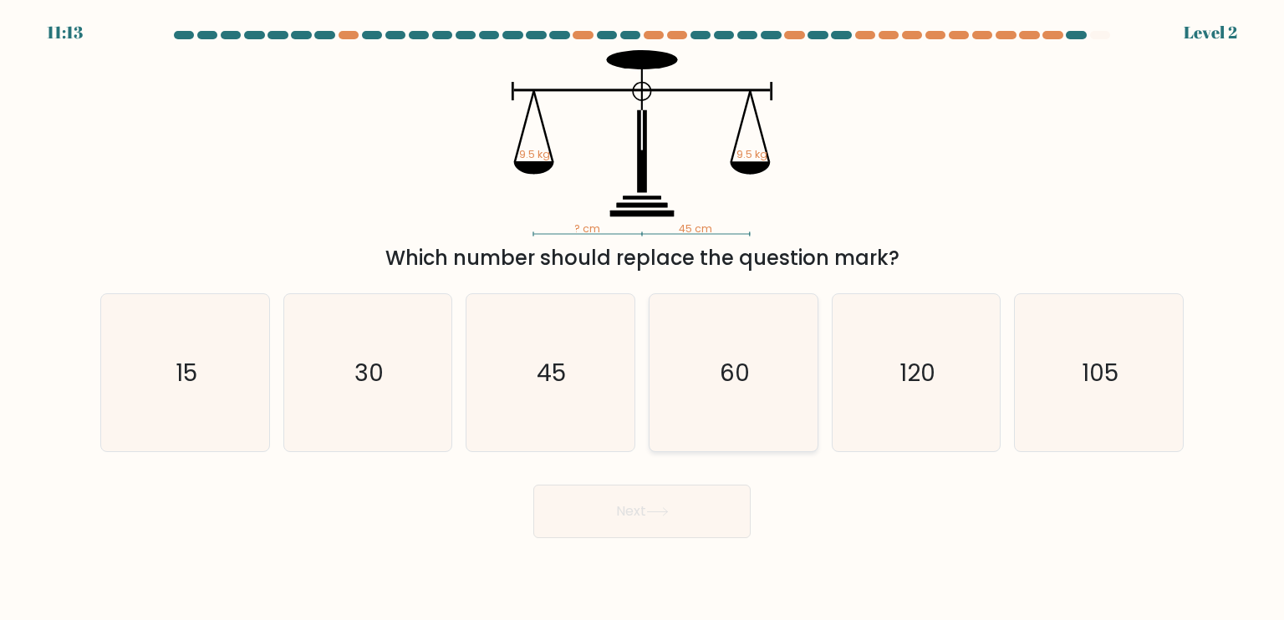
click at [702, 415] on icon "60" at bounding box center [732, 372] width 157 height 157
click at [643, 318] on input "d. 60" at bounding box center [642, 314] width 1 height 8
radio input "true"
click at [678, 504] on button "Next" at bounding box center [641, 511] width 217 height 53
click at [574, 395] on icon "45" at bounding box center [549, 372] width 157 height 157
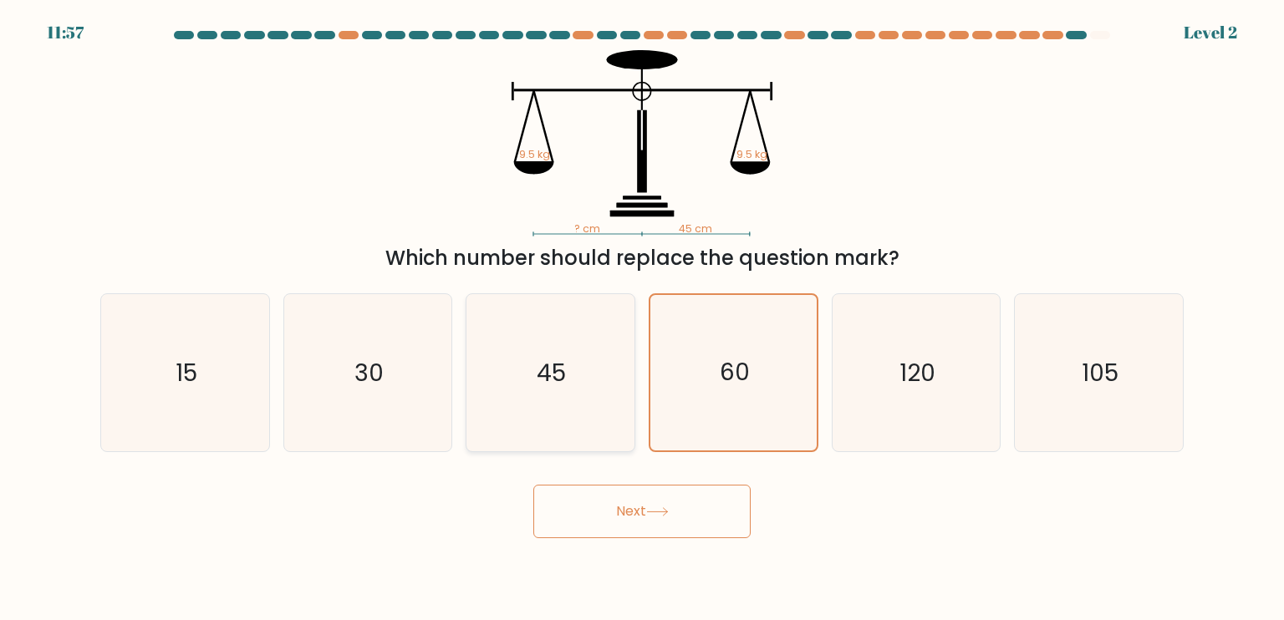
click at [642, 318] on input "c. 45" at bounding box center [642, 314] width 1 height 8
radio input "true"
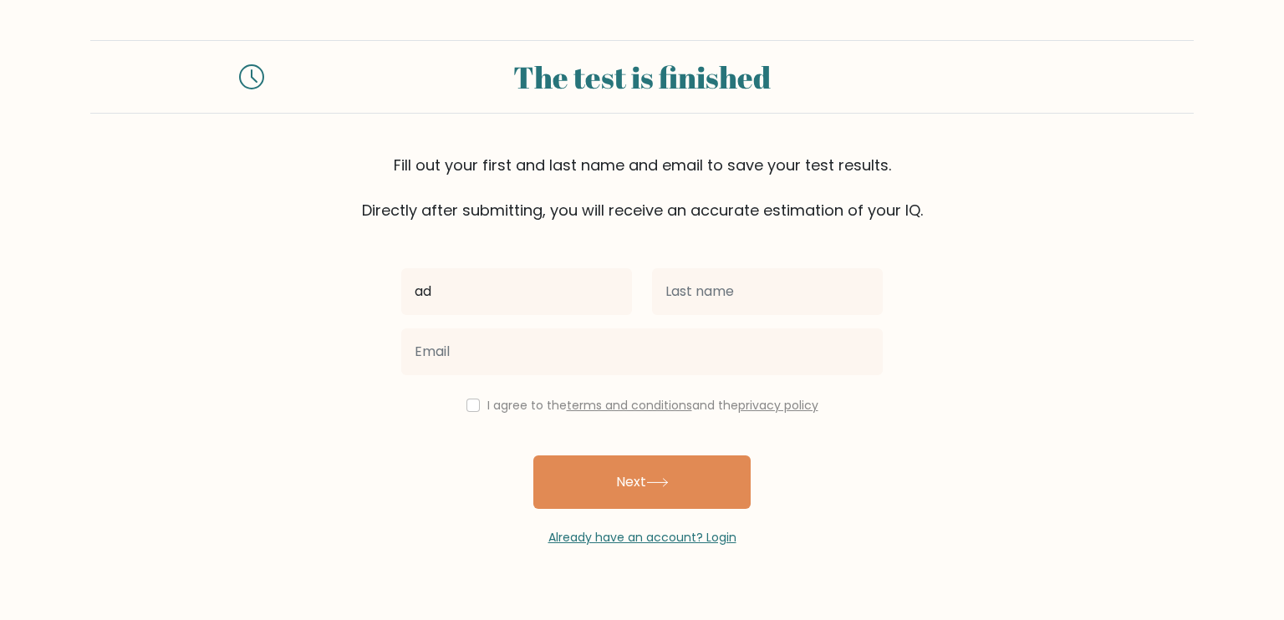
type input "ad"
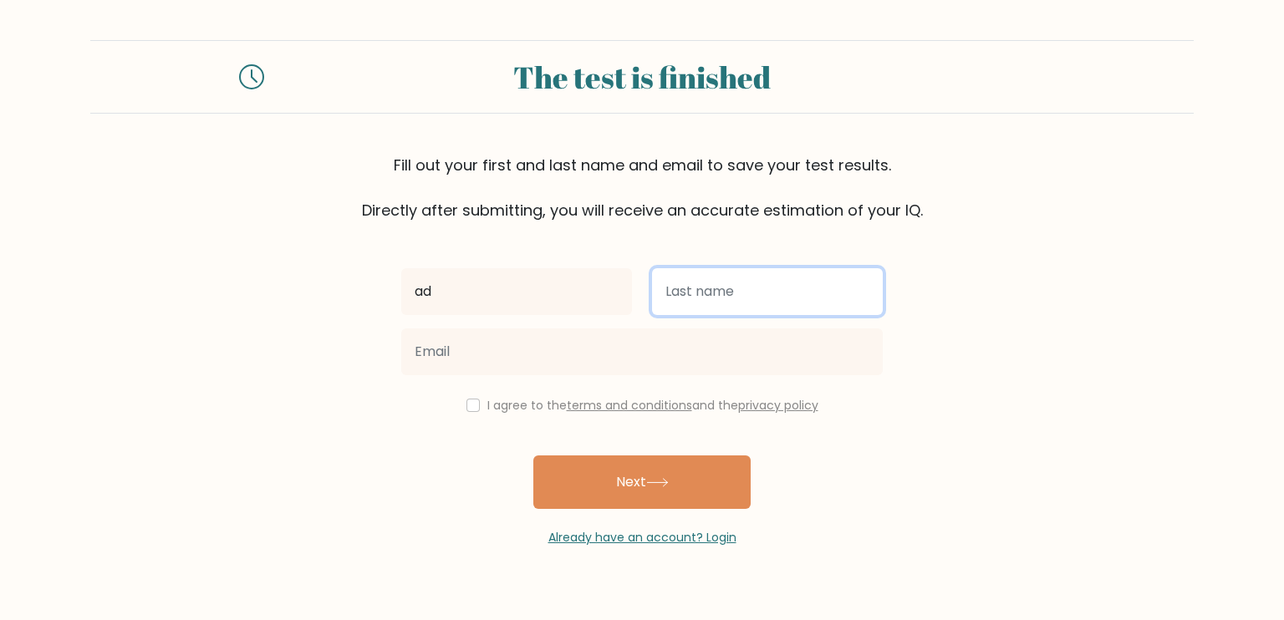
click at [729, 274] on input "text" at bounding box center [767, 291] width 231 height 47
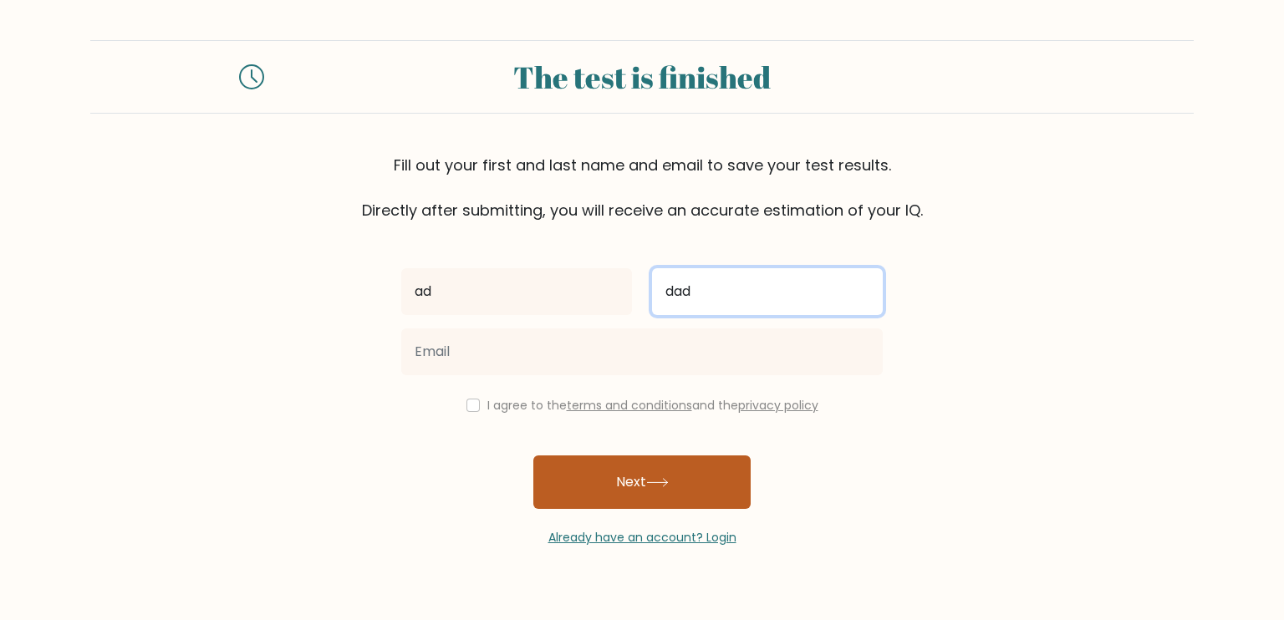
type input "dad"
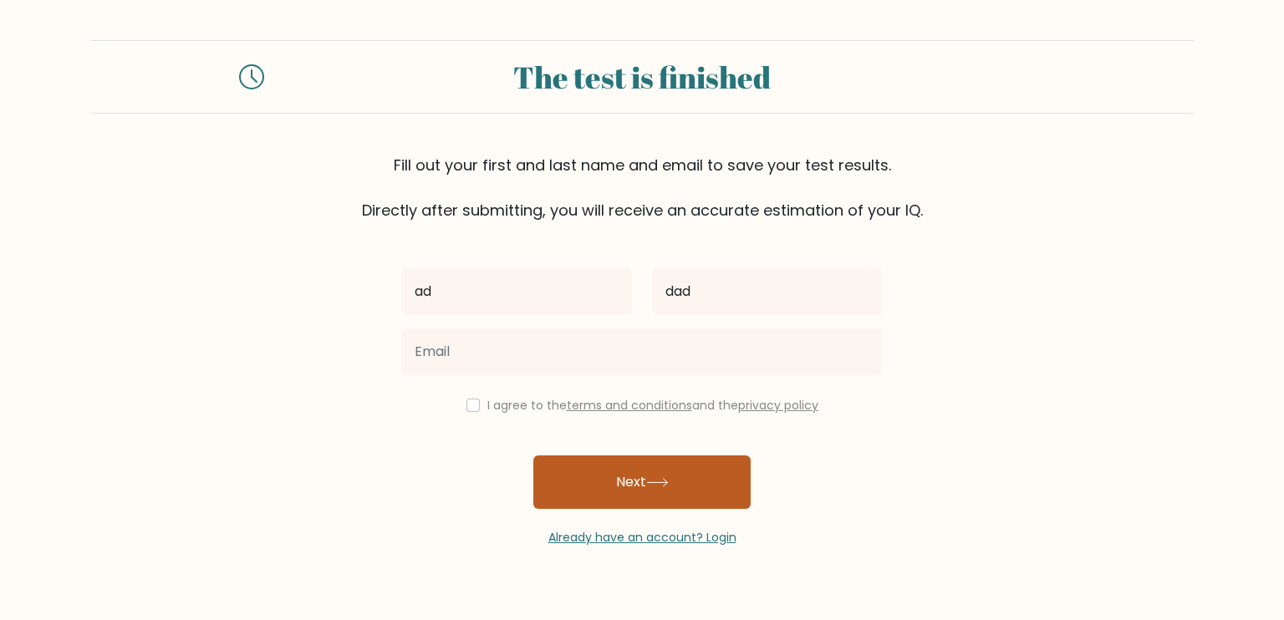
click at [664, 473] on button "Next" at bounding box center [641, 481] width 217 height 53
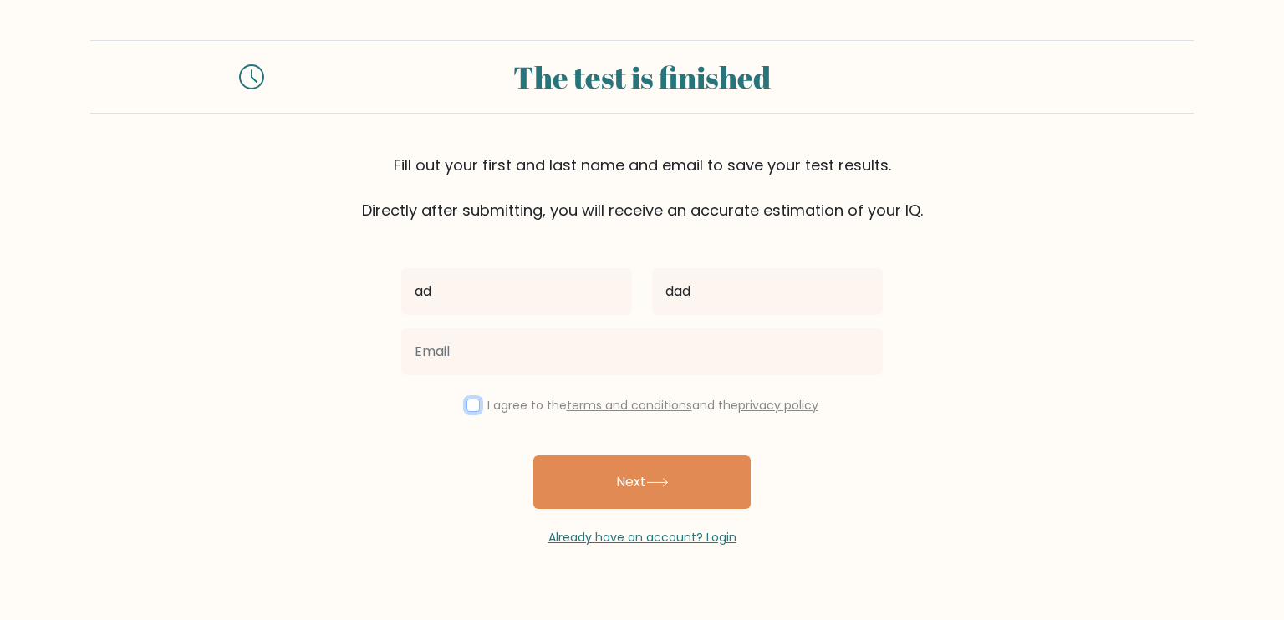
click at [468, 404] on input "checkbox" at bounding box center [472, 405] width 13 height 13
checkbox input "true"
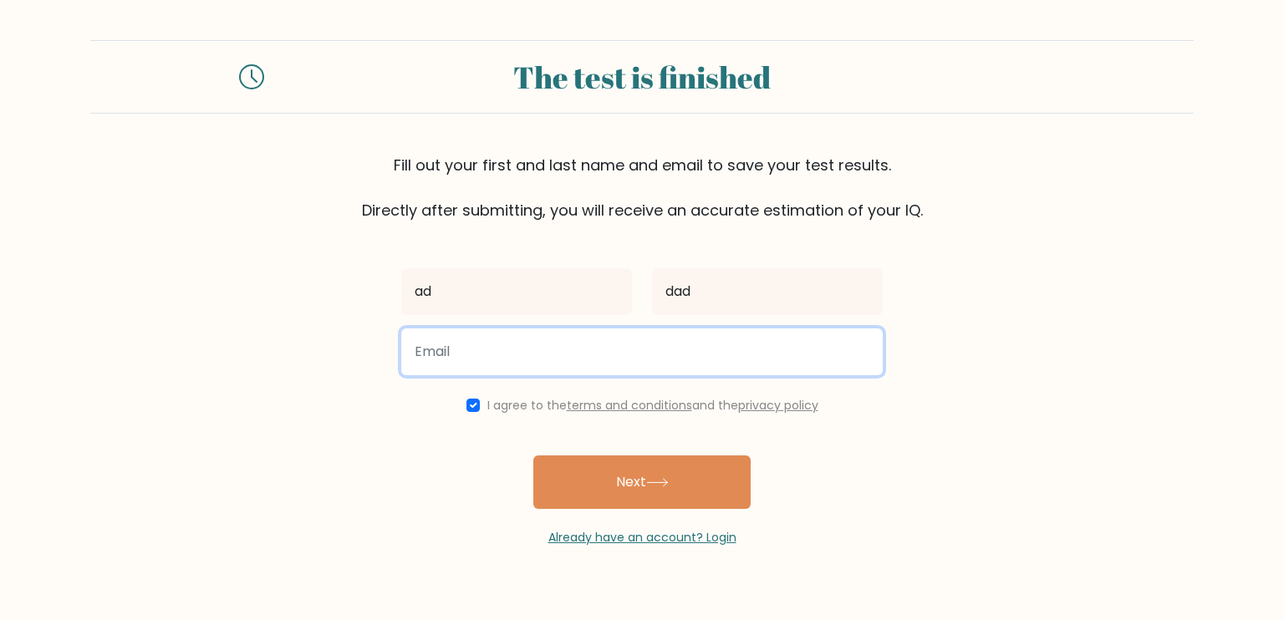
click at [567, 352] on input "email" at bounding box center [641, 351] width 481 height 47
type input "rcbobadilla5@gmail.com"
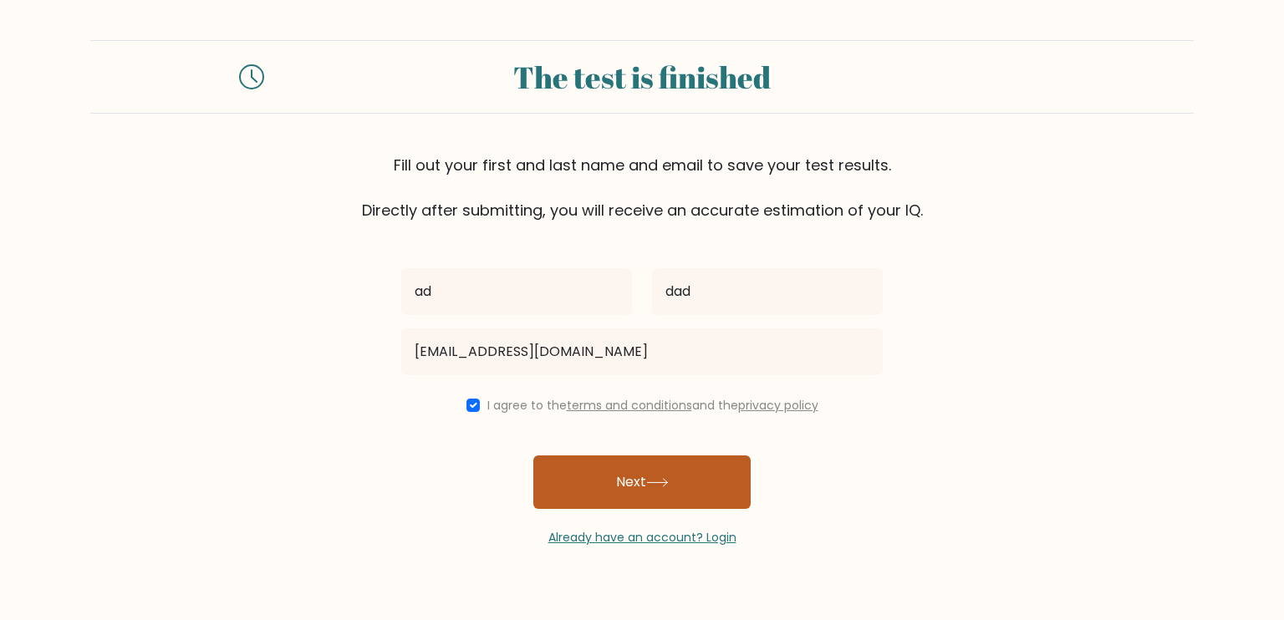
click at [639, 476] on button "Next" at bounding box center [641, 481] width 217 height 53
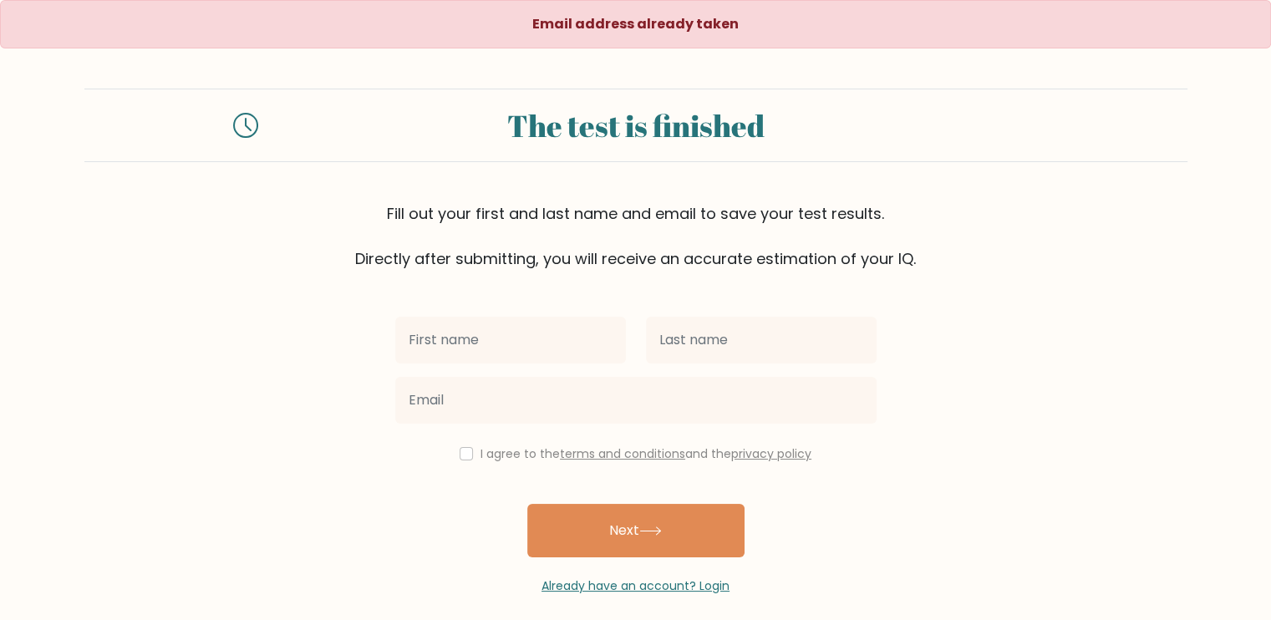
click at [521, 311] on div at bounding box center [510, 340] width 251 height 60
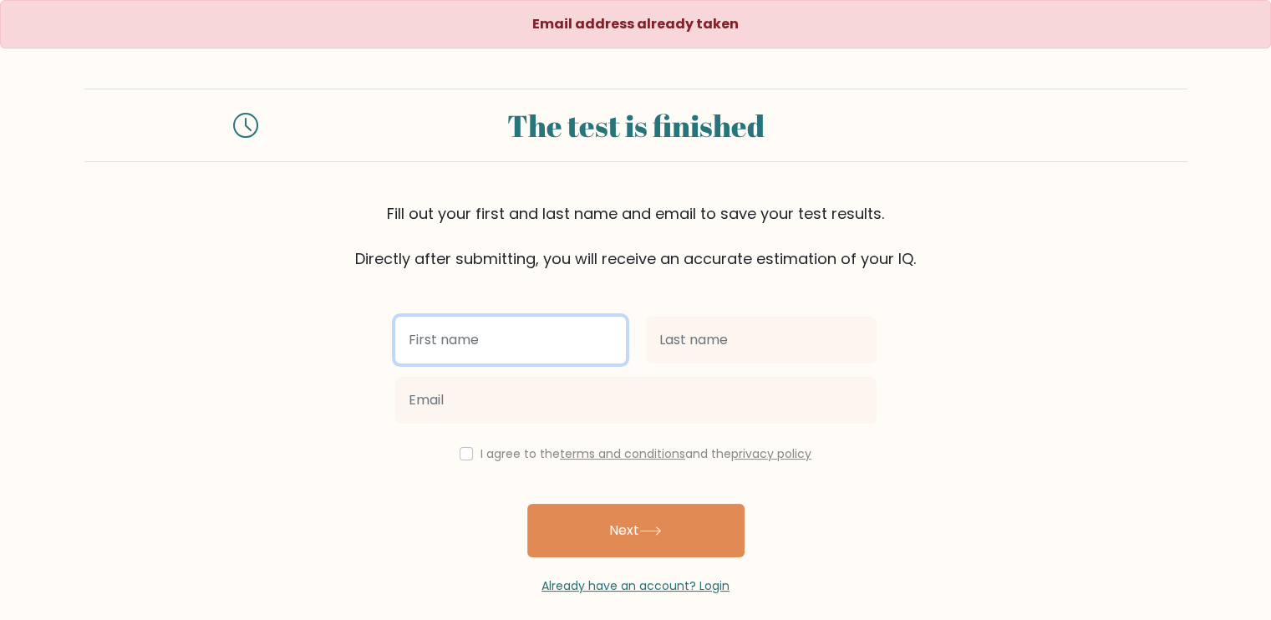
click at [528, 359] on input "text" at bounding box center [510, 340] width 231 height 47
type input "ada"
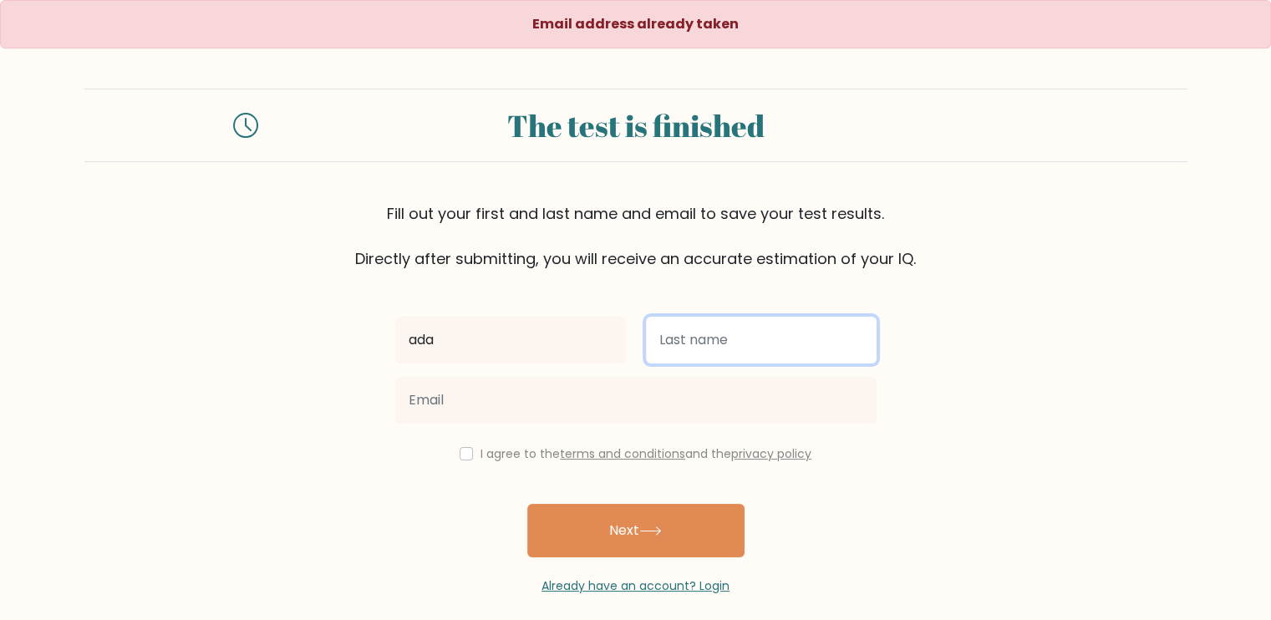
click at [681, 359] on input "text" at bounding box center [761, 340] width 231 height 47
type input "dad"
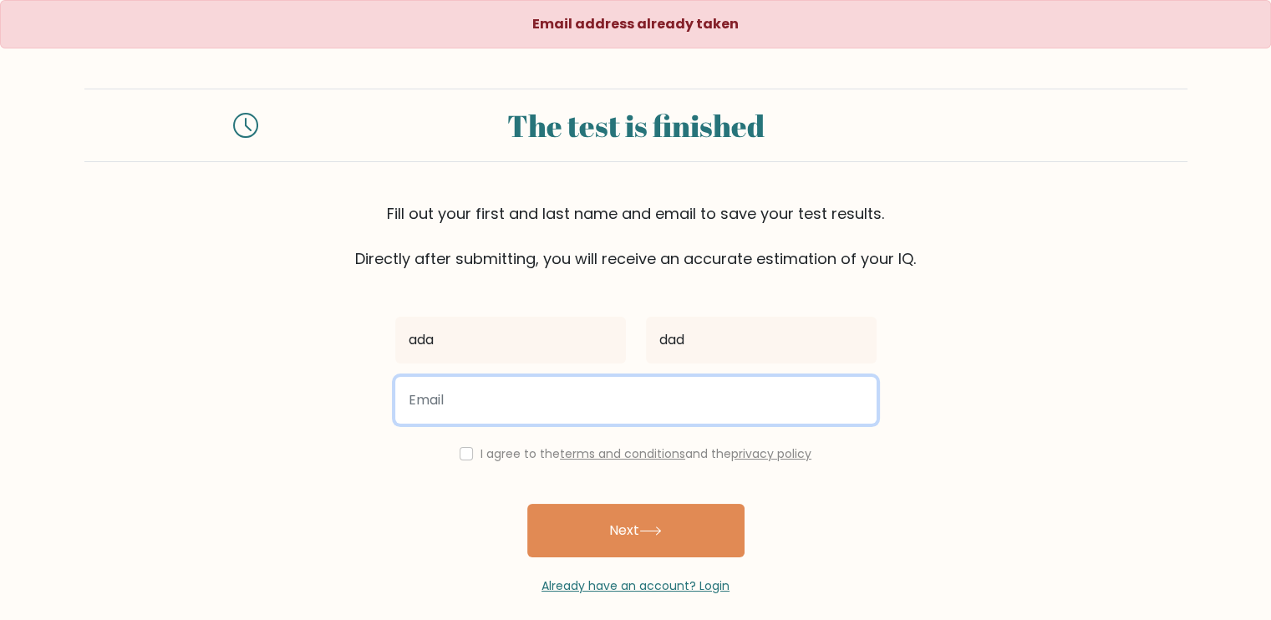
click at [510, 414] on input "email" at bounding box center [635, 400] width 481 height 47
type input "rhica.bobadilla@yahoo.com"
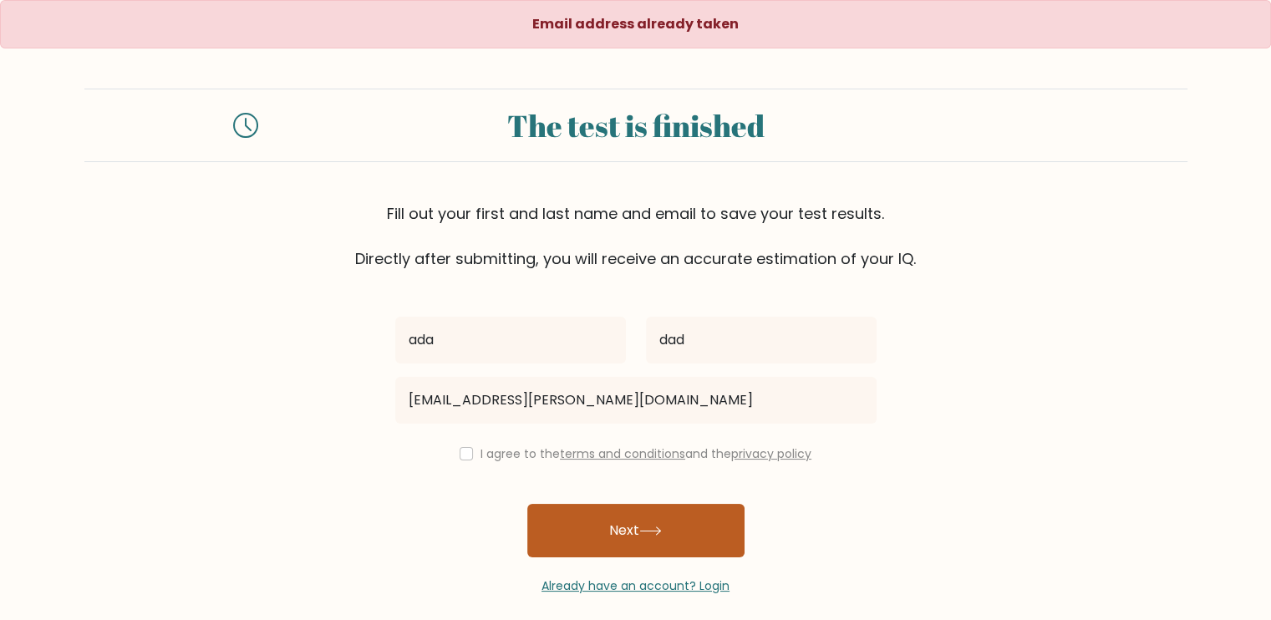
click at [667, 521] on button "Next" at bounding box center [635, 530] width 217 height 53
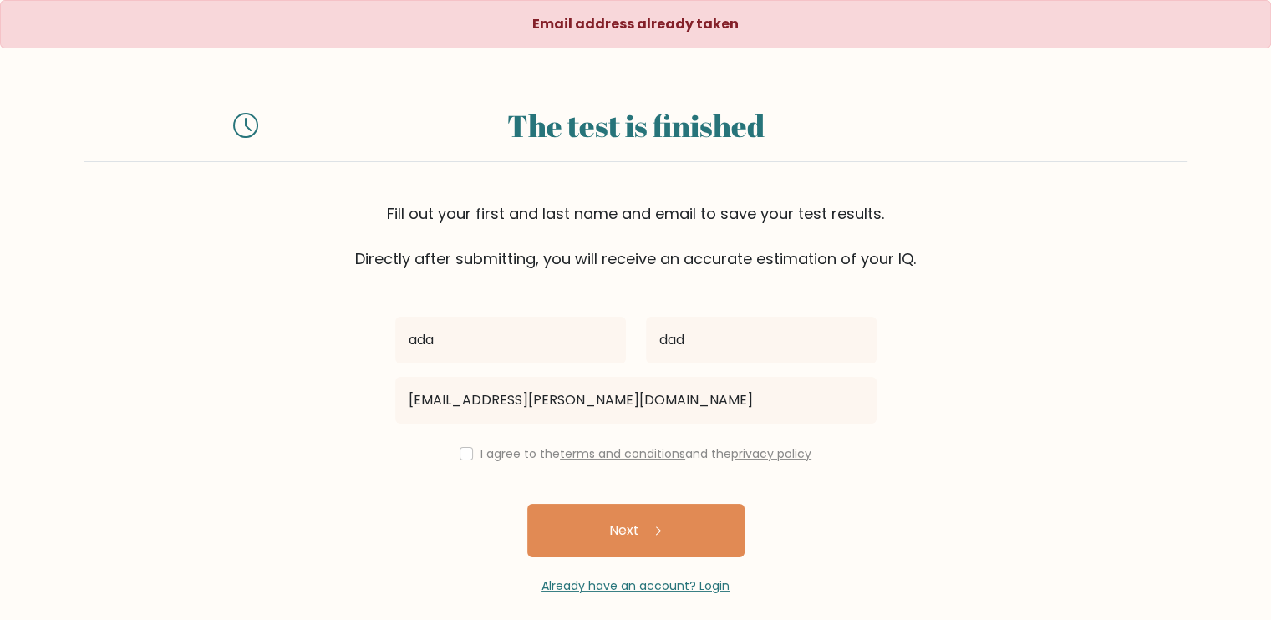
drag, startPoint x: 471, startPoint y: 454, endPoint x: 505, endPoint y: 464, distance: 34.9
click at [475, 454] on div "I agree to the terms and conditions and the privacy policy" at bounding box center [635, 454] width 501 height 20
click at [466, 451] on input "checkbox" at bounding box center [466, 453] width 13 height 13
checkbox input "true"
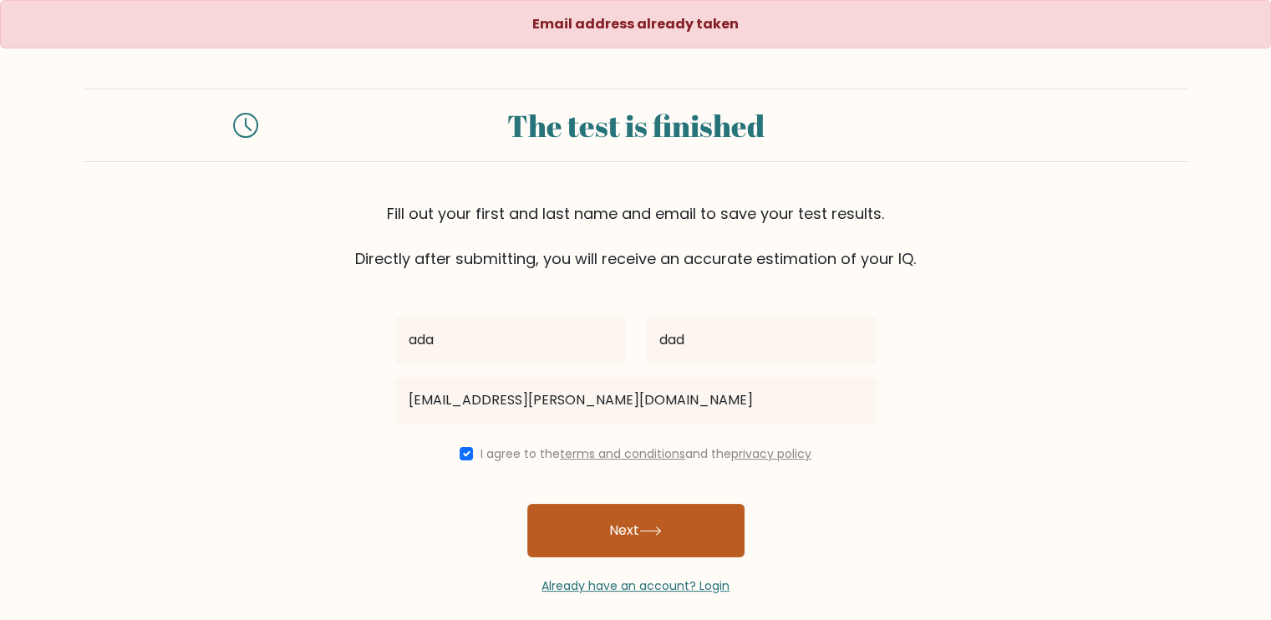
click at [609, 517] on button "Next" at bounding box center [635, 530] width 217 height 53
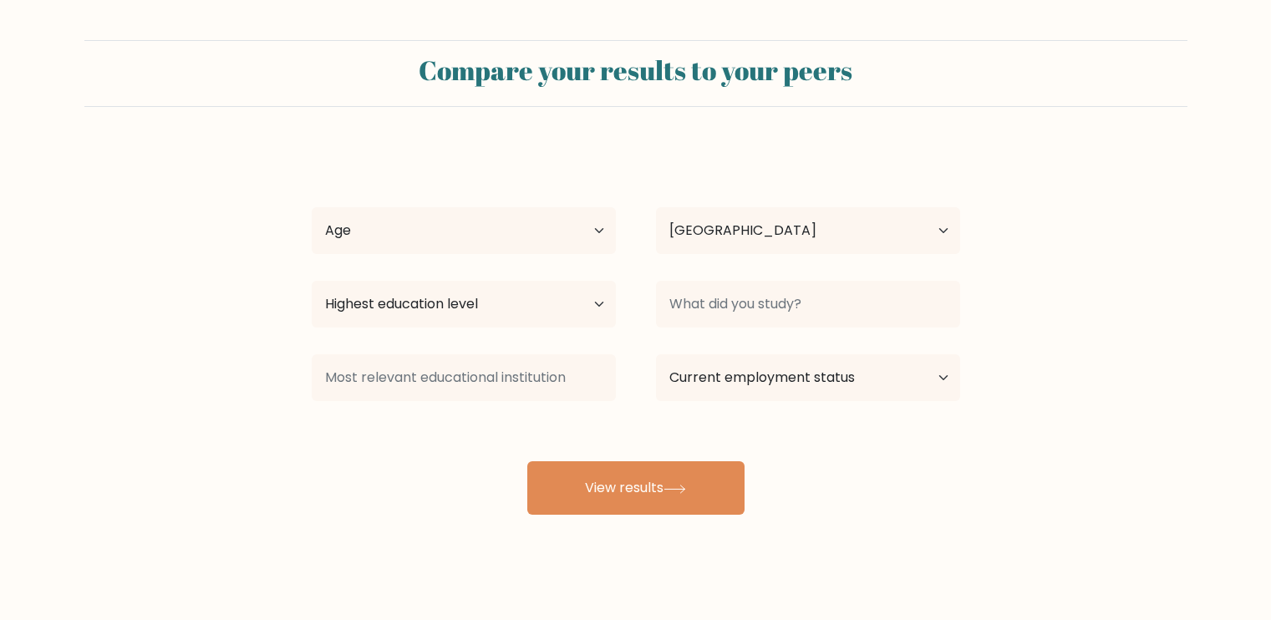
select select "PH"
click at [761, 380] on select "Current employment status Employed Student Retired Other / prefer not to answer" at bounding box center [808, 377] width 304 height 47
select select "other"
click at [656, 354] on select "Current employment status Employed Student Retired Other / prefer not to answer" at bounding box center [808, 377] width 304 height 47
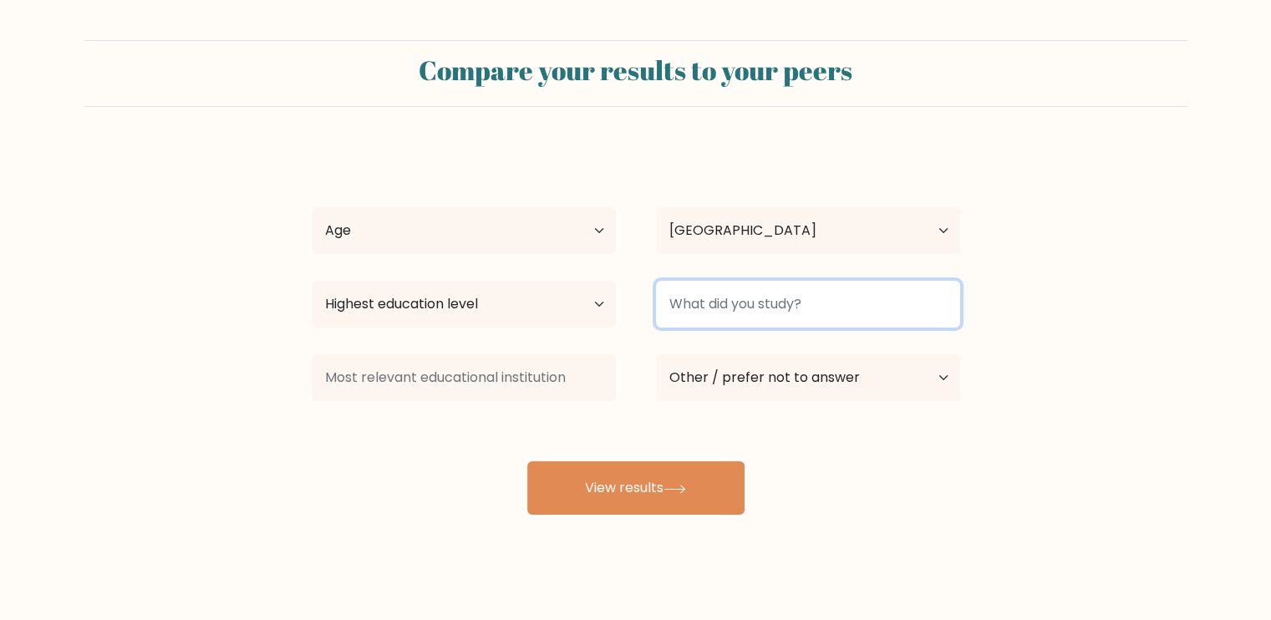
click at [752, 302] on input at bounding box center [808, 304] width 304 height 47
type input "a"
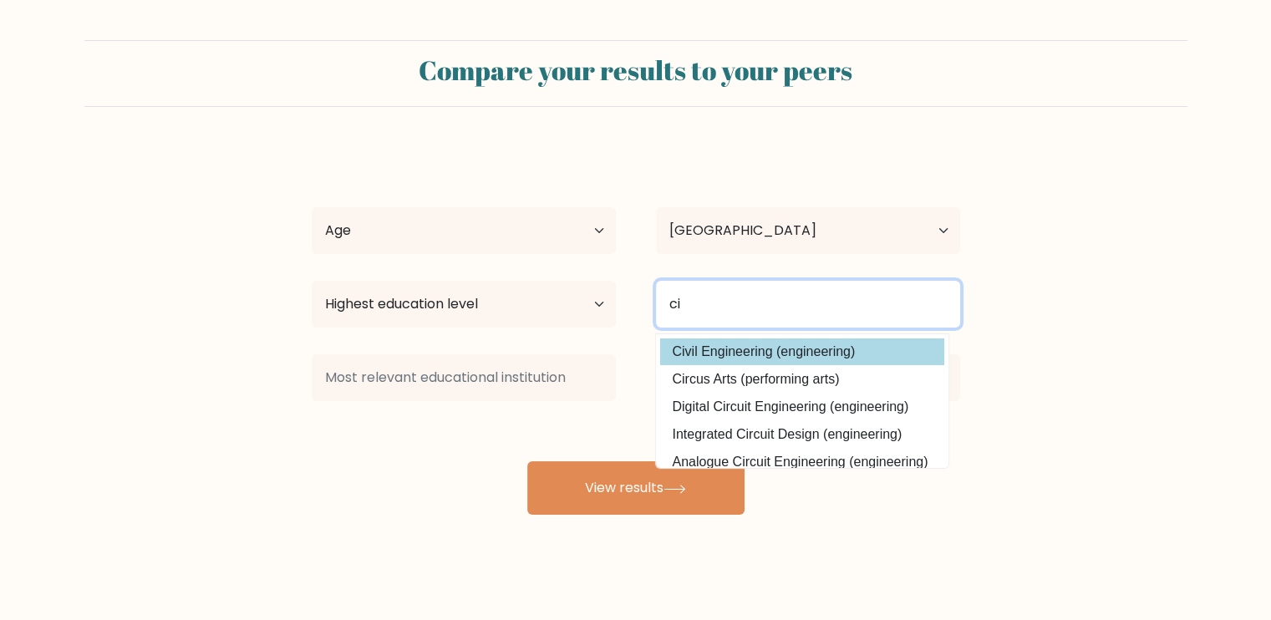
type input "ci"
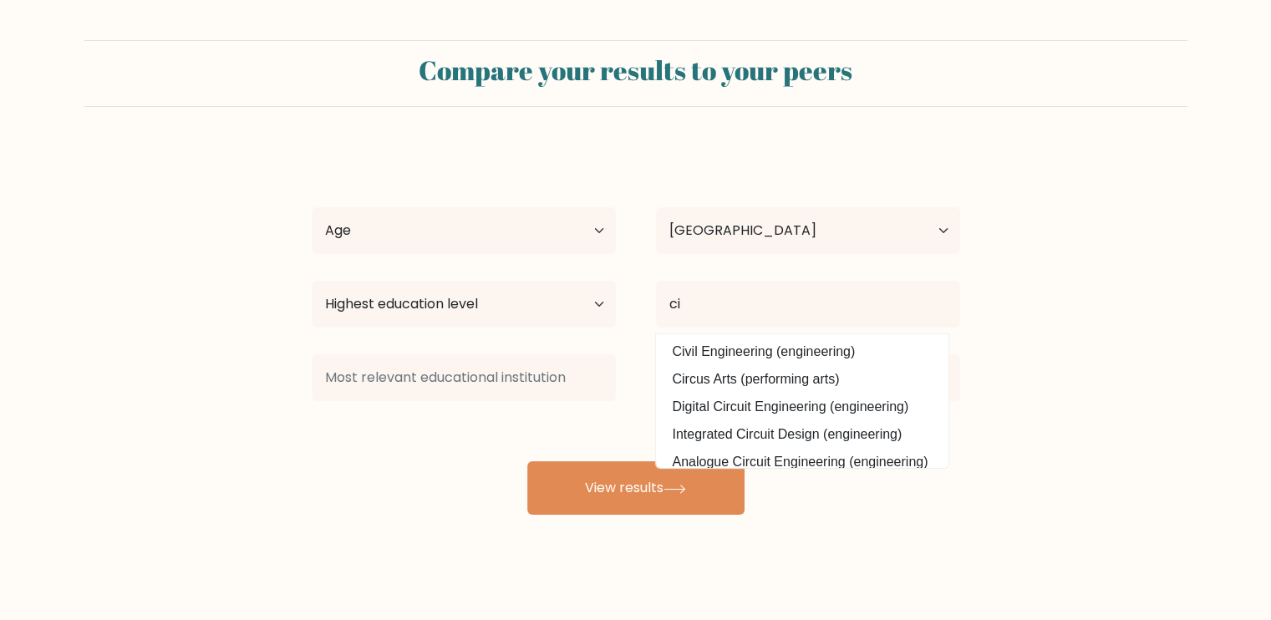
click at [769, 360] on div "ada dad Age Under [DEMOGRAPHIC_DATA] [DEMOGRAPHIC_DATA] [DEMOGRAPHIC_DATA] [DEM…" at bounding box center [636, 331] width 669 height 368
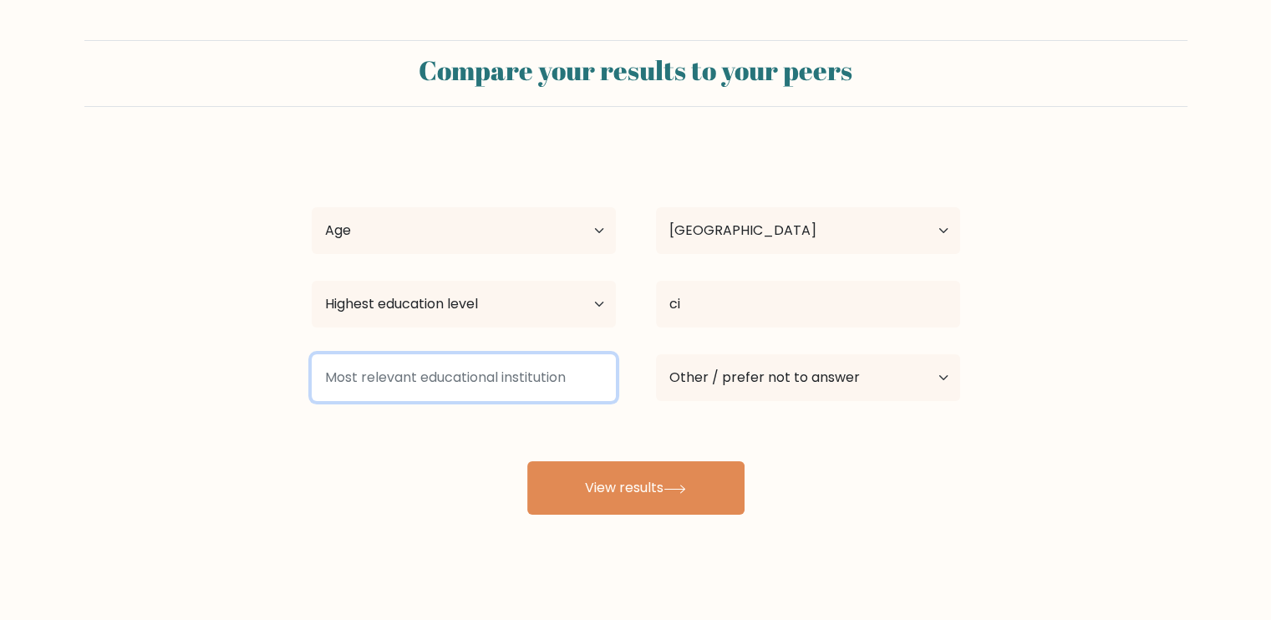
click at [455, 380] on input at bounding box center [464, 377] width 304 height 47
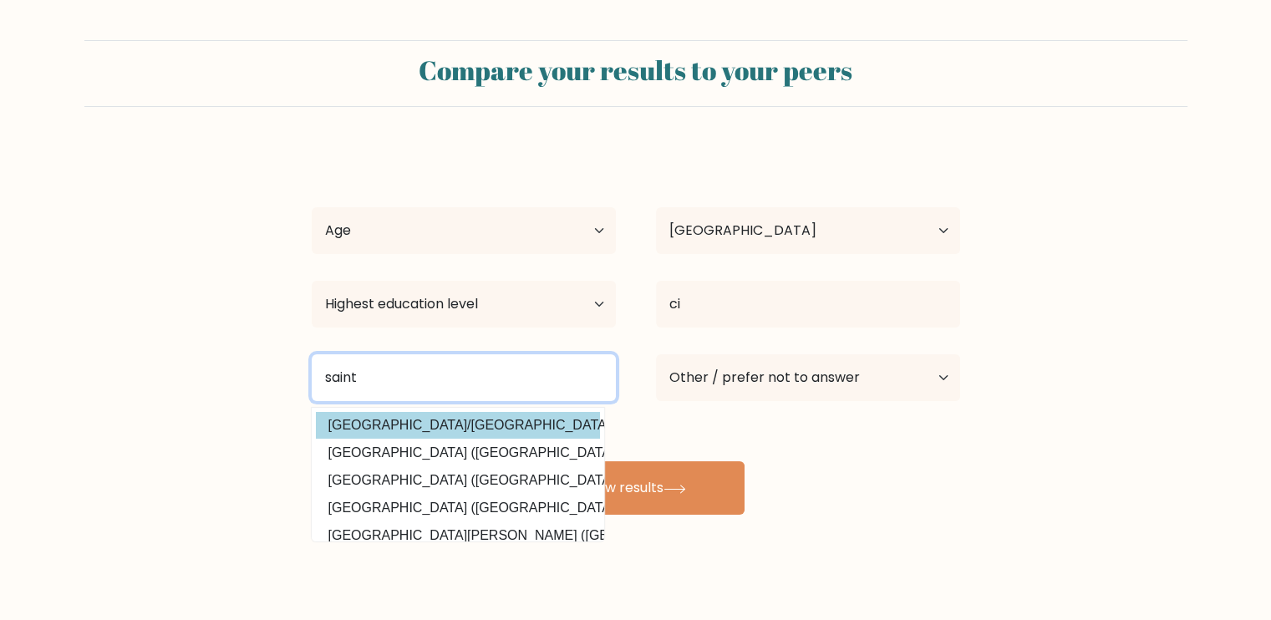
type input "saint"
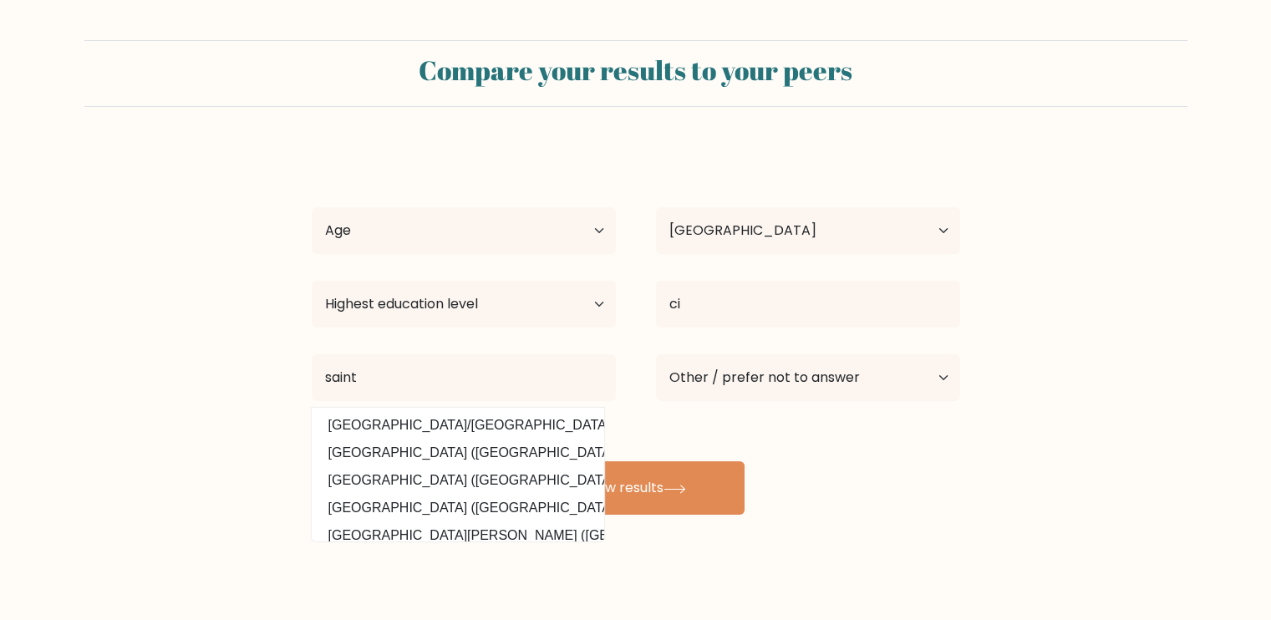
drag, startPoint x: 435, startPoint y: 419, endPoint x: 746, endPoint y: 274, distance: 343.6
click at [435, 418] on div "ada dad Age Under [DEMOGRAPHIC_DATA] [DEMOGRAPHIC_DATA] [DEMOGRAPHIC_DATA] [DEM…" at bounding box center [636, 331] width 669 height 368
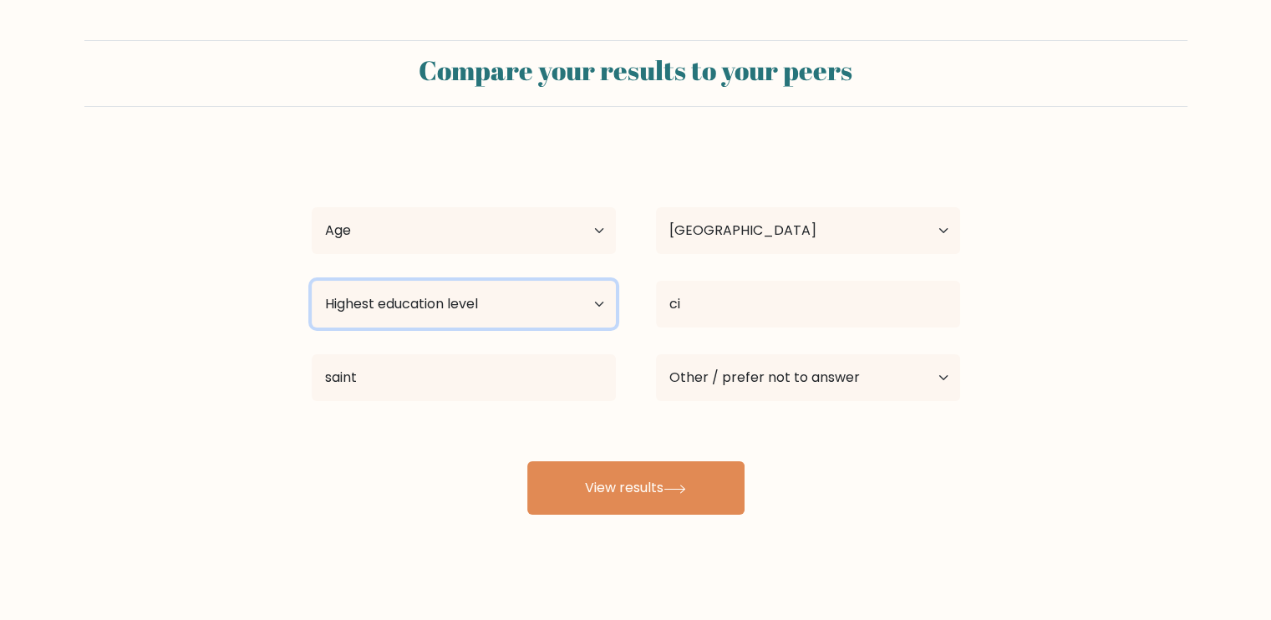
click at [526, 320] on select "Highest education level No schooling Primary Lower Secondary Upper Secondary Oc…" at bounding box center [464, 304] width 304 height 47
select select "upper_secondary"
click at [312, 281] on select "Highest education level No schooling Primary Lower Secondary Upper Secondary Oc…" at bounding box center [464, 304] width 304 height 47
click at [460, 203] on div "Age Under [DEMOGRAPHIC_DATA] [DEMOGRAPHIC_DATA] [DEMOGRAPHIC_DATA] [DEMOGRAPHIC…" at bounding box center [464, 231] width 344 height 60
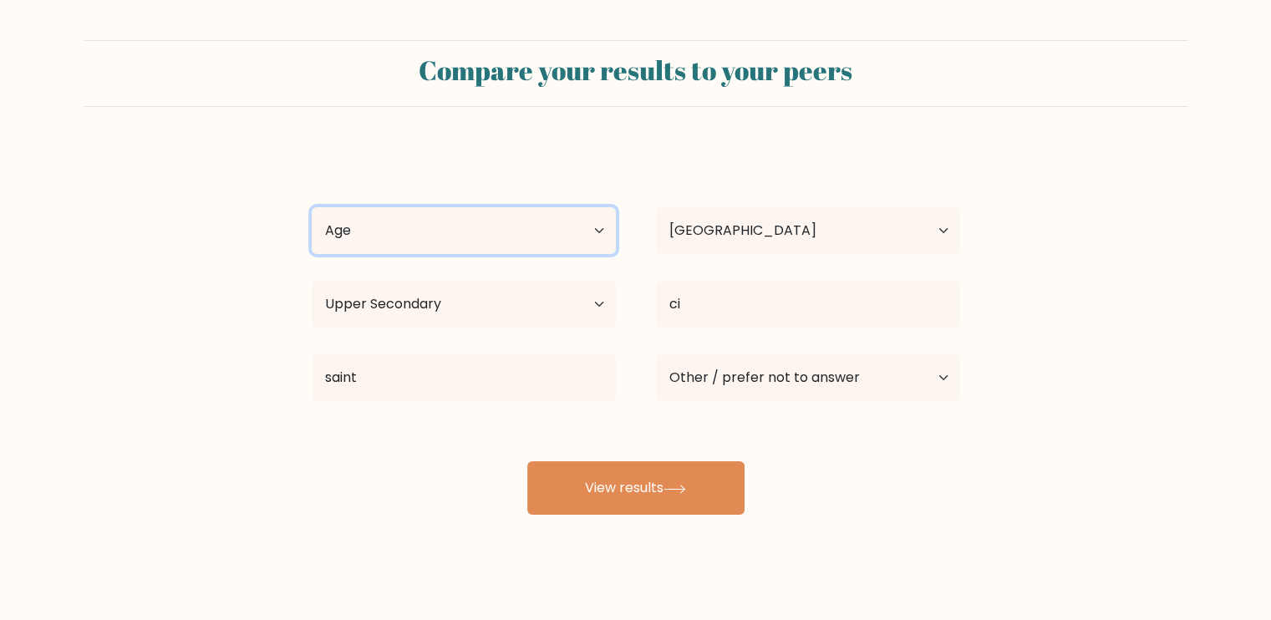
click at [445, 234] on select "Age Under [DEMOGRAPHIC_DATA] [DEMOGRAPHIC_DATA] [DEMOGRAPHIC_DATA] [DEMOGRAPHIC…" at bounding box center [464, 230] width 304 height 47
select select "18_24"
click at [312, 207] on select "Age Under [DEMOGRAPHIC_DATA] [DEMOGRAPHIC_DATA] [DEMOGRAPHIC_DATA] [DEMOGRAPHIC…" at bounding box center [464, 230] width 304 height 47
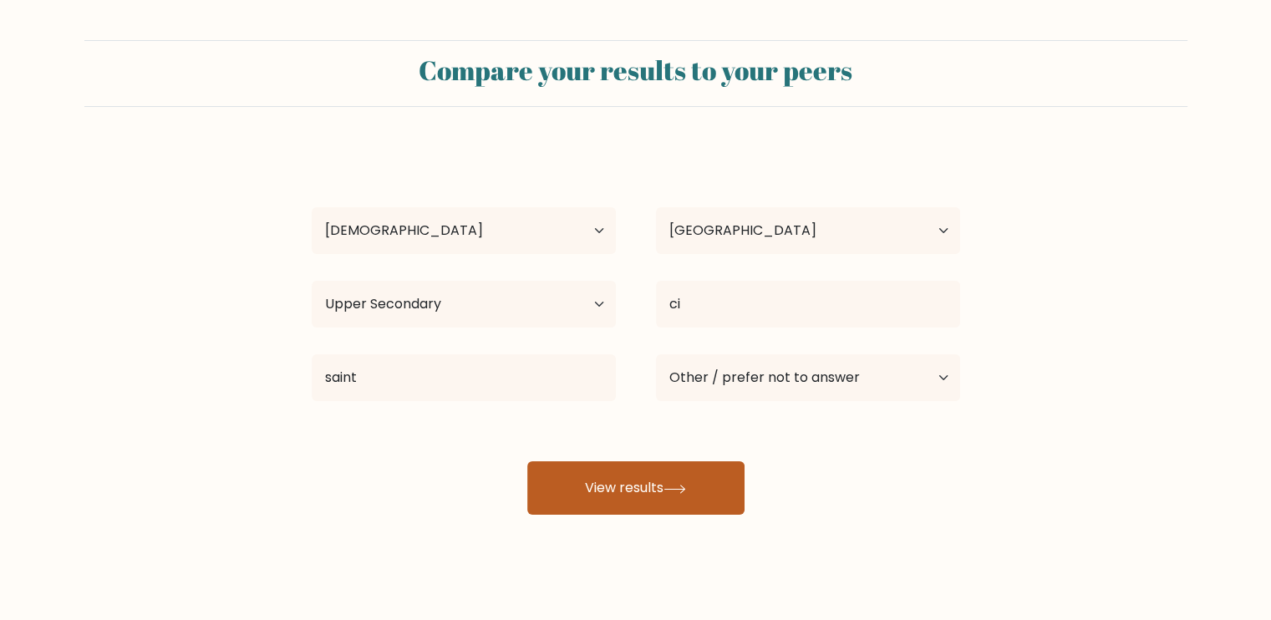
click at [676, 487] on icon at bounding box center [675, 489] width 23 height 9
